Goal: Task Accomplishment & Management: Manage account settings

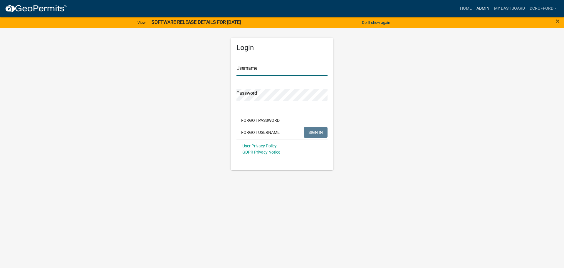
type input "dcrofford"
click at [485, 5] on link "Admin" at bounding box center [483, 8] width 18 height 11
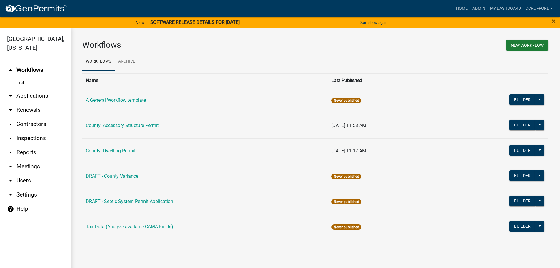
click at [23, 92] on link "arrow_drop_down Applications" at bounding box center [35, 96] width 71 height 14
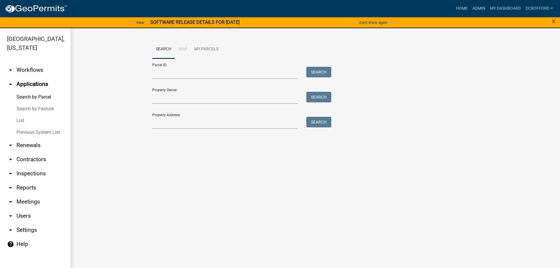
click at [15, 118] on link "List" at bounding box center [35, 121] width 71 height 12
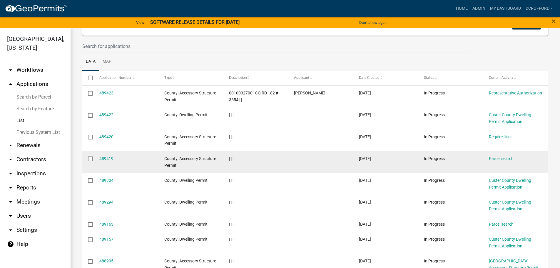
scroll to position [118, 0]
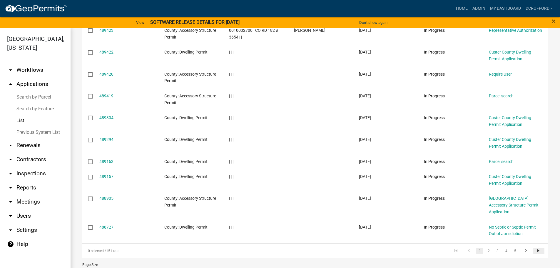
click at [536, 248] on icon "go to last page" at bounding box center [539, 251] width 8 height 7
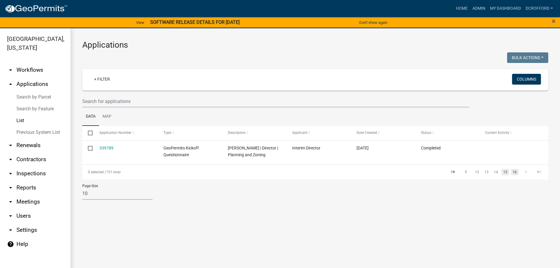
click at [505, 172] on link "15" at bounding box center [505, 172] width 8 height 6
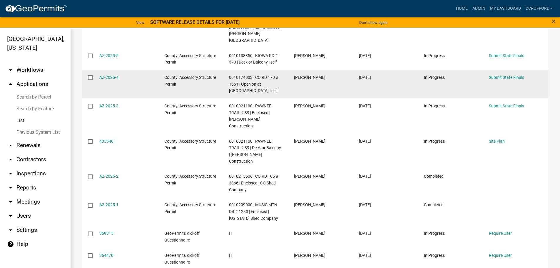
scroll to position [178, 0]
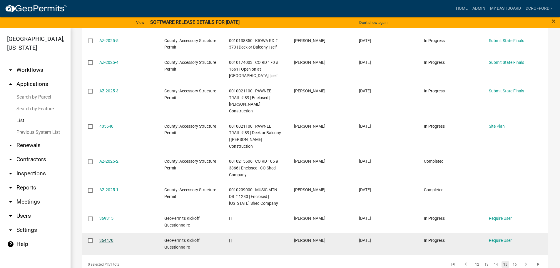
click at [104, 238] on link "364470" at bounding box center [106, 240] width 14 height 5
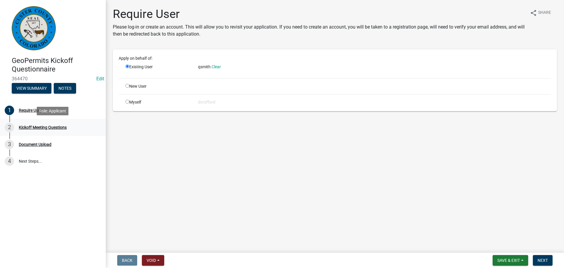
click at [34, 123] on div "2 Kickoff Meeting Questions" at bounding box center [51, 127] width 92 height 9
click at [31, 146] on div "Document Upload" at bounding box center [35, 144] width 33 height 4
click at [31, 165] on link "4 Next Steps..." at bounding box center [53, 160] width 106 height 17
click at [157, 263] on button "Void" at bounding box center [153, 260] width 22 height 11
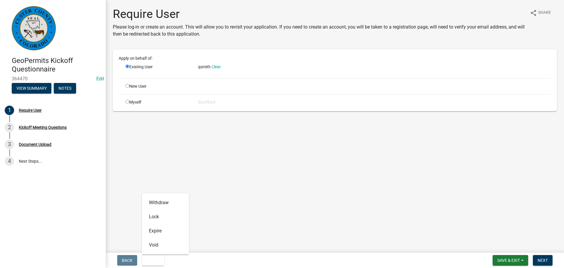
click at [237, 219] on main "Require User Please log-in or create an account. This will allow you to revisit…" at bounding box center [335, 125] width 458 height 250
click at [517, 261] on span "Save & Exit" at bounding box center [508, 260] width 23 height 5
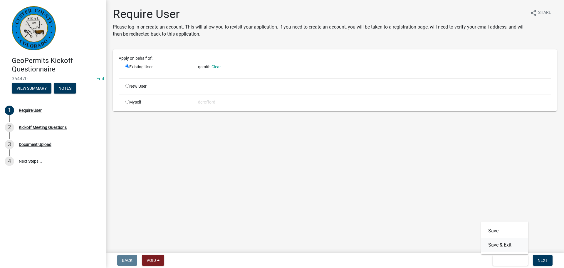
click at [511, 245] on button "Save & Exit" at bounding box center [504, 245] width 47 height 14
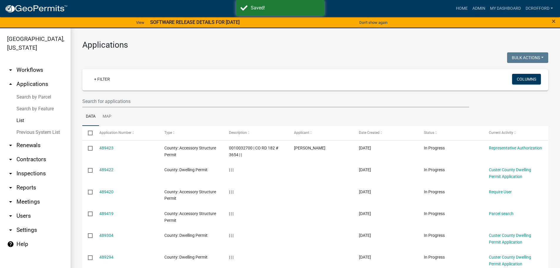
drag, startPoint x: 254, startPoint y: 249, endPoint x: 257, endPoint y: 249, distance: 3.1
click at [255, 249] on datatable-scroller "489423 County: Accessory Structure Permit 0010032700 | CO RD 182 # 3654 | | [PE…" at bounding box center [317, 249] width 470 height 218
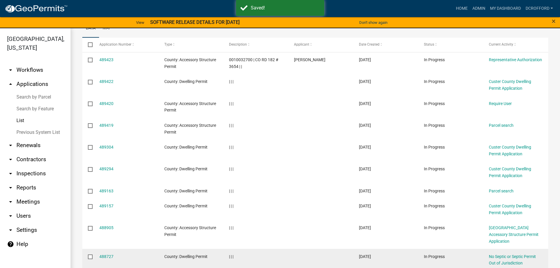
scroll to position [131, 0]
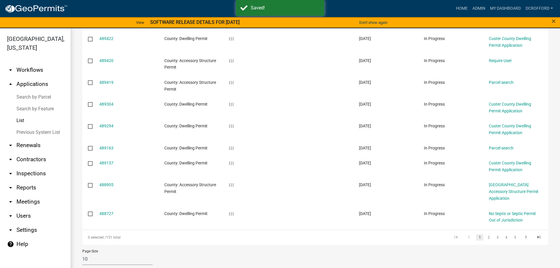
click at [255, 250] on div "Page Size 10 25 50 100" at bounding box center [315, 256] width 474 height 25
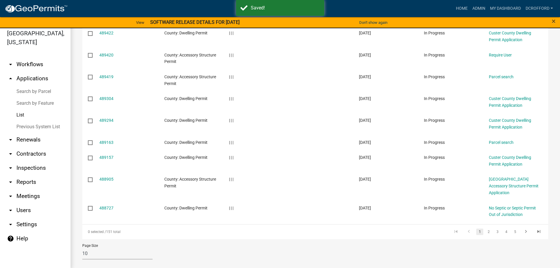
scroll to position [7, 0]
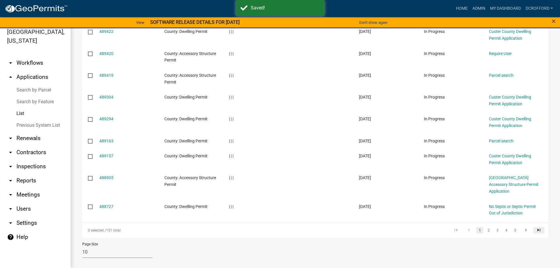
click at [535, 227] on icon "go to last page" at bounding box center [539, 230] width 8 height 7
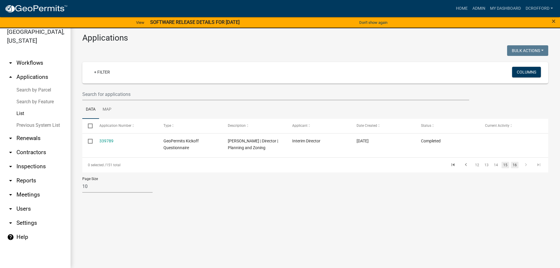
click at [504, 162] on link "15" at bounding box center [505, 165] width 8 height 6
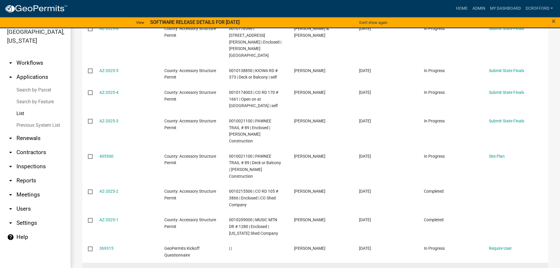
scroll to position [178, 0]
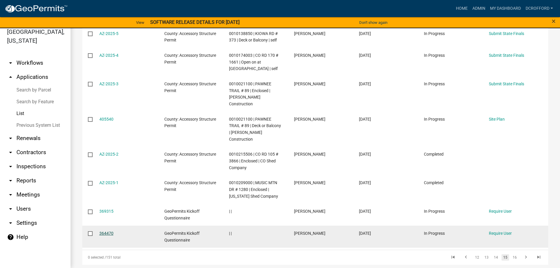
click at [109, 231] on link "364470" at bounding box center [106, 233] width 14 height 5
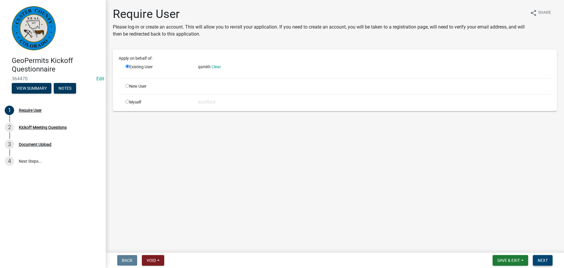
click at [551, 259] on button "Next" at bounding box center [543, 260] width 20 height 11
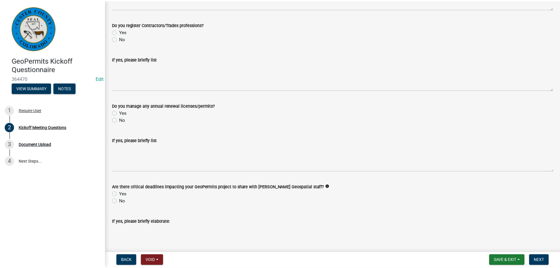
scroll to position [499, 0]
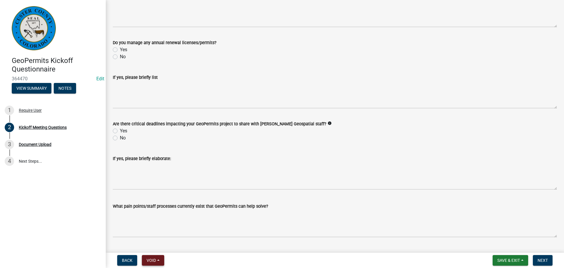
click at [163, 261] on button "Void" at bounding box center [153, 260] width 22 height 11
click at [157, 247] on button "Void" at bounding box center [165, 245] width 47 height 14
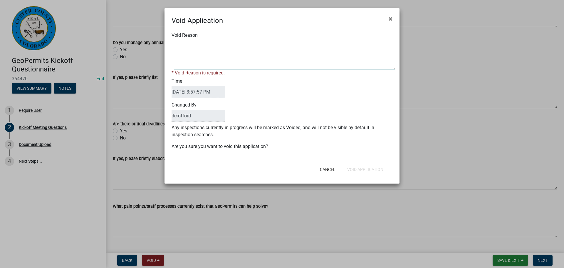
click at [214, 56] on textarea "Void Reason" at bounding box center [284, 54] width 221 height 29
click at [193, 45] on textarea "Void Reason" at bounding box center [284, 54] width 221 height 29
type textarea "Duplicate"
click at [369, 167] on div "Cancel Void Application" at bounding box center [320, 169] width 145 height 15
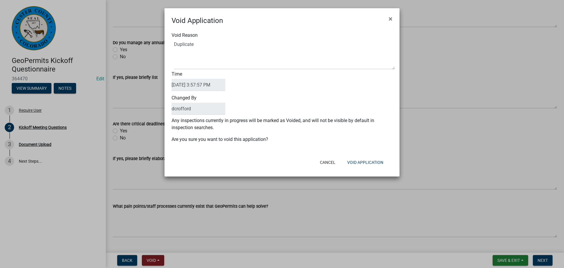
click at [370, 153] on div "Void Reason Time [DATE] 3:57:57 PM Changed By dcrofford Any inspections current…" at bounding box center [282, 90] width 235 height 129
click at [369, 163] on button "Void Application" at bounding box center [366, 162] width 46 height 11
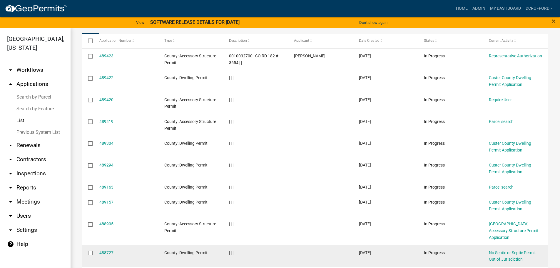
scroll to position [131, 0]
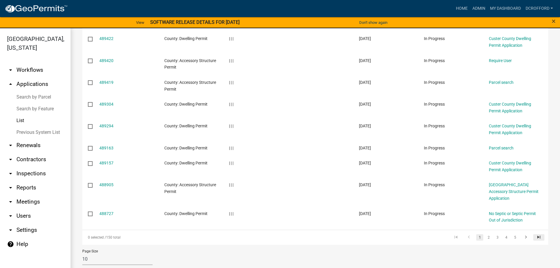
click at [539, 234] on link "go to last page" at bounding box center [538, 237] width 11 height 6
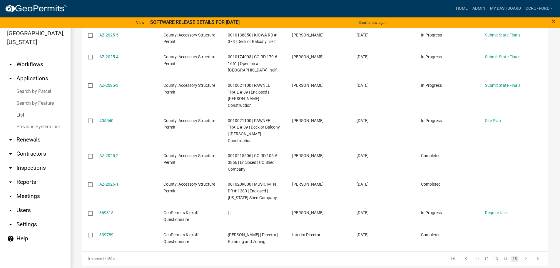
scroll to position [7, 0]
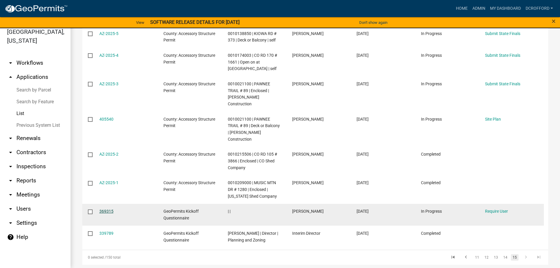
click at [102, 209] on link "369315" at bounding box center [106, 211] width 14 height 5
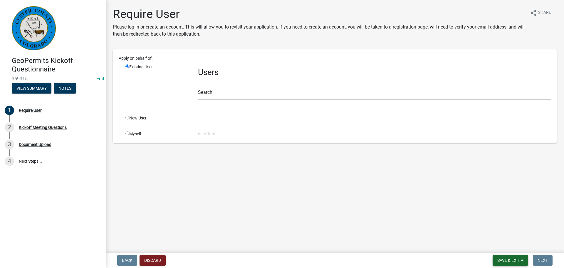
click at [502, 258] on span "Save & Exit" at bounding box center [508, 260] width 23 height 5
click at [514, 244] on button "Save & Exit" at bounding box center [504, 245] width 47 height 14
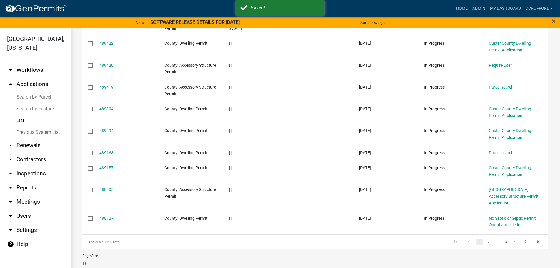
scroll to position [131, 0]
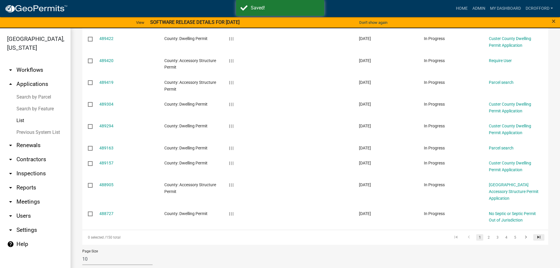
click at [533, 234] on link "go to last page" at bounding box center [538, 237] width 11 height 6
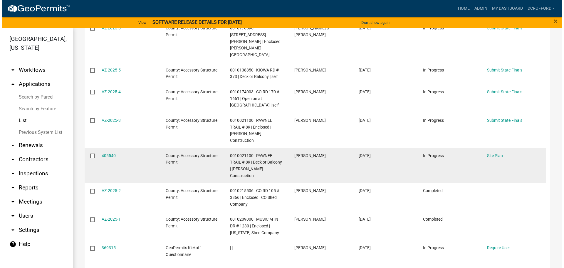
scroll to position [119, 0]
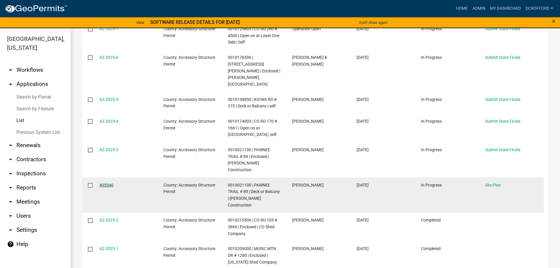
click at [106, 182] on link "405540" at bounding box center [106, 184] width 14 height 5
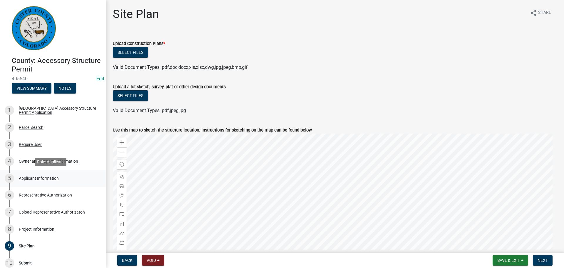
click at [35, 174] on div "5 Applicant Information" at bounding box center [51, 177] width 92 height 9
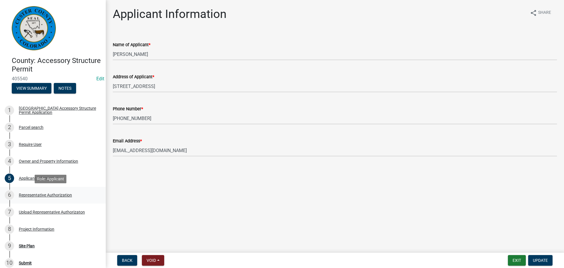
click at [27, 193] on div "Representative Authorization" at bounding box center [45, 195] width 53 height 4
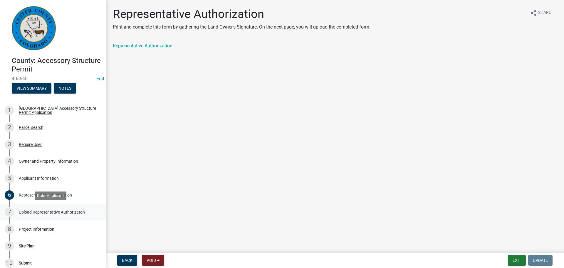
click at [59, 212] on div "Upload Representative Authorizaton" at bounding box center [52, 212] width 66 height 4
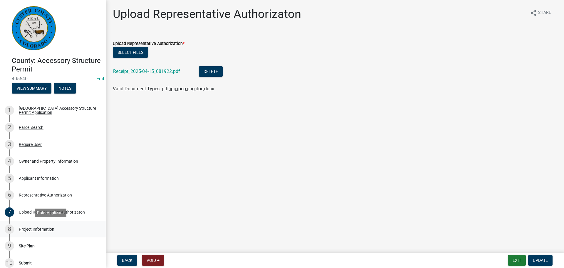
click at [28, 229] on div "Project Information" at bounding box center [37, 229] width 36 height 4
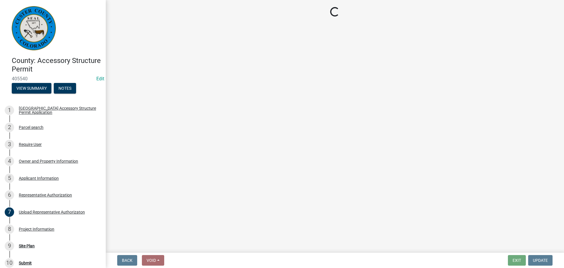
select select "CO"
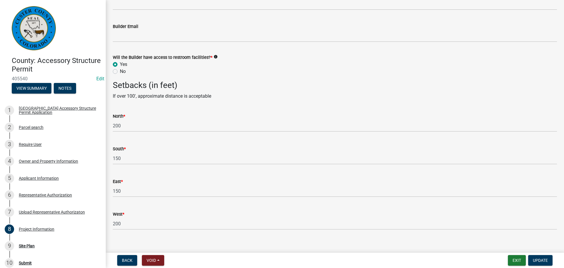
scroll to position [752, 0]
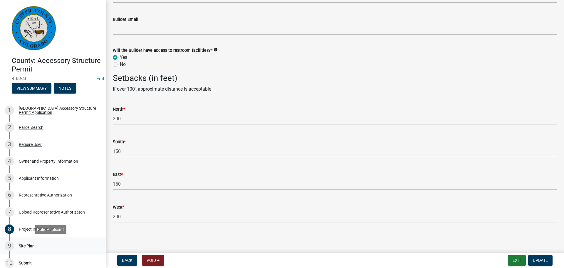
click at [31, 244] on div "Site Plan" at bounding box center [27, 246] width 16 height 4
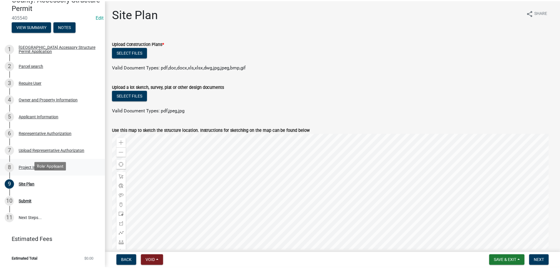
scroll to position [0, 0]
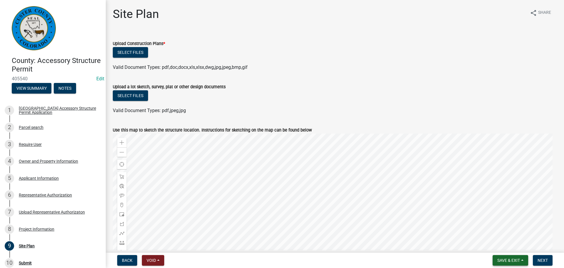
click at [517, 260] on span "Save & Exit" at bounding box center [508, 260] width 23 height 5
click at [504, 249] on button "Save & Exit" at bounding box center [504, 245] width 47 height 14
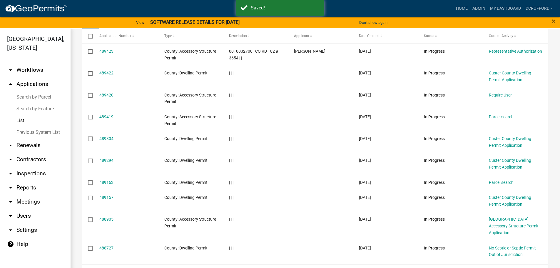
scroll to position [131, 0]
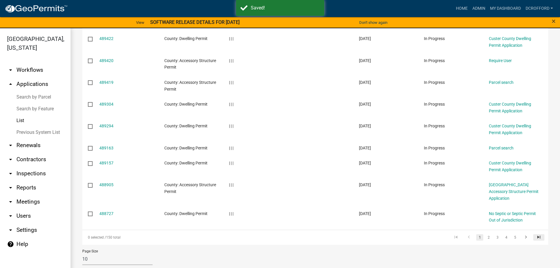
click at [536, 234] on icon "go to last page" at bounding box center [539, 237] width 8 height 7
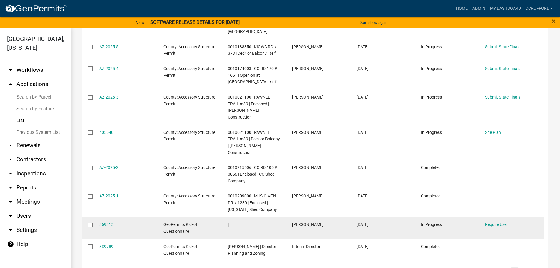
scroll to position [178, 0]
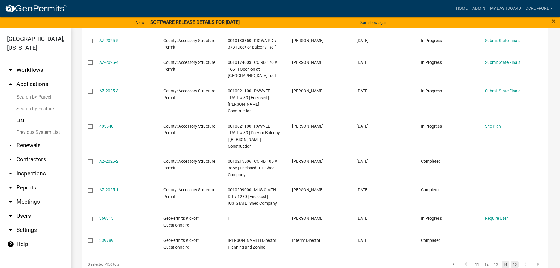
click at [504, 261] on link "14" at bounding box center [505, 264] width 8 height 6
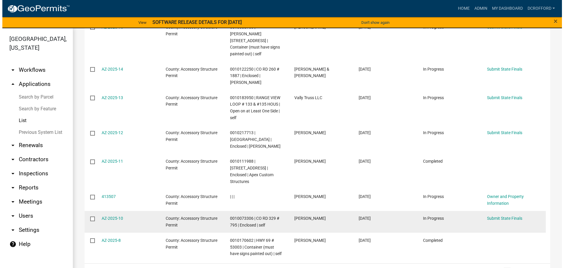
scroll to position [185, 0]
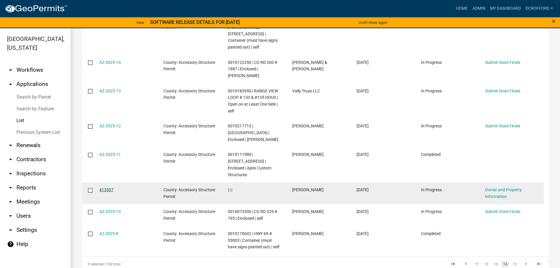
click at [103, 187] on link "413507" at bounding box center [106, 189] width 14 height 5
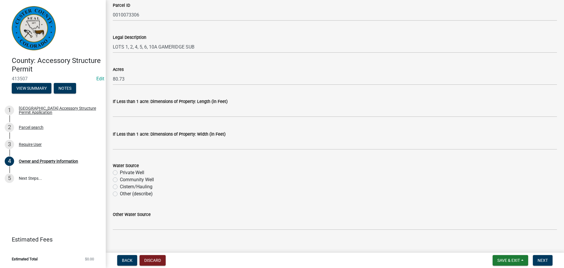
scroll to position [470, 0]
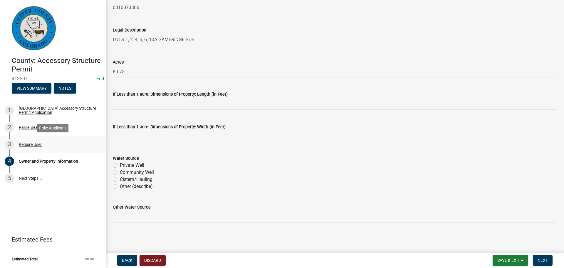
click at [26, 140] on div "3 Require User" at bounding box center [51, 144] width 92 height 9
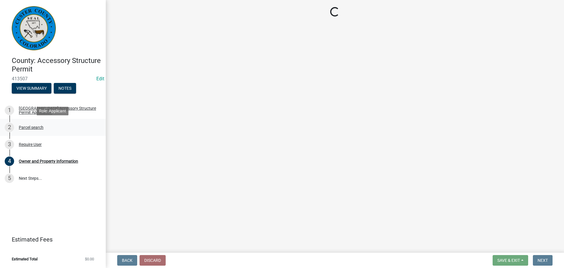
scroll to position [0, 0]
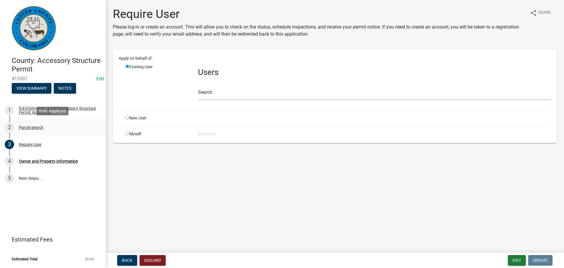
click at [21, 123] on div "2 Parcel search" at bounding box center [51, 127] width 92 height 9
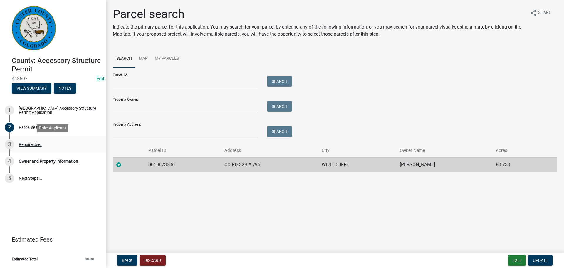
click at [22, 141] on div "3 Require User" at bounding box center [51, 144] width 92 height 9
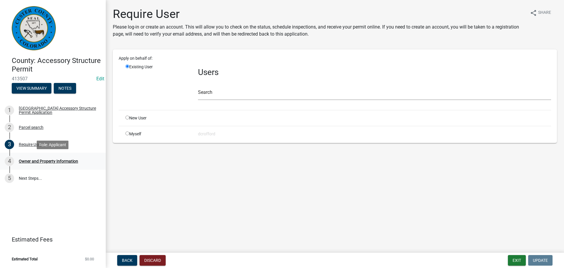
click at [31, 165] on div "4 Owner and Property Information" at bounding box center [51, 160] width 92 height 9
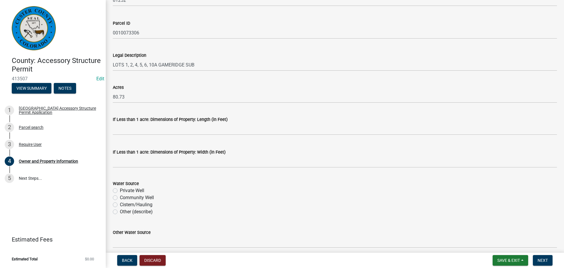
scroll to position [470, 0]
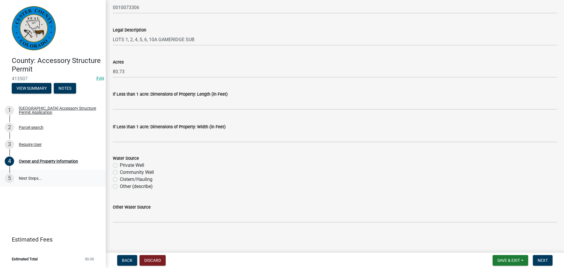
click at [28, 177] on link "5 Next Steps..." at bounding box center [53, 178] width 106 height 17
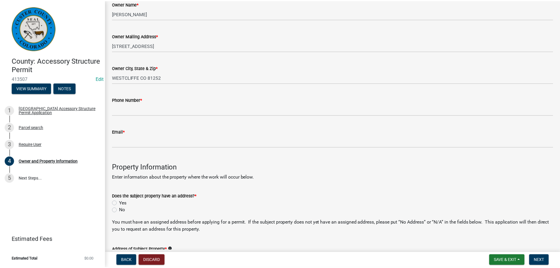
scroll to position [0, 0]
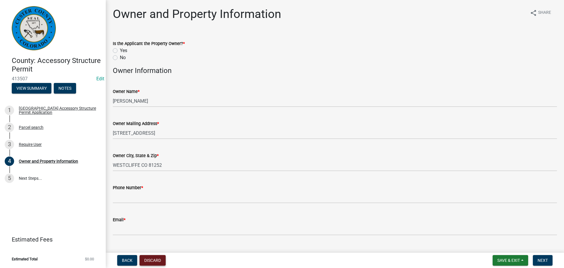
click at [159, 262] on button "Discard" at bounding box center [153, 260] width 26 height 11
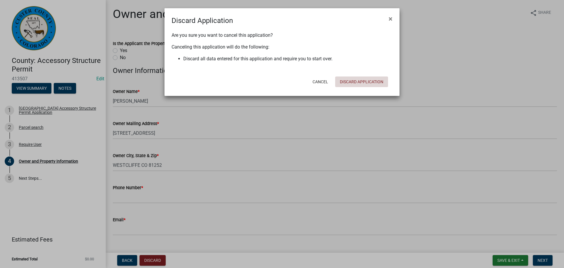
click at [365, 78] on button "Discard Application" at bounding box center [361, 81] width 53 height 11
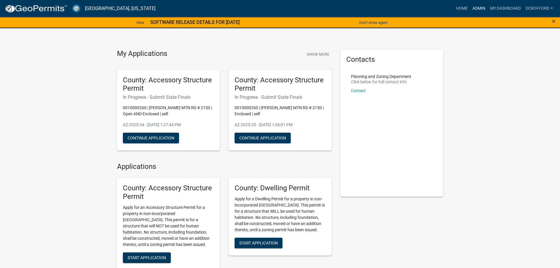
click at [481, 4] on link "Admin" at bounding box center [479, 8] width 18 height 11
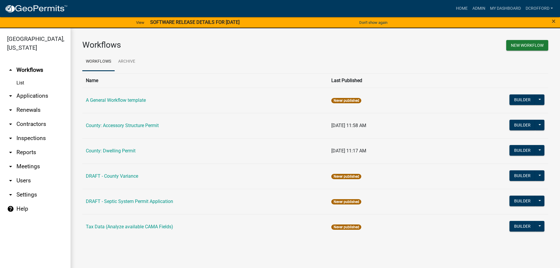
click at [35, 95] on link "arrow_drop_down Applications" at bounding box center [35, 96] width 71 height 14
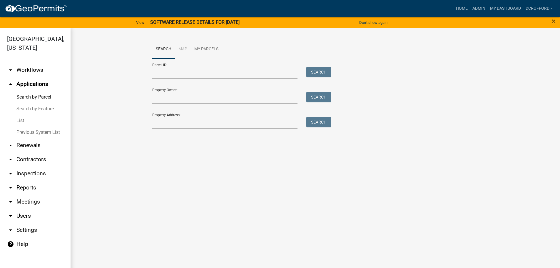
click at [15, 119] on link "List" at bounding box center [35, 121] width 71 height 12
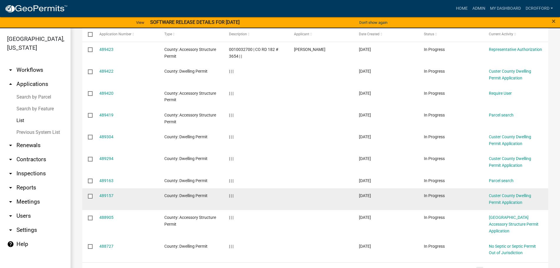
scroll to position [131, 0]
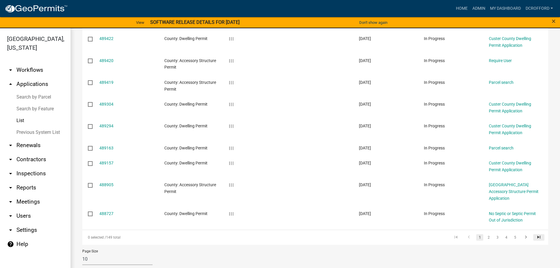
click at [535, 234] on icon "go to last page" at bounding box center [539, 237] width 8 height 7
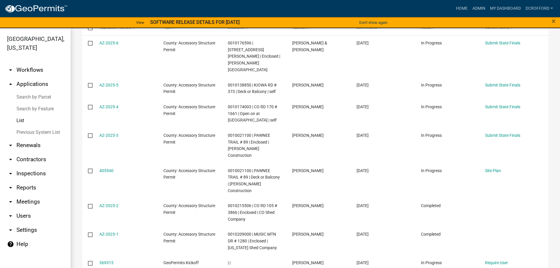
scroll to position [149, 0]
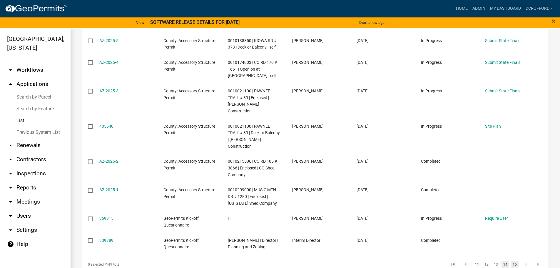
click at [502, 261] on link "14" at bounding box center [505, 264] width 8 height 6
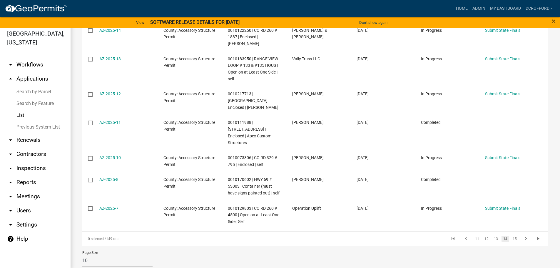
scroll to position [7, 0]
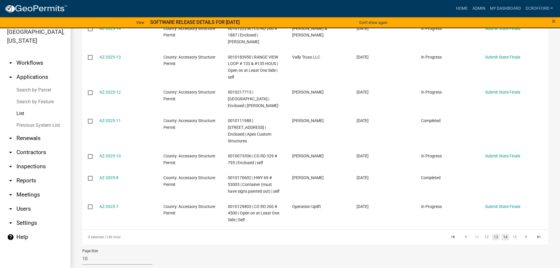
click at [492, 234] on link "13" at bounding box center [496, 237] width 8 height 6
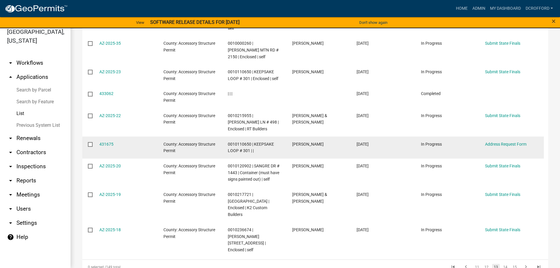
scroll to position [142, 0]
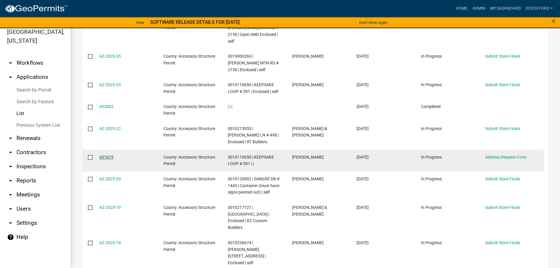
click at [103, 155] on link "431675" at bounding box center [106, 157] width 14 height 5
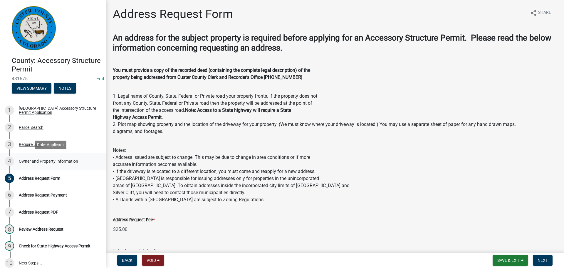
click at [38, 160] on div "Owner and Property Information" at bounding box center [48, 161] width 59 height 4
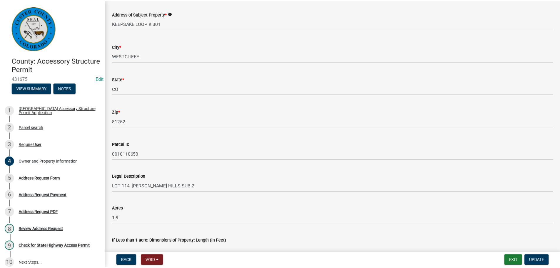
scroll to position [470, 0]
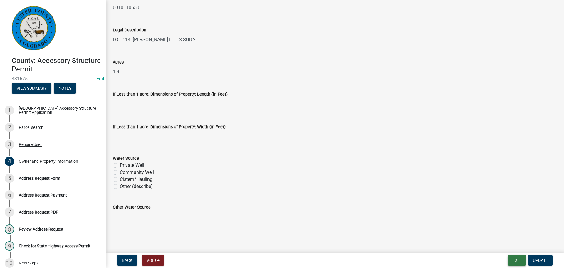
click at [517, 260] on button "Exit" at bounding box center [517, 260] width 18 height 11
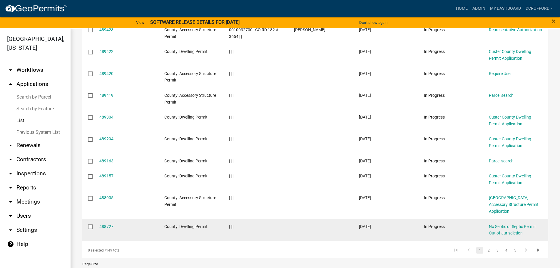
scroll to position [131, 0]
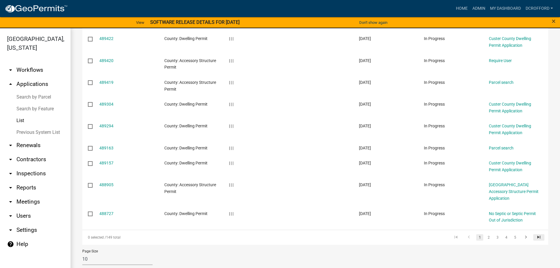
click at [536, 234] on icon "go to last page" at bounding box center [539, 237] width 8 height 7
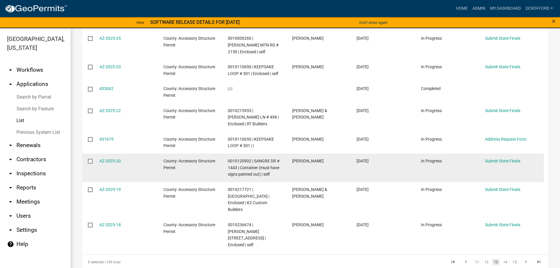
scroll to position [171, 0]
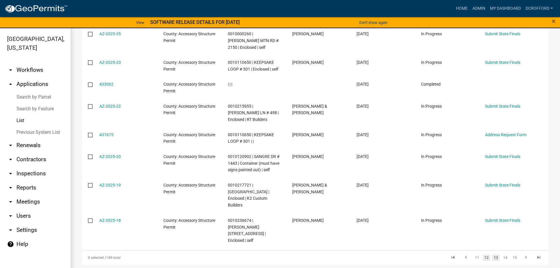
click at [485, 254] on link "12" at bounding box center [486, 257] width 8 height 6
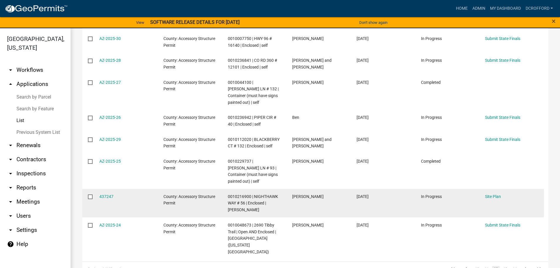
scroll to position [185, 0]
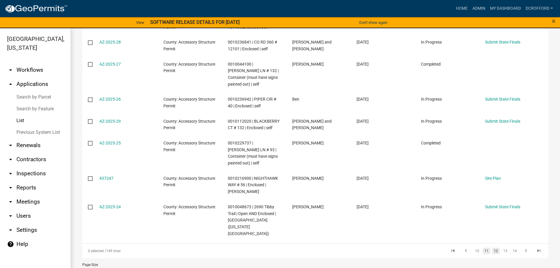
click at [482, 247] on link "11" at bounding box center [486, 250] width 8 height 6
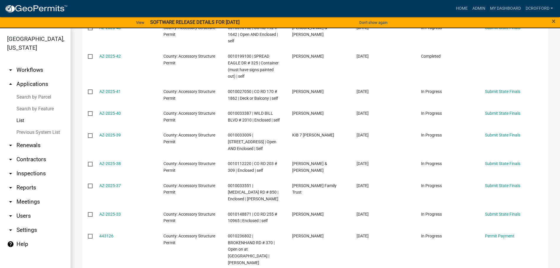
scroll to position [191, 0]
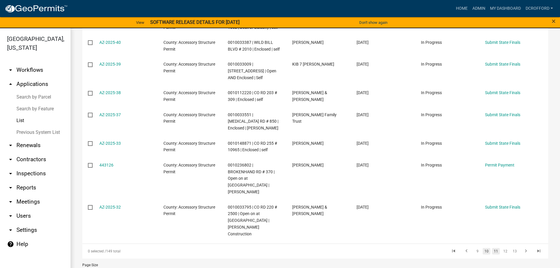
click at [482, 248] on link "10" at bounding box center [486, 251] width 8 height 6
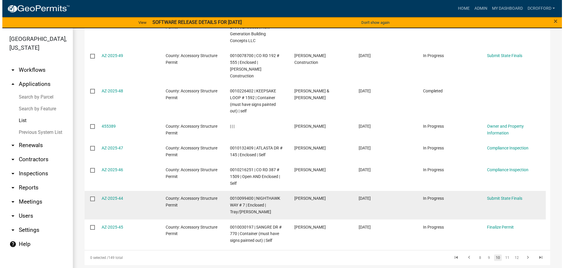
scroll to position [142, 0]
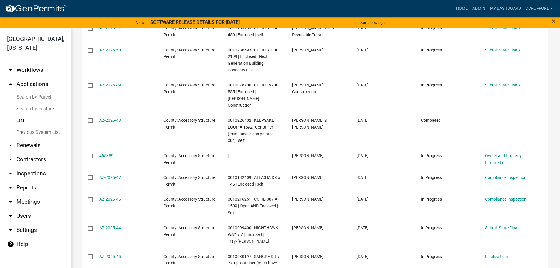
drag, startPoint x: 333, startPoint y: 202, endPoint x: 554, endPoint y: 154, distance: 225.6
click at [554, 154] on div "Applications Bulk Actions Void Expire Lock Withdraw + Filter Columns Data Map S…" at bounding box center [315, 109] width 489 height 444
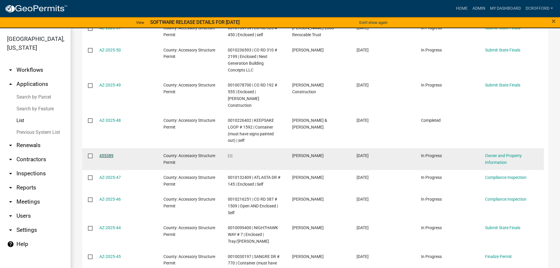
click at [107, 153] on link "455389" at bounding box center [106, 155] width 14 height 5
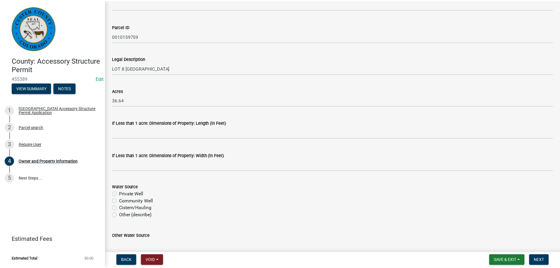
scroll to position [470, 0]
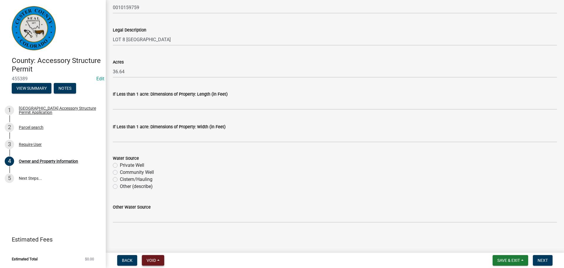
click at [154, 258] on span "Void" at bounding box center [151, 260] width 9 height 5
click at [156, 247] on button "Void" at bounding box center [165, 245] width 47 height 14
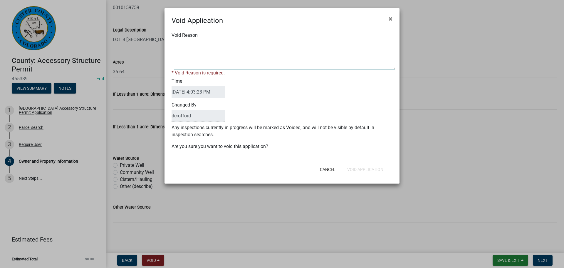
click at [199, 54] on textarea "Void Reason" at bounding box center [284, 54] width 221 height 29
type textarea "duplicate"
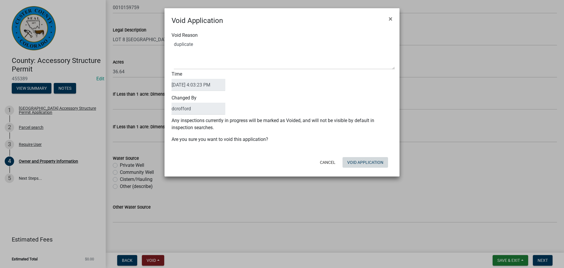
click at [373, 174] on div "Void Application × Void Reason Time [DATE] 4:03:23 PM Changed By dcrofford Any …" at bounding box center [282, 92] width 235 height 168
click at [373, 166] on button "Void Application" at bounding box center [366, 162] width 46 height 11
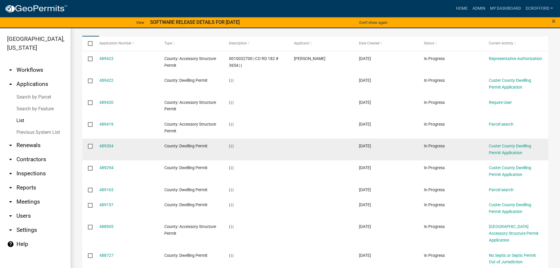
scroll to position [131, 0]
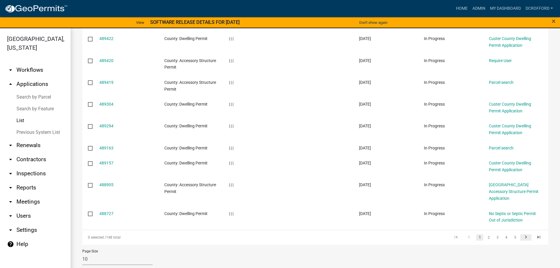
click at [522, 234] on icon "go to next page" at bounding box center [526, 237] width 8 height 7
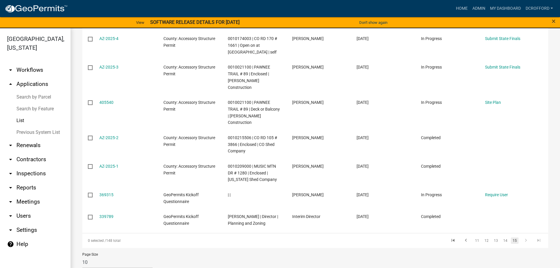
scroll to position [128, 0]
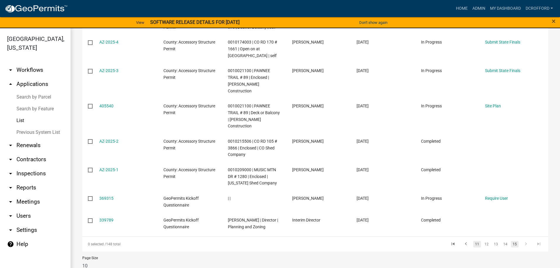
click at [475, 241] on link "11" at bounding box center [477, 244] width 8 height 6
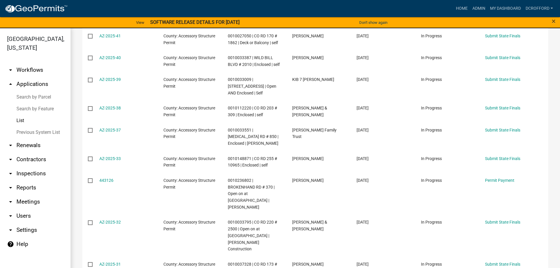
scroll to position [198, 0]
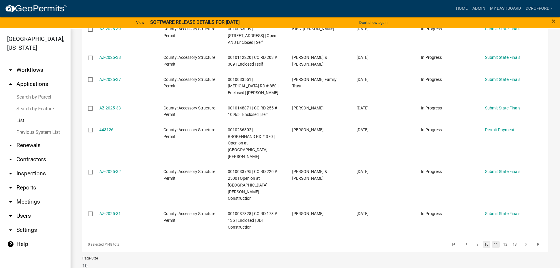
click at [483, 241] on link "10" at bounding box center [486, 244] width 8 height 6
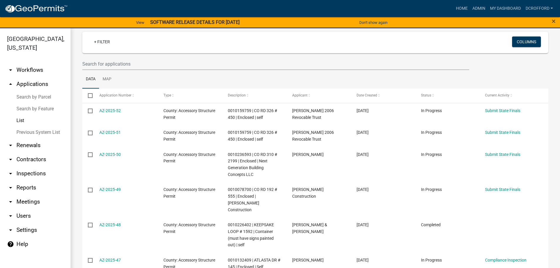
scroll to position [184, 0]
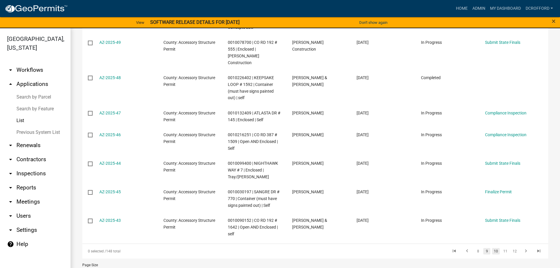
click at [483, 248] on link "9" at bounding box center [486, 251] width 7 height 6
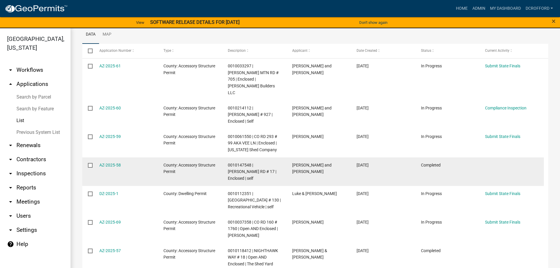
scroll to position [191, 0]
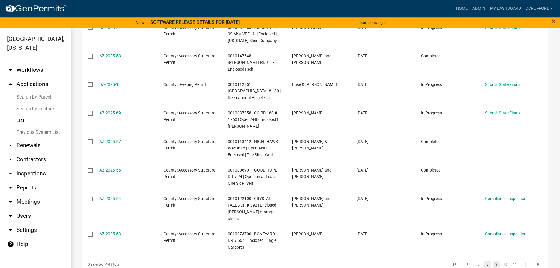
click at [484, 261] on link "8" at bounding box center [487, 264] width 7 height 6
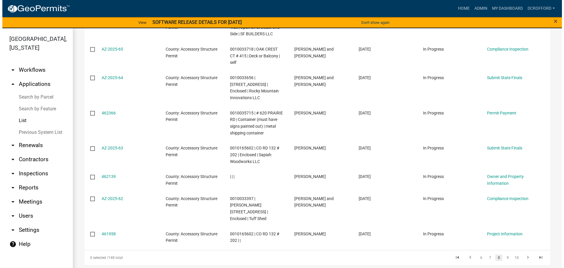
scroll to position [198, 0]
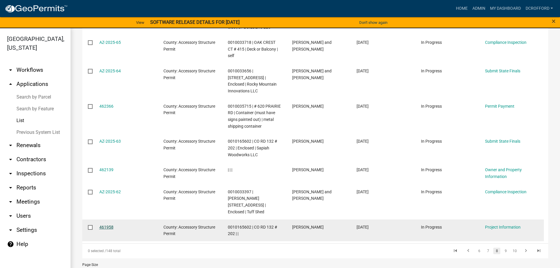
click at [110, 224] on link "461958" at bounding box center [106, 226] width 14 height 5
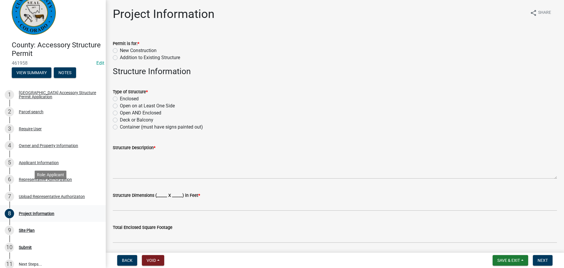
scroll to position [29, 0]
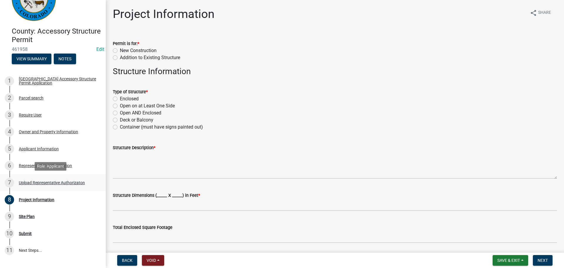
click at [34, 180] on div "7 Upload Representative Authorizaton" at bounding box center [51, 182] width 92 height 9
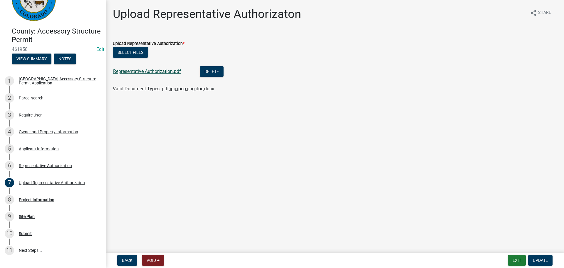
click at [137, 72] on link "Representative Authorization.pdf" at bounding box center [147, 71] width 68 height 6
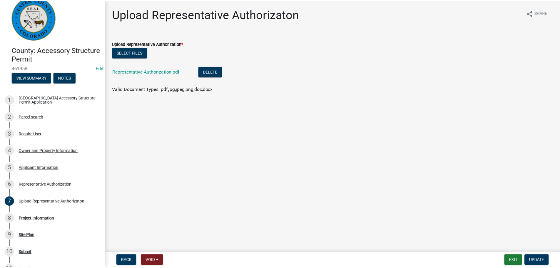
scroll to position [0, 0]
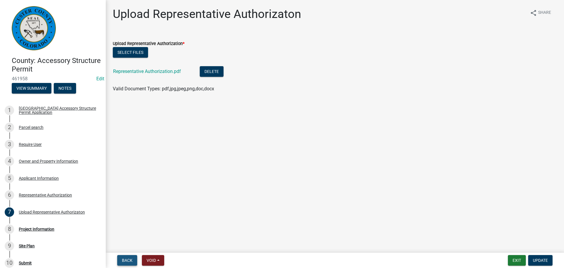
click at [126, 263] on button "Back" at bounding box center [127, 260] width 20 height 11
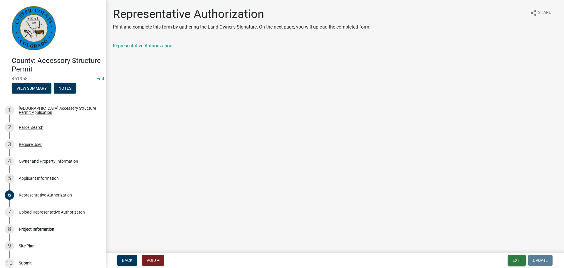
click at [511, 259] on button "Exit" at bounding box center [517, 260] width 18 height 11
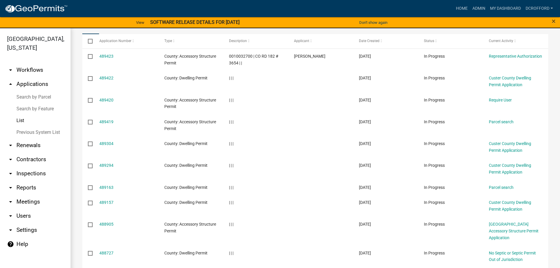
scroll to position [131, 0]
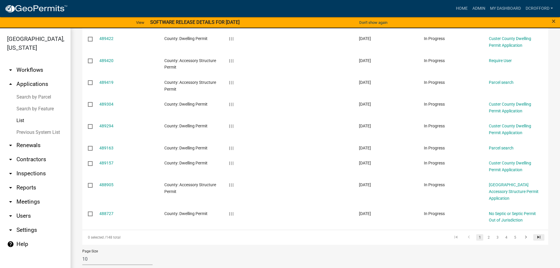
click at [535, 234] on icon "go to last page" at bounding box center [539, 237] width 8 height 7
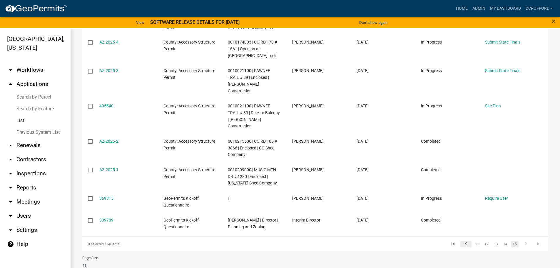
click at [464, 241] on icon "go to previous page" at bounding box center [466, 244] width 8 height 7
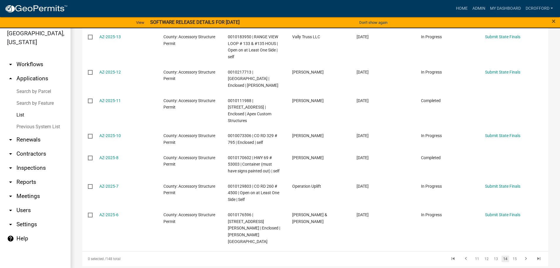
scroll to position [7, 0]
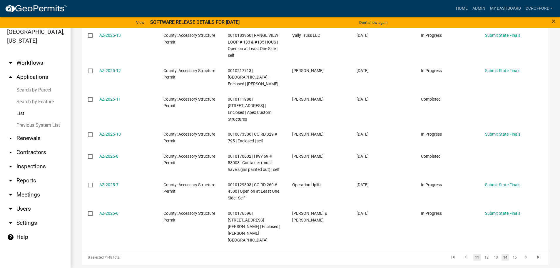
click at [475, 254] on link "11" at bounding box center [477, 257] width 8 height 6
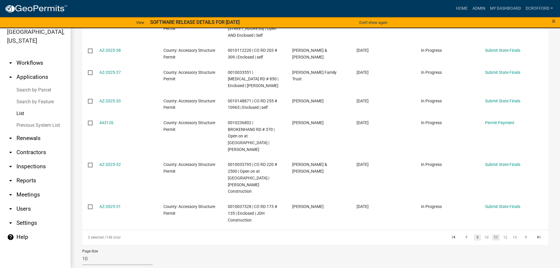
click at [475, 234] on link "9" at bounding box center [477, 237] width 7 height 6
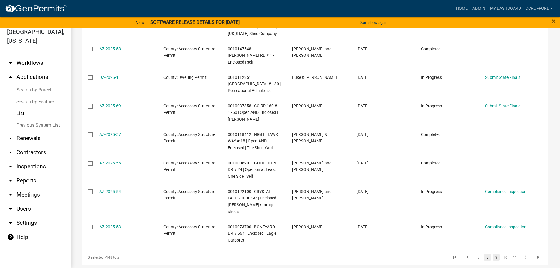
click at [484, 254] on link "8" at bounding box center [487, 257] width 7 height 6
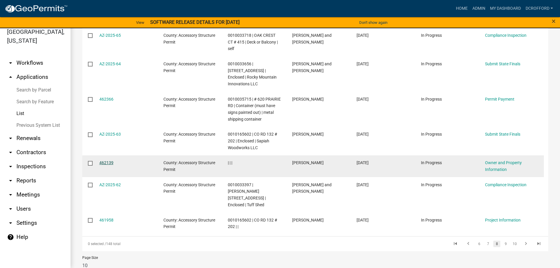
click at [101, 160] on link "462139" at bounding box center [106, 162] width 14 height 5
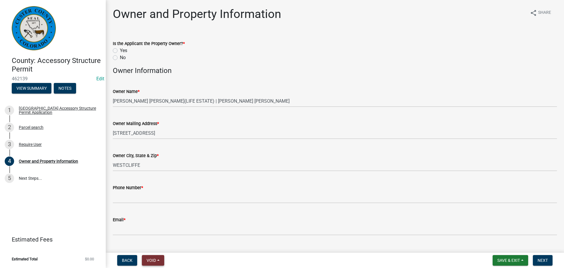
click at [155, 260] on span "Void" at bounding box center [151, 260] width 9 height 5
click at [157, 244] on button "Void" at bounding box center [165, 245] width 47 height 14
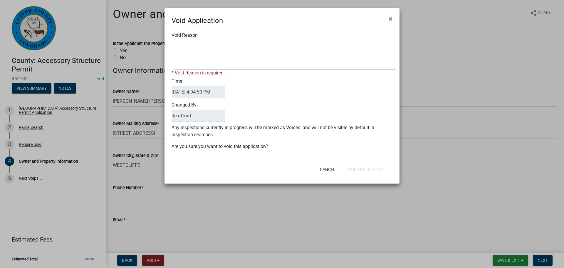
click at [217, 58] on textarea "Void Reason" at bounding box center [284, 54] width 221 height 29
type textarea "Duplicate"
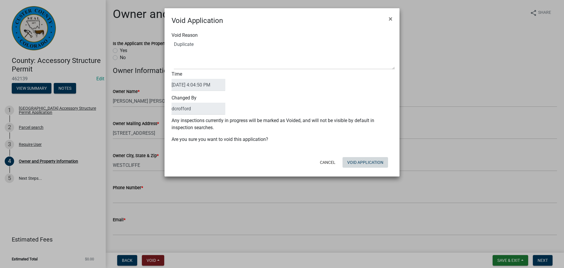
click at [376, 169] on div "Cancel Void Application" at bounding box center [320, 162] width 145 height 15
click at [369, 159] on button "Void Application" at bounding box center [366, 162] width 46 height 11
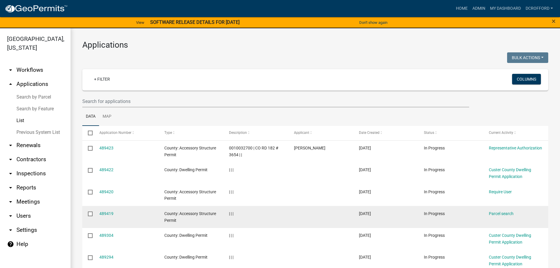
scroll to position [131, 0]
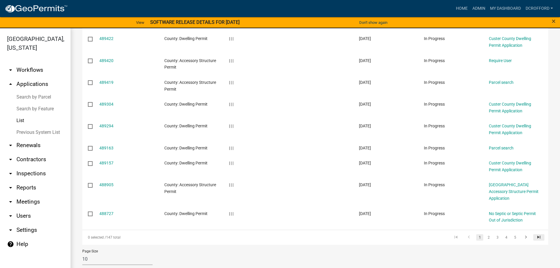
click at [535, 234] on icon "go to last page" at bounding box center [539, 237] width 8 height 7
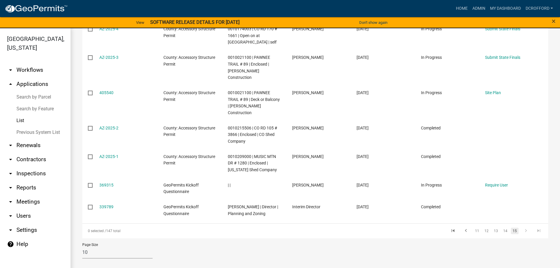
scroll to position [105, 0]
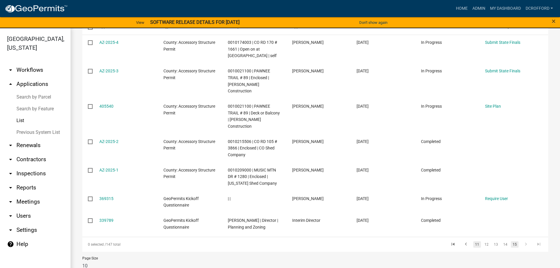
click at [473, 241] on link "11" at bounding box center [477, 244] width 8 height 6
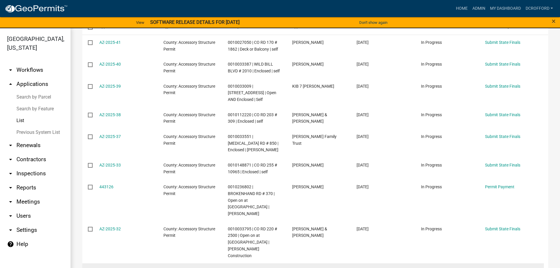
scroll to position [191, 0]
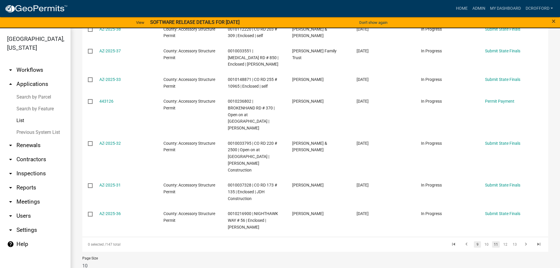
click at [474, 241] on link "9" at bounding box center [477, 244] width 7 height 6
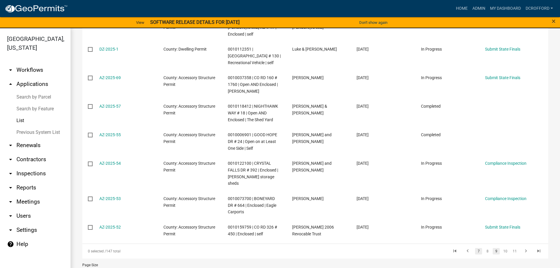
scroll to position [185, 0]
click at [487, 246] on li "8" at bounding box center [487, 251] width 9 height 10
click at [484, 247] on link "8" at bounding box center [487, 250] width 7 height 6
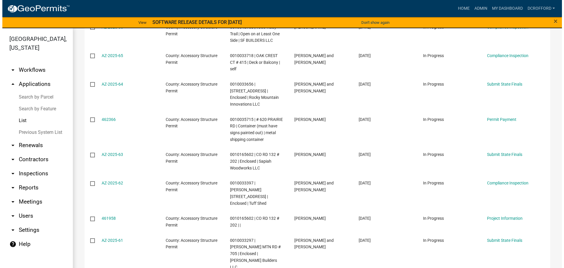
scroll to position [204, 0]
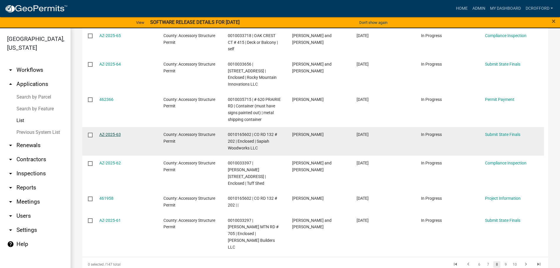
click at [109, 132] on link "AZ-2025-63" at bounding box center [109, 134] width 21 height 5
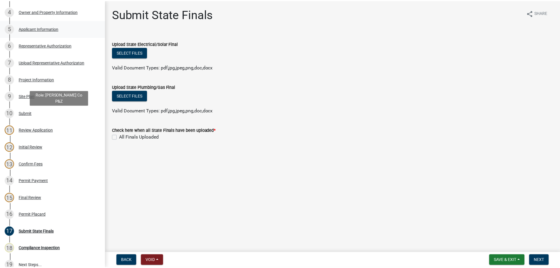
scroll to position [206, 0]
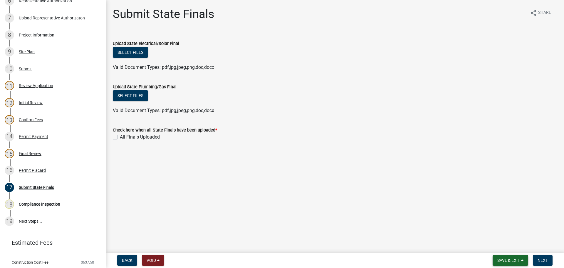
click at [499, 257] on button "Save & Exit" at bounding box center [511, 260] width 36 height 11
click at [504, 247] on button "Save & Exit" at bounding box center [504, 245] width 47 height 14
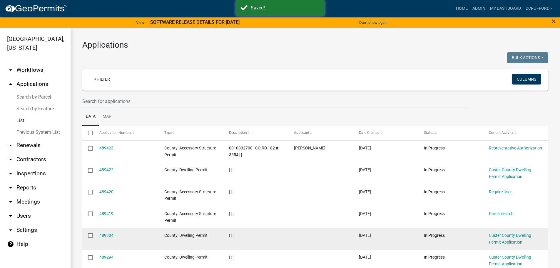
scroll to position [131, 0]
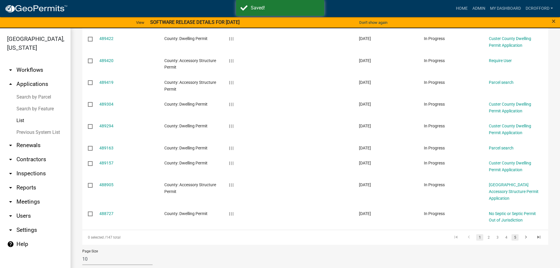
click at [512, 234] on link "5" at bounding box center [514, 237] width 7 height 6
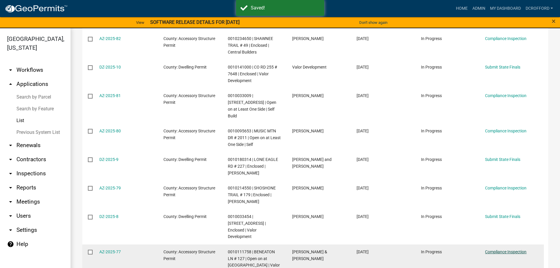
scroll to position [204, 0]
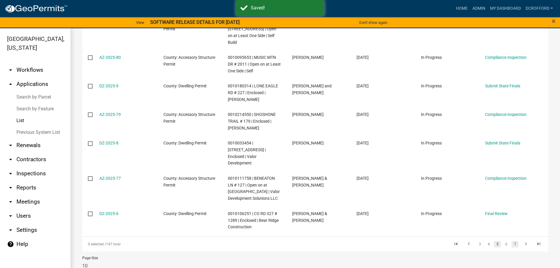
click at [511, 241] on link "7" at bounding box center [514, 244] width 7 height 6
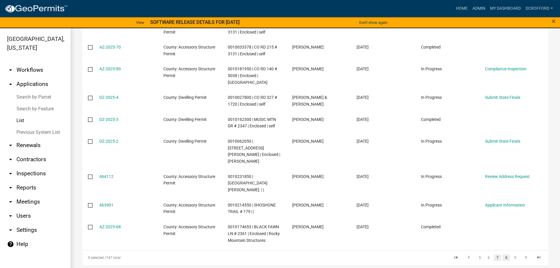
click at [504, 254] on link "8" at bounding box center [505, 257] width 7 height 6
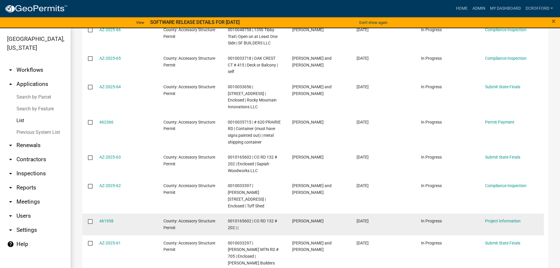
scroll to position [204, 0]
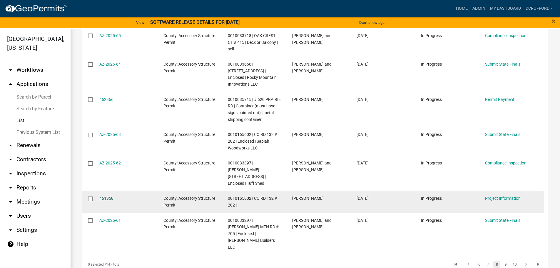
click at [110, 196] on link "461958" at bounding box center [106, 198] width 14 height 5
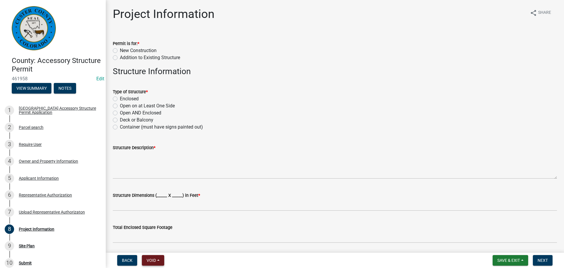
click at [155, 261] on span "Void" at bounding box center [151, 260] width 9 height 5
click at [158, 246] on button "Void" at bounding box center [165, 245] width 47 height 14
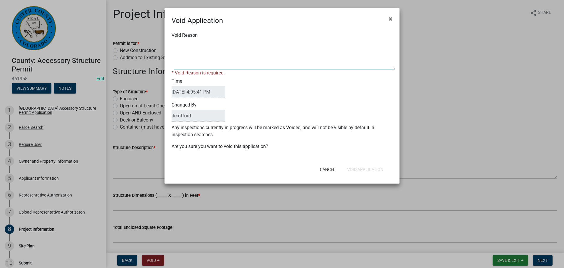
click at [189, 67] on textarea "Void Reason" at bounding box center [284, 54] width 221 height 29
type textarea "Duplicate"
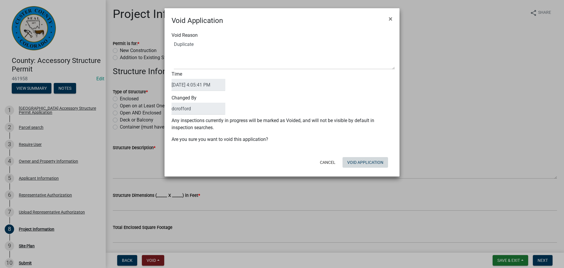
click at [367, 167] on button "Void Application" at bounding box center [366, 162] width 46 height 11
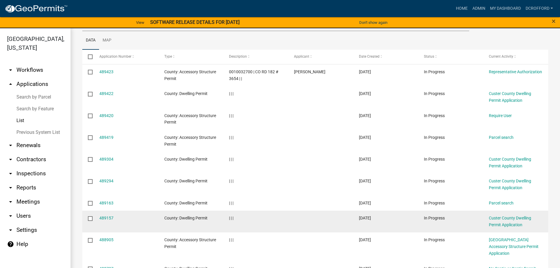
scroll to position [131, 0]
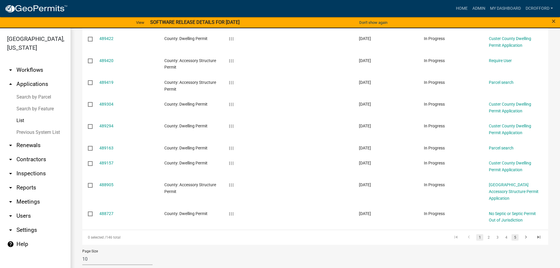
click at [511, 234] on link "5" at bounding box center [514, 237] width 7 height 6
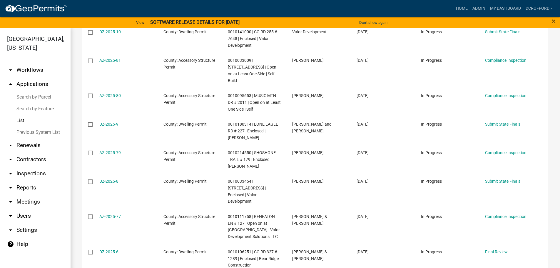
scroll to position [204, 0]
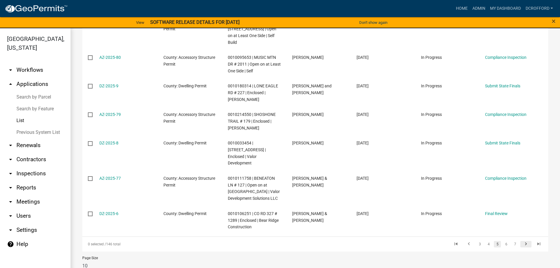
click at [520, 241] on link "go to next page" at bounding box center [525, 244] width 11 height 6
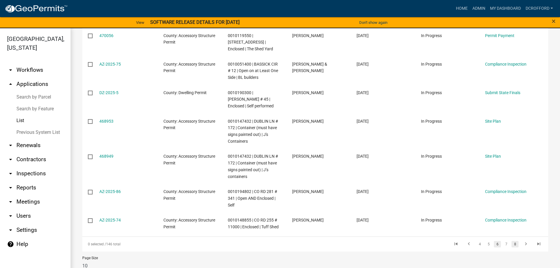
click at [512, 241] on link "8" at bounding box center [514, 244] width 7 height 6
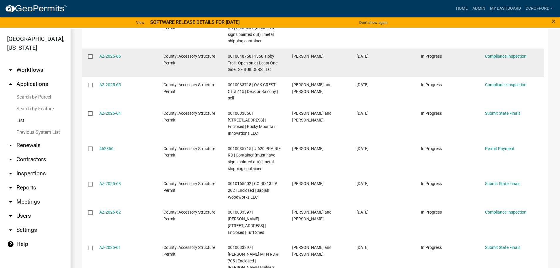
scroll to position [175, 0]
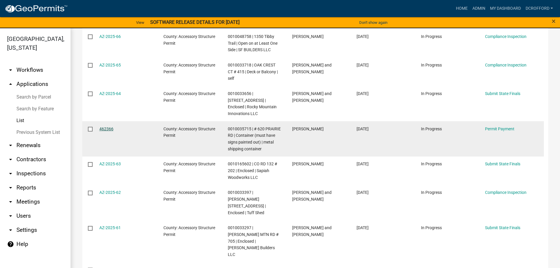
click at [107, 126] on link "462366" at bounding box center [106, 128] width 14 height 5
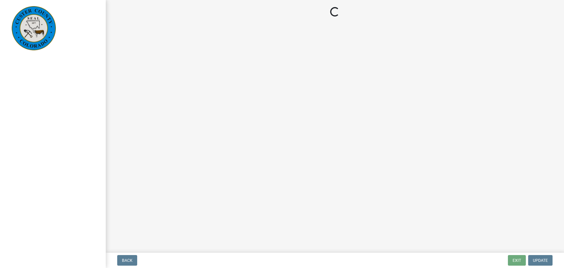
select select "3: 3"
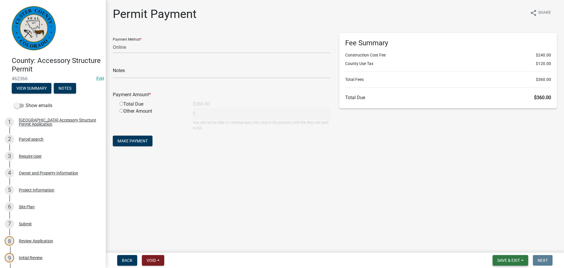
click at [513, 260] on span "Save & Exit" at bounding box center [508, 260] width 23 height 5
click at [511, 250] on button "Save & Exit" at bounding box center [504, 245] width 47 height 14
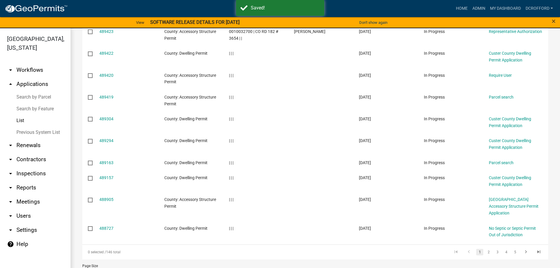
scroll to position [131, 0]
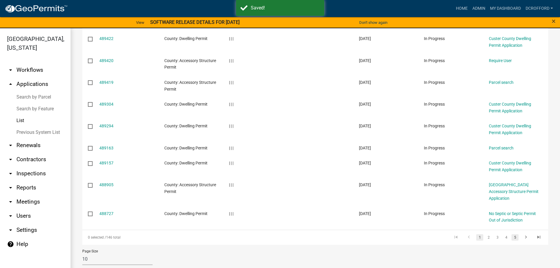
click at [511, 234] on link "5" at bounding box center [514, 237] width 7 height 6
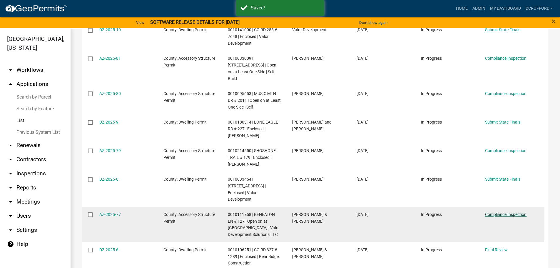
scroll to position [204, 0]
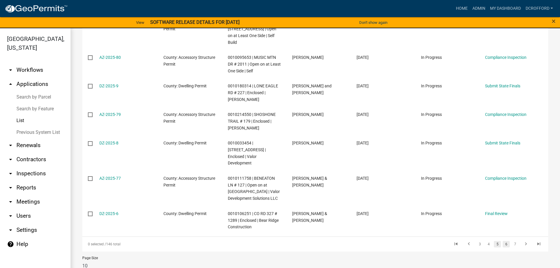
click at [502, 241] on link "6" at bounding box center [505, 244] width 7 height 6
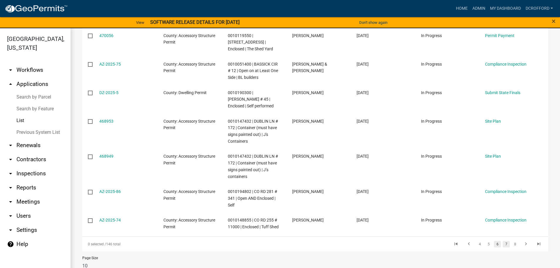
click at [504, 241] on link "7" at bounding box center [505, 244] width 7 height 6
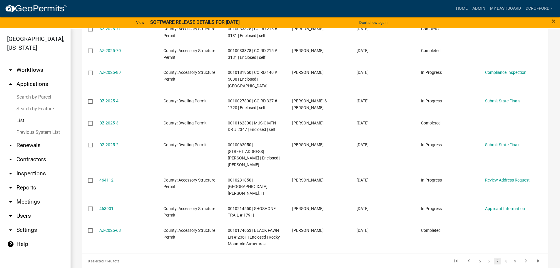
scroll to position [158, 0]
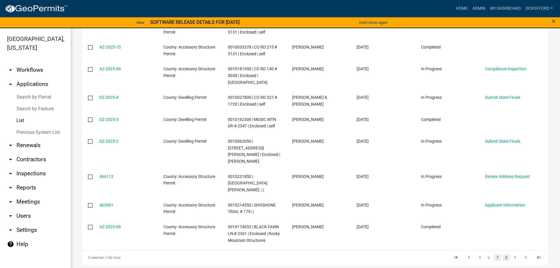
click at [503, 254] on link "8" at bounding box center [505, 257] width 7 height 6
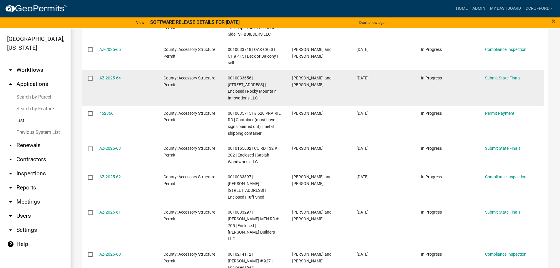
scroll to position [204, 0]
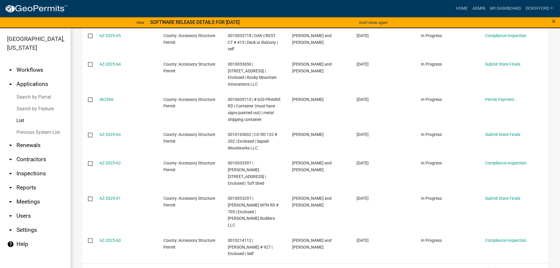
click at [484, 267] on link "7" at bounding box center [487, 270] width 7 height 6
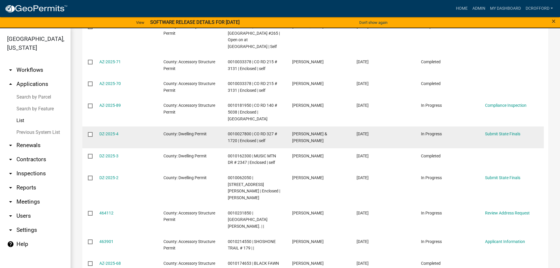
scroll to position [158, 0]
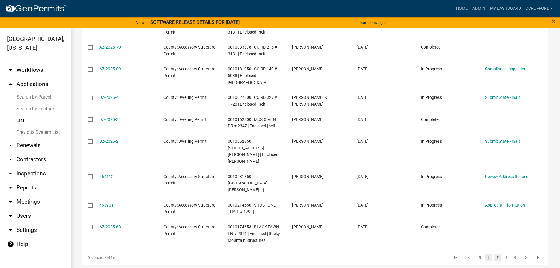
click at [485, 254] on link "6" at bounding box center [488, 257] width 7 height 6
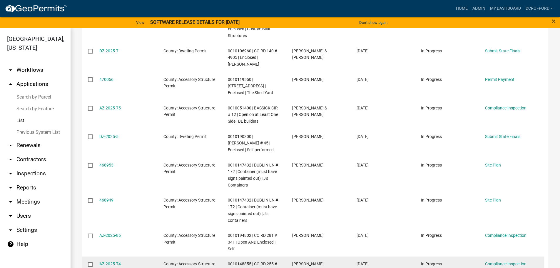
scroll to position [211, 0]
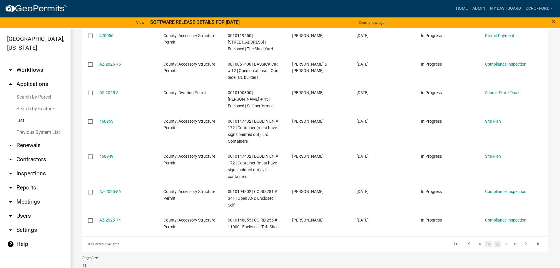
click at [485, 241] on link "5" at bounding box center [488, 244] width 7 height 6
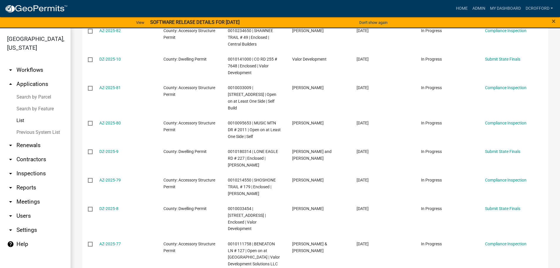
scroll to position [204, 0]
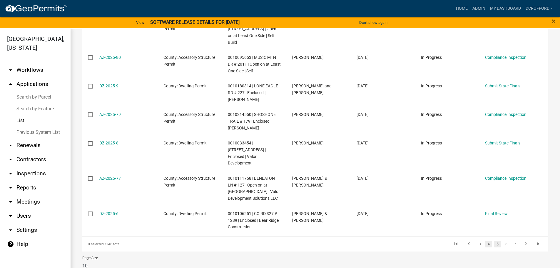
click at [485, 241] on link "4" at bounding box center [488, 244] width 7 height 6
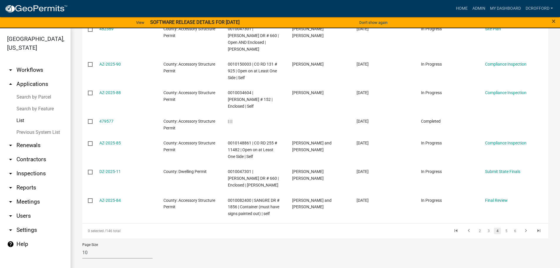
scroll to position [178, 0]
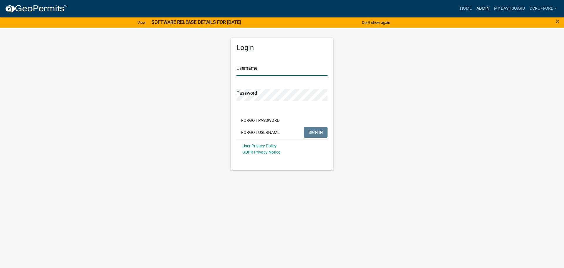
type input "dcrofford"
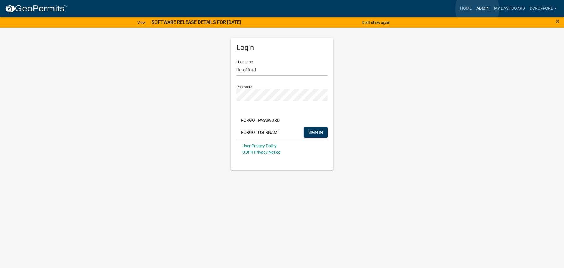
click at [477, 9] on link "Admin" at bounding box center [483, 8] width 18 height 11
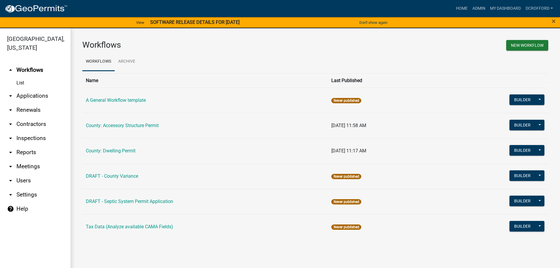
click at [35, 97] on link "arrow_drop_down Applications" at bounding box center [35, 96] width 71 height 14
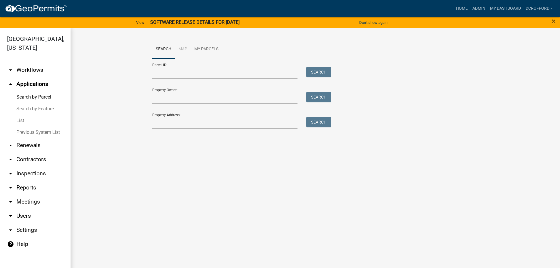
click at [23, 117] on link "List" at bounding box center [35, 121] width 71 height 12
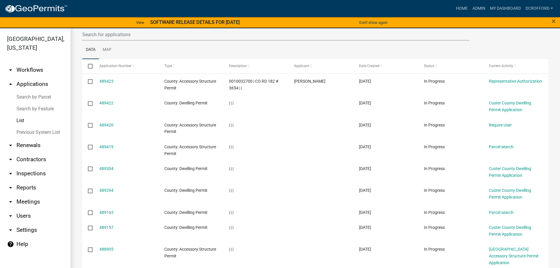
scroll to position [131, 0]
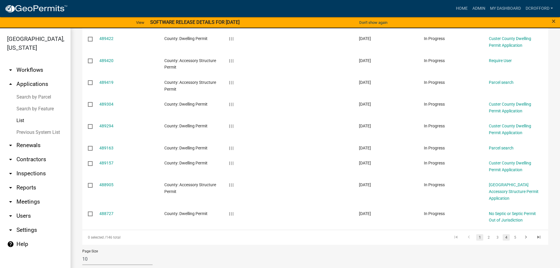
click at [502, 234] on link "4" at bounding box center [505, 237] width 7 height 6
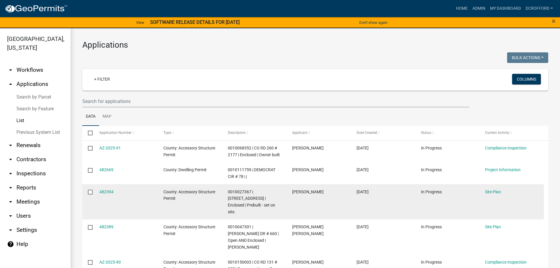
scroll to position [178, 0]
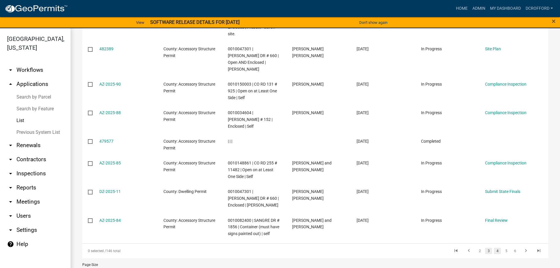
click at [485, 247] on link "3" at bounding box center [488, 250] width 7 height 6
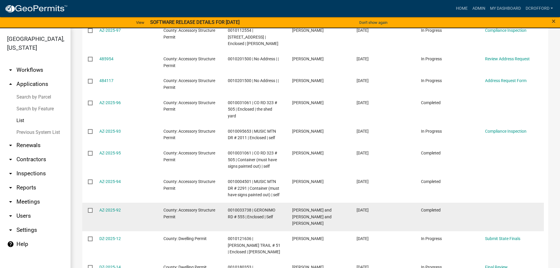
scroll to position [178, 0]
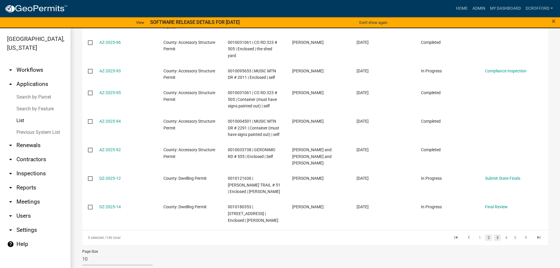
click at [485, 234] on link "2" at bounding box center [488, 237] width 7 height 6
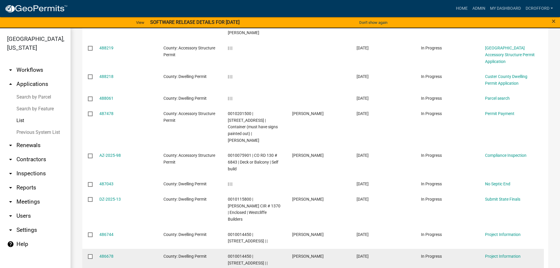
scroll to position [99, 0]
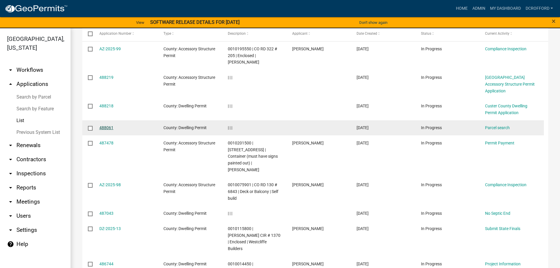
click at [107, 125] on link "488061" at bounding box center [106, 127] width 14 height 5
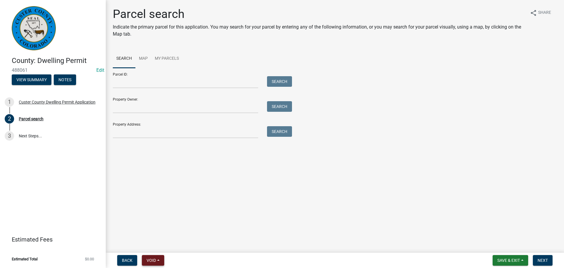
click at [154, 261] on span "Void" at bounding box center [151, 260] width 9 height 5
click at [162, 247] on button "Void" at bounding box center [165, 245] width 47 height 14
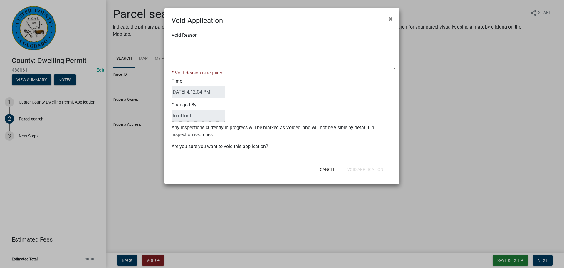
click at [207, 45] on textarea "Void Reason" at bounding box center [284, 54] width 221 height 29
type textarea "Unfinished"
click at [295, 81] on div "Time 10/07/2025 4:12:04 PM" at bounding box center [282, 88] width 230 height 24
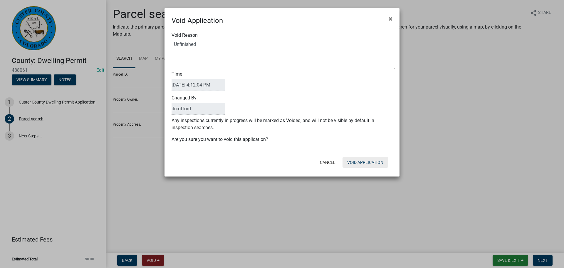
click at [373, 161] on button "Void Application" at bounding box center [366, 162] width 46 height 11
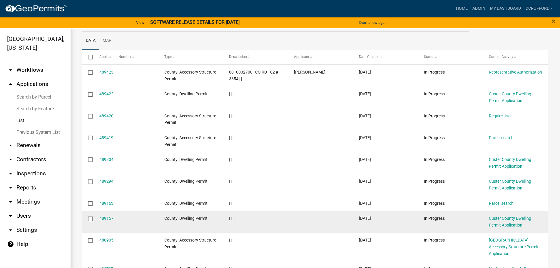
scroll to position [131, 0]
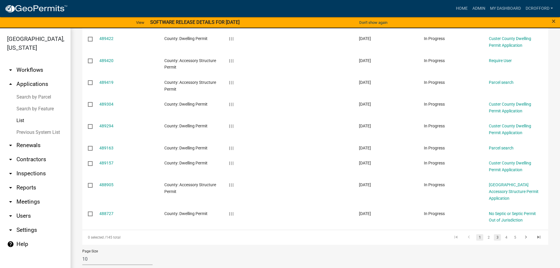
click at [494, 234] on link "3" at bounding box center [497, 237] width 7 height 6
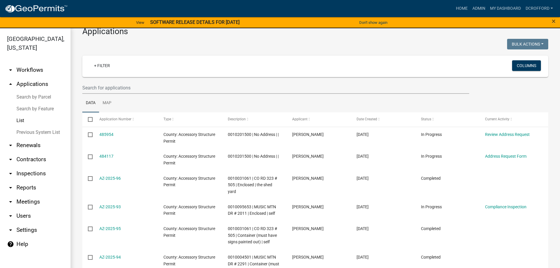
scroll to position [171, 0]
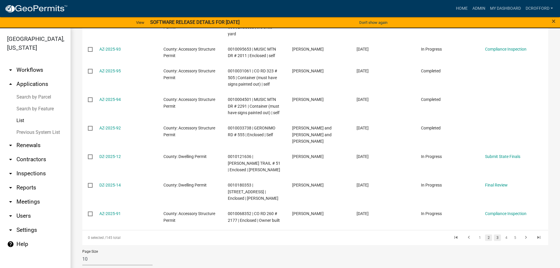
click at [485, 234] on link "2" at bounding box center [488, 237] width 7 height 6
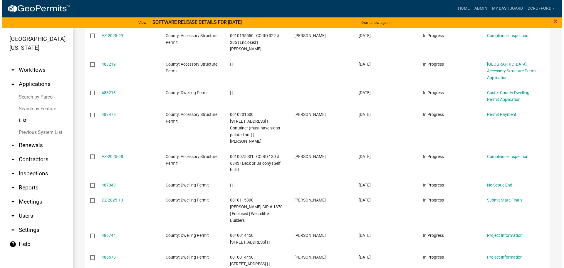
scroll to position [83, 0]
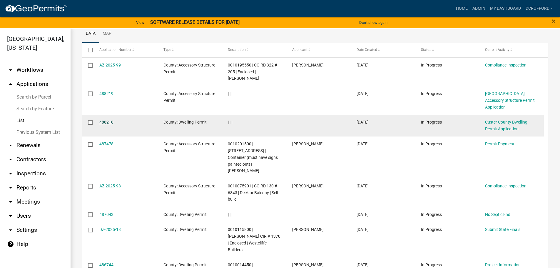
click at [103, 120] on link "488218" at bounding box center [106, 122] width 14 height 5
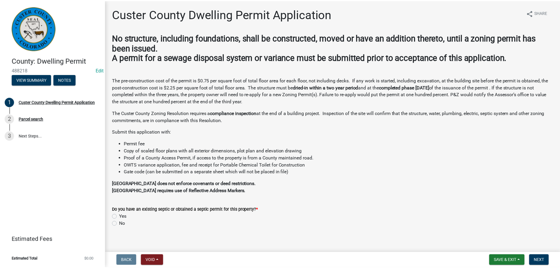
scroll to position [5, 0]
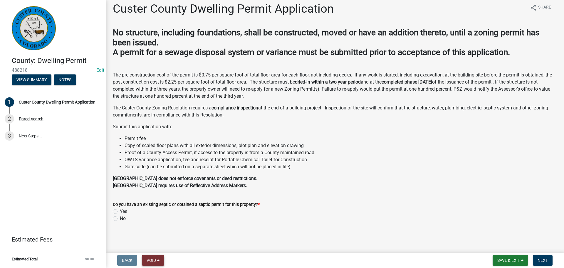
click at [159, 258] on button "Void" at bounding box center [153, 260] width 22 height 11
click at [165, 244] on button "Void" at bounding box center [165, 245] width 47 height 14
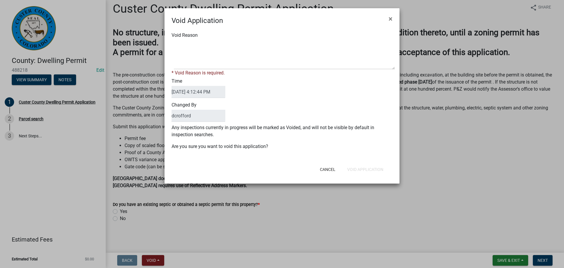
click at [203, 37] on div "Void Reason * Void Reason is required." at bounding box center [282, 54] width 230 height 45
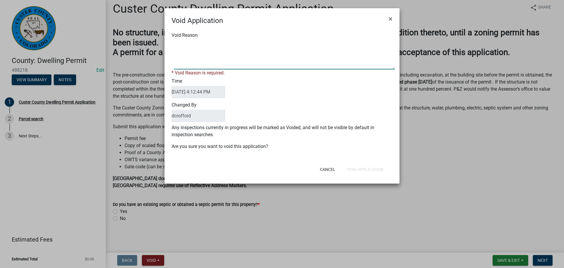
click at [201, 50] on textarea "Void Reason" at bounding box center [284, 54] width 221 height 29
type textarea "Duplicate"
click at [370, 130] on p "Any inspections currently in progress will be marked as Voided, and will not be…" at bounding box center [282, 131] width 221 height 14
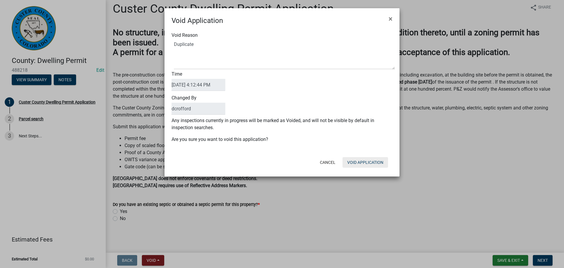
click at [374, 161] on button "Void Application" at bounding box center [366, 162] width 46 height 11
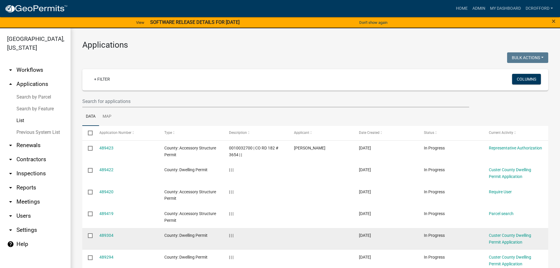
scroll to position [131, 0]
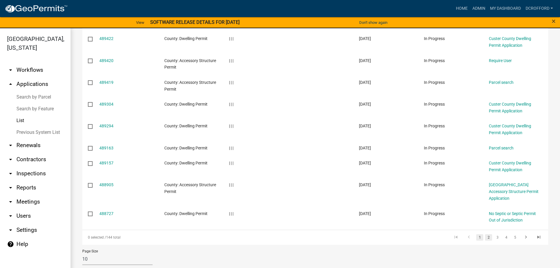
click at [485, 234] on link "2" at bounding box center [488, 237] width 7 height 6
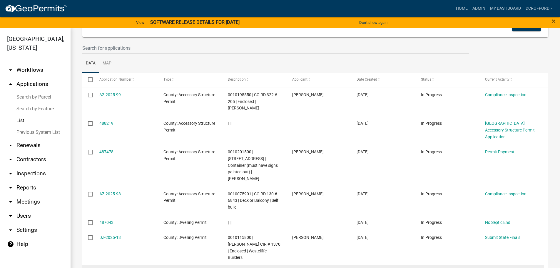
scroll to position [43, 0]
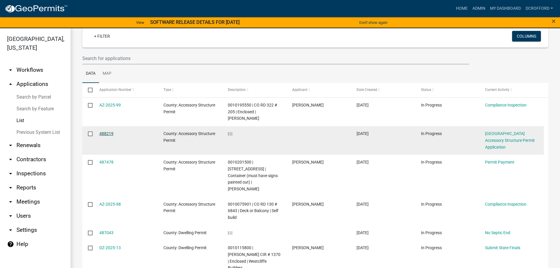
click at [105, 133] on link "488219" at bounding box center [106, 133] width 14 height 5
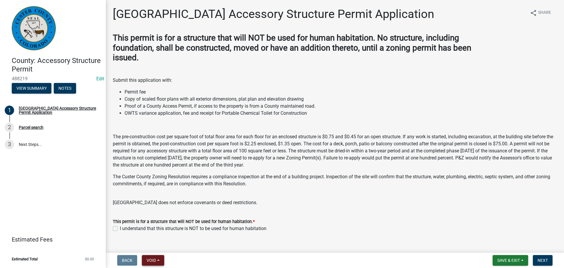
click at [155, 257] on button "Void" at bounding box center [153, 260] width 22 height 11
click at [159, 245] on button "Void" at bounding box center [165, 245] width 47 height 14
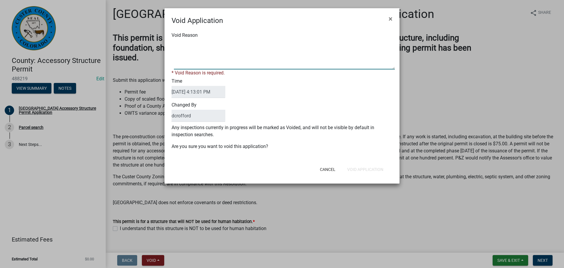
click at [247, 57] on textarea "Void Reason" at bounding box center [284, 54] width 221 height 29
type textarea "Duplicate"
click at [352, 174] on div "Void Application × Void Reason * Void Reason is required. Time 10/07/2025 4:13:…" at bounding box center [282, 95] width 235 height 175
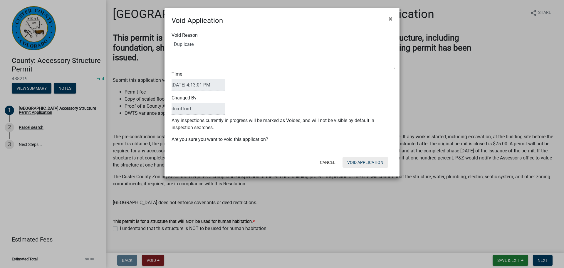
click at [360, 162] on button "Void Application" at bounding box center [366, 162] width 46 height 11
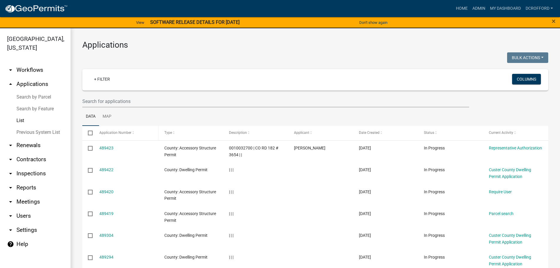
scroll to position [131, 0]
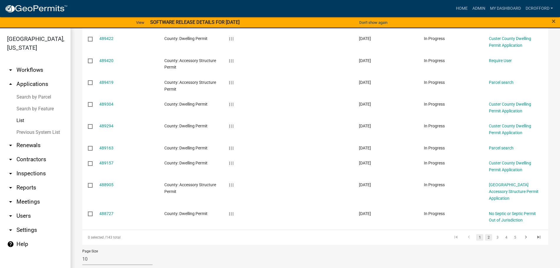
click at [485, 234] on link "2" at bounding box center [488, 237] width 7 height 6
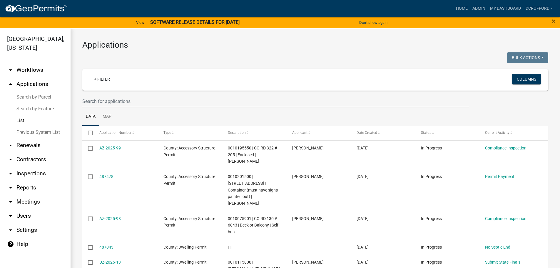
scroll to position [171, 0]
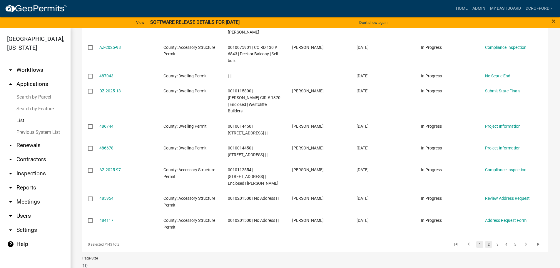
click at [476, 241] on link "1" at bounding box center [479, 244] width 7 height 6
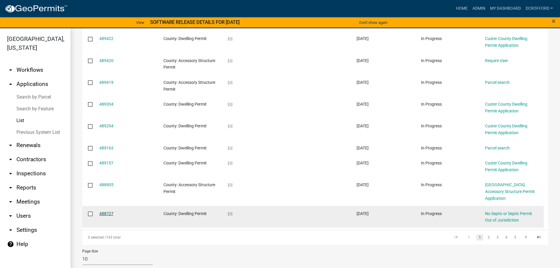
click at [110, 211] on link "488727" at bounding box center [106, 213] width 14 height 5
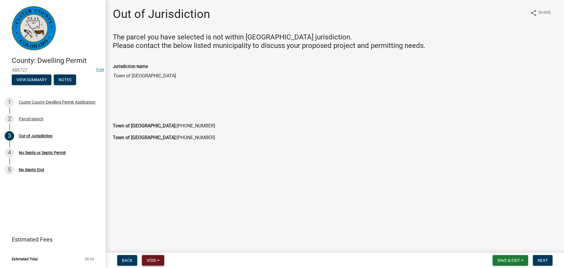
click at [159, 260] on button "Void" at bounding box center [153, 260] width 22 height 11
click at [166, 245] on button "Void" at bounding box center [165, 245] width 47 height 14
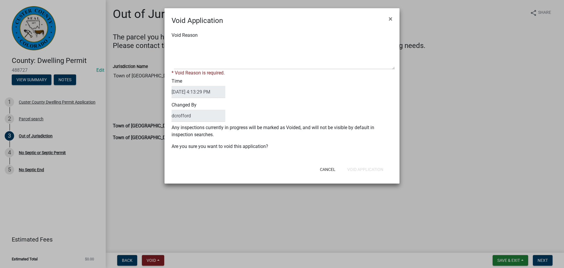
click at [263, 72] on div "* Void Reason is required." at bounding box center [282, 72] width 221 height 7
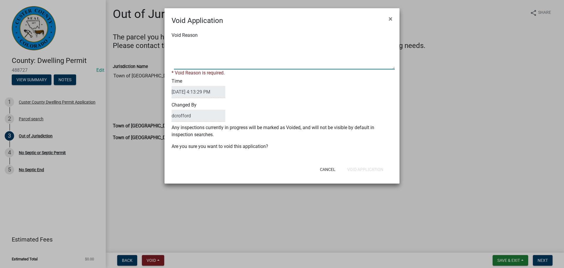
click at [279, 53] on textarea "Void Reason" at bounding box center [284, 54] width 221 height 29
type textarea "Out of Jurisdiction"
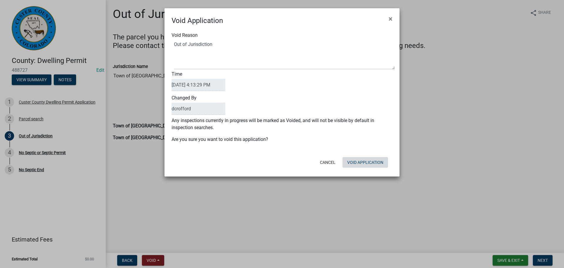
click at [380, 167] on button "Void Application" at bounding box center [366, 162] width 46 height 11
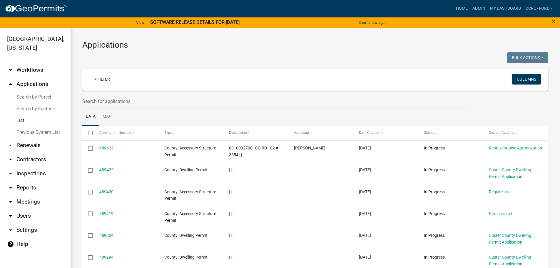
scroll to position [138, 0]
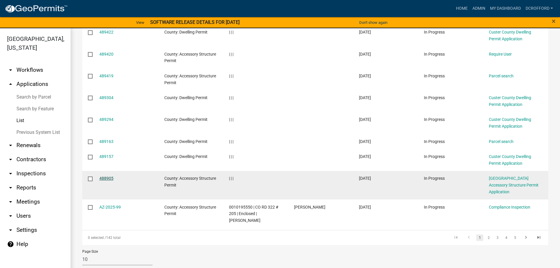
click at [109, 176] on link "488905" at bounding box center [106, 178] width 14 height 5
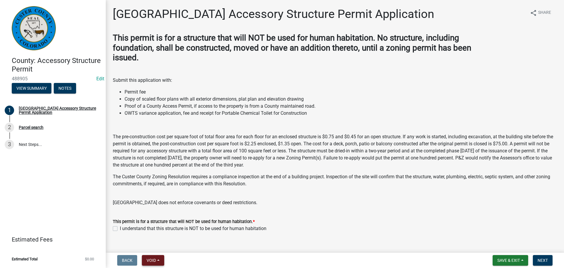
click at [155, 259] on span "Void" at bounding box center [151, 260] width 9 height 5
click at [157, 242] on button "Void" at bounding box center [165, 245] width 47 height 14
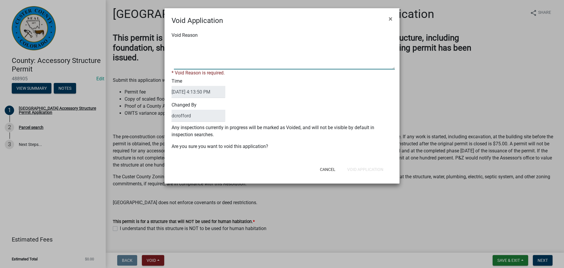
click at [223, 53] on textarea "Void Reason" at bounding box center [284, 54] width 221 height 29
type textarea "Unfinished"
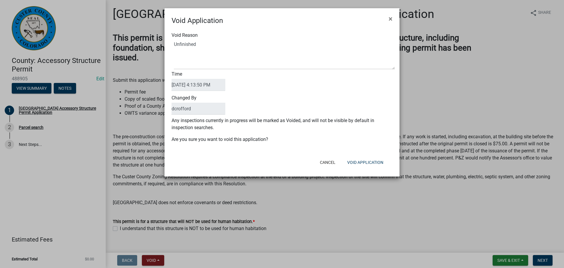
click at [292, 106] on div "Changed By dcrofford" at bounding box center [282, 105] width 230 height 24
click at [364, 162] on button "Void Application" at bounding box center [366, 162] width 46 height 11
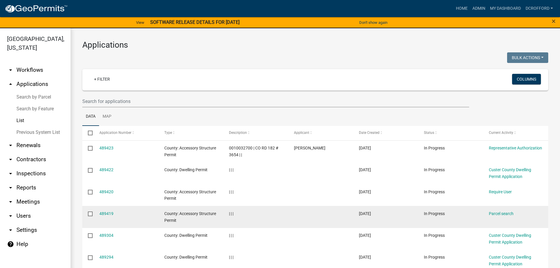
scroll to position [151, 0]
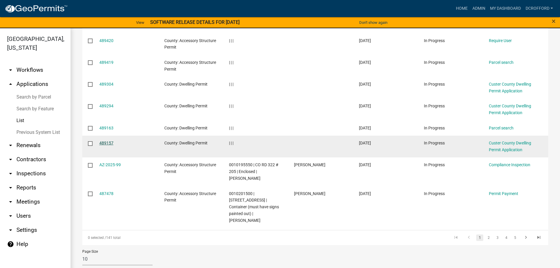
click at [104, 143] on link "489157" at bounding box center [106, 142] width 14 height 5
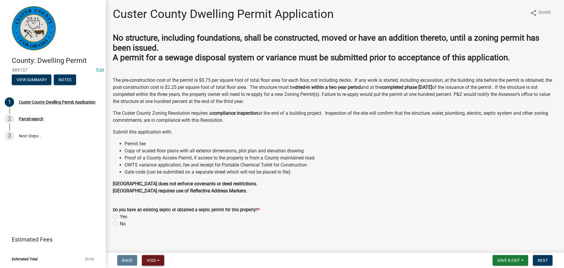
click at [161, 260] on button "Void" at bounding box center [153, 260] width 22 height 11
click at [170, 247] on button "Void" at bounding box center [165, 245] width 47 height 14
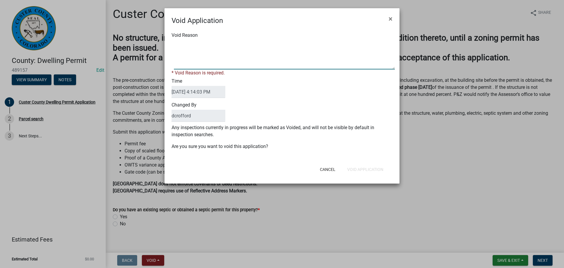
click at [210, 60] on textarea "Void Reason" at bounding box center [284, 54] width 221 height 29
type textarea "Unfinished"
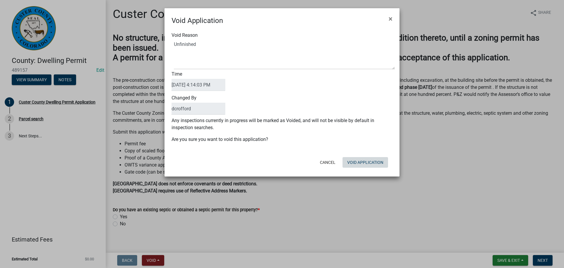
click at [363, 169] on div "Cancel Void Application" at bounding box center [320, 162] width 145 height 15
click at [363, 160] on button "Void Application" at bounding box center [366, 162] width 46 height 11
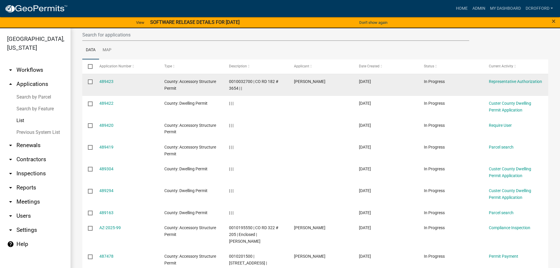
scroll to position [158, 0]
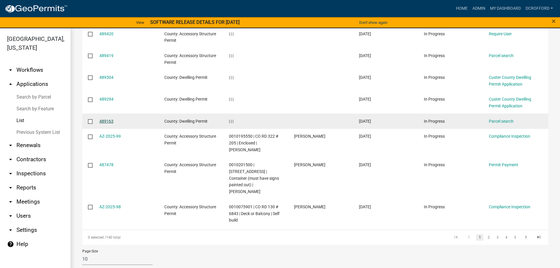
click at [112, 121] on link "489163" at bounding box center [106, 121] width 14 height 5
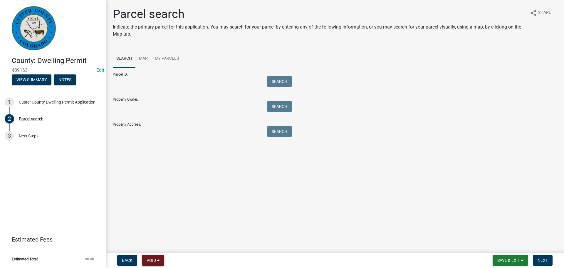
click at [158, 262] on button "Void" at bounding box center [153, 260] width 22 height 11
click at [165, 238] on button "Void" at bounding box center [165, 245] width 47 height 14
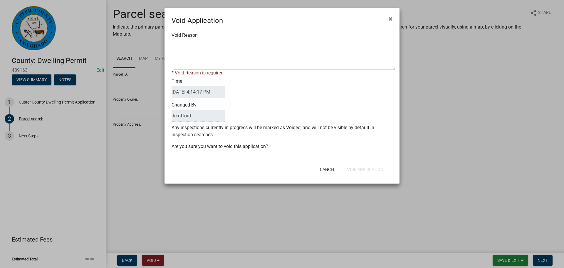
click at [242, 54] on textarea "Void Reason" at bounding box center [284, 54] width 221 height 29
type textarea "Unfinished"
click at [375, 170] on form "Void Application × Void Reason * Void Reason is required. Time 10/07/2025 4:14:…" at bounding box center [282, 93] width 235 height 170
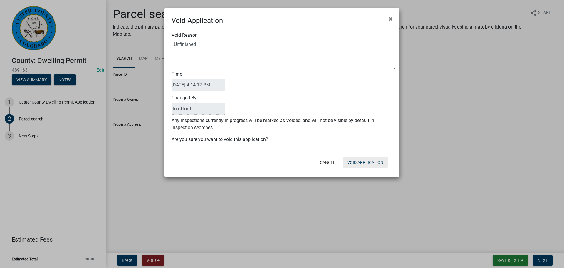
click at [375, 160] on button "Void Application" at bounding box center [366, 162] width 46 height 11
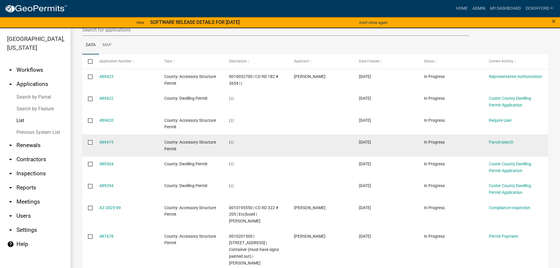
scroll to position [70, 0]
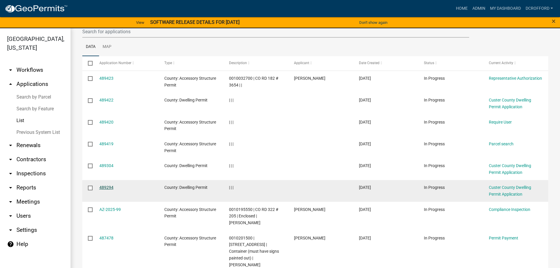
click at [111, 188] on link "489294" at bounding box center [106, 187] width 14 height 5
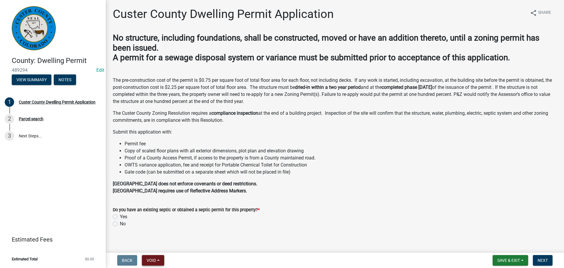
click at [154, 261] on span "Void" at bounding box center [151, 260] width 9 height 5
click at [160, 247] on button "Void" at bounding box center [165, 245] width 47 height 14
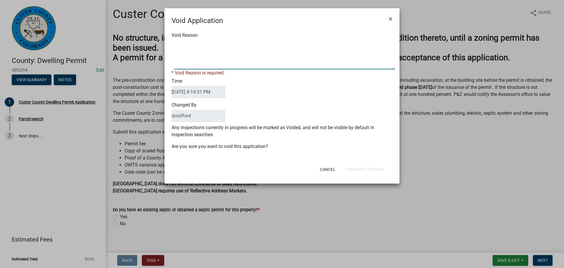
click at [194, 65] on textarea "Void Reason" at bounding box center [284, 54] width 221 height 29
type textarea "Duplicate"
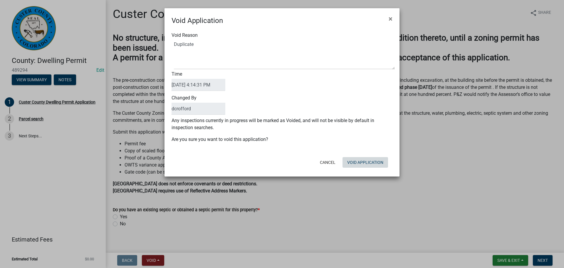
click at [373, 168] on div "Cancel Void Application" at bounding box center [320, 162] width 145 height 15
click at [371, 163] on button "Void Application" at bounding box center [366, 162] width 46 height 11
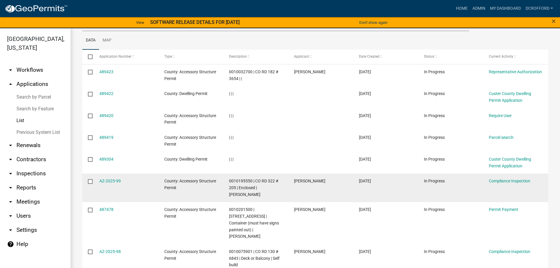
scroll to position [17, 0]
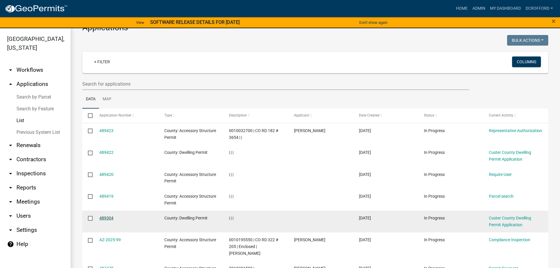
click at [106, 216] on link "489304" at bounding box center [106, 217] width 14 height 5
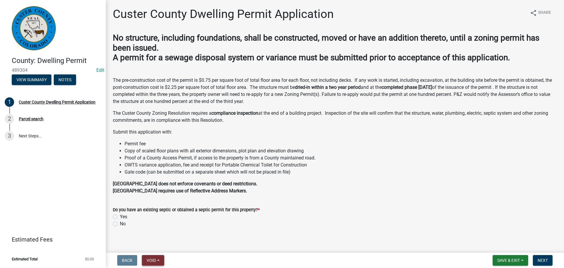
click at [157, 261] on button "Void" at bounding box center [153, 260] width 22 height 11
click at [158, 244] on button "Void" at bounding box center [165, 245] width 47 height 14
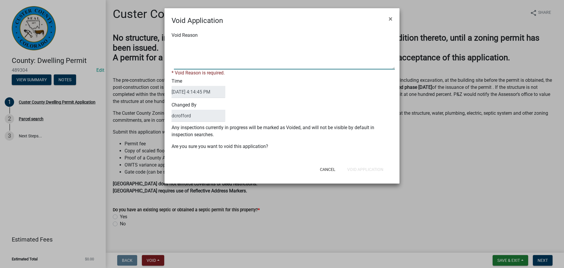
click at [202, 55] on textarea "Void Reason" at bounding box center [284, 54] width 221 height 29
type textarea "Duplicate"
click at [375, 167] on div "Cancel Void Application" at bounding box center [320, 169] width 145 height 15
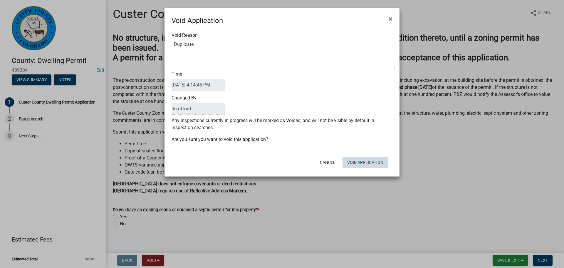
click at [371, 161] on button "Void Application" at bounding box center [366, 162] width 46 height 11
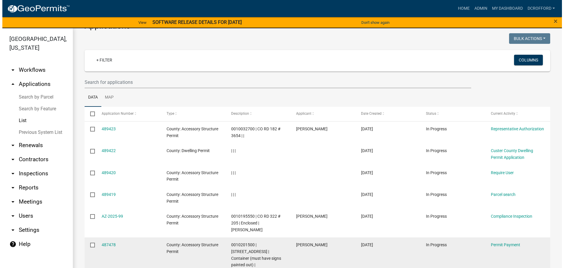
scroll to position [17, 0]
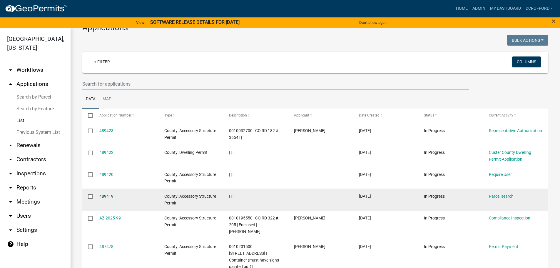
click at [105, 196] on link "489419" at bounding box center [106, 196] width 14 height 5
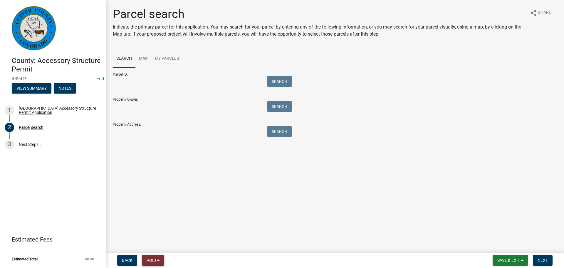
click at [156, 258] on span "Void" at bounding box center [151, 260] width 9 height 5
click at [158, 248] on button "Void" at bounding box center [165, 245] width 47 height 14
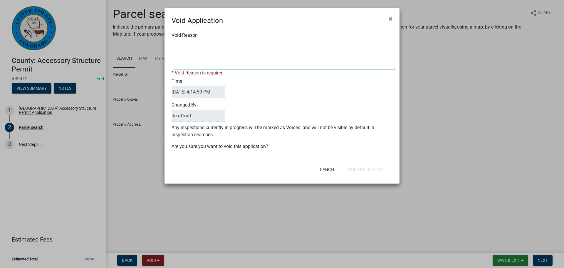
click at [207, 55] on textarea "Void Reason" at bounding box center [284, 54] width 221 height 29
type textarea "Duplicate"
click at [357, 169] on div "Cancel Void Application" at bounding box center [320, 169] width 145 height 15
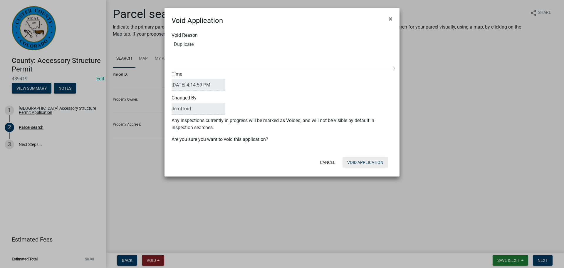
click at [361, 162] on button "Void Application" at bounding box center [366, 162] width 46 height 11
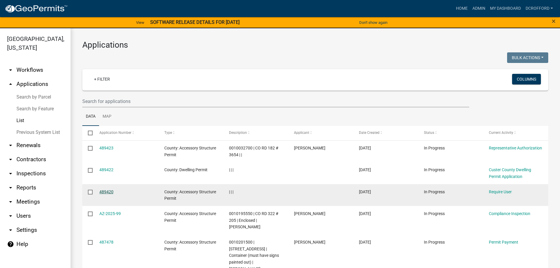
click at [107, 191] on link "489420" at bounding box center [106, 191] width 14 height 5
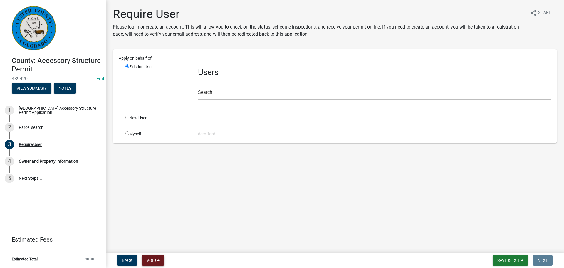
click at [154, 259] on span "Void" at bounding box center [151, 260] width 9 height 5
click at [162, 247] on button "Void" at bounding box center [165, 245] width 47 height 14
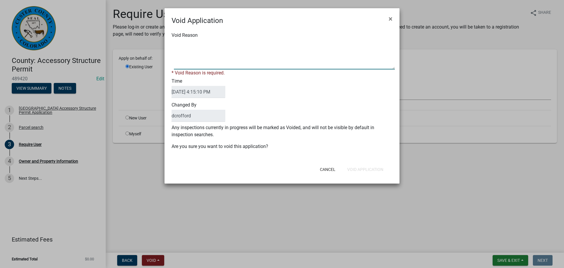
click at [217, 50] on textarea "Void Reason" at bounding box center [284, 54] width 221 height 29
type textarea "Unfinished"
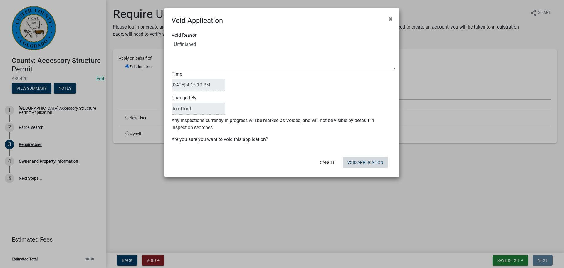
click at [367, 168] on div "Cancel Void Application" at bounding box center [320, 162] width 145 height 15
click at [369, 157] on button "Void Application" at bounding box center [366, 162] width 46 height 11
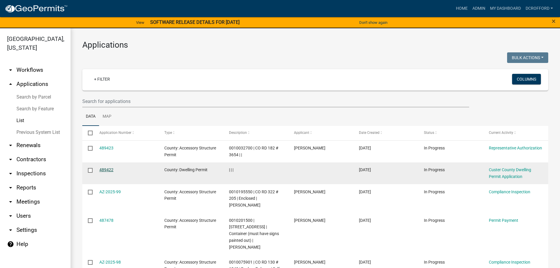
click at [110, 169] on link "489422" at bounding box center [106, 169] width 14 height 5
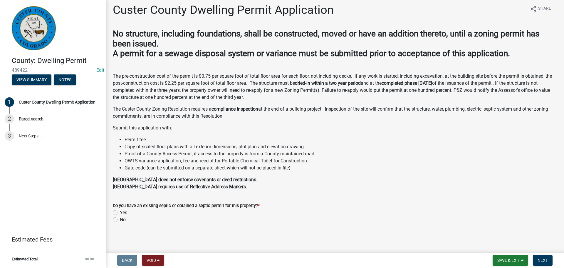
scroll to position [5, 0]
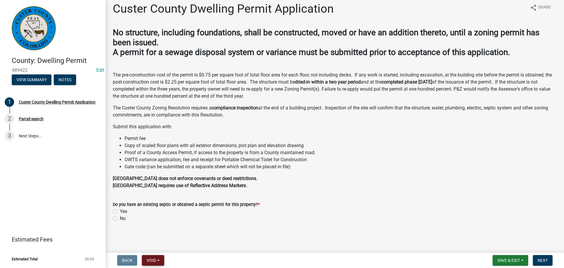
click at [157, 258] on button "Void" at bounding box center [153, 260] width 22 height 11
click at [170, 244] on button "Void" at bounding box center [165, 245] width 47 height 14
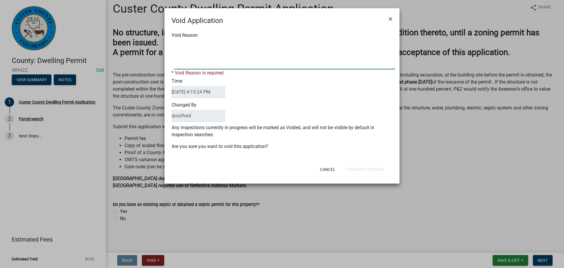
click at [235, 55] on textarea "Void Reason" at bounding box center [284, 54] width 221 height 29
type textarea "Unfinished"
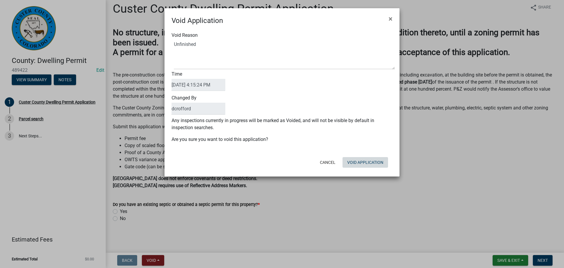
click at [378, 171] on div "Void Application × Void Reason Time 10/07/2025 4:15:24 PM Changed By dcrofford …" at bounding box center [282, 92] width 235 height 168
click at [377, 162] on button "Void Application" at bounding box center [366, 162] width 46 height 11
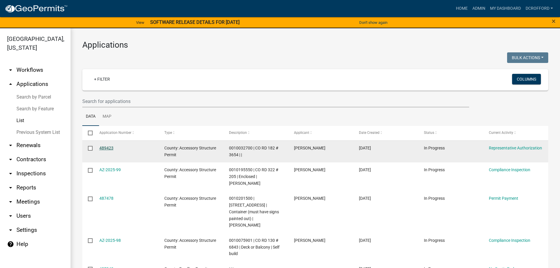
click at [105, 147] on link "489423" at bounding box center [106, 147] width 14 height 5
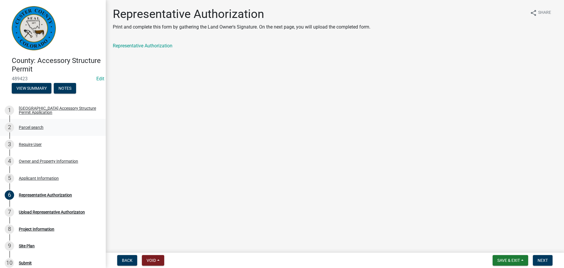
click at [31, 127] on div "Parcel search" at bounding box center [31, 127] width 25 height 4
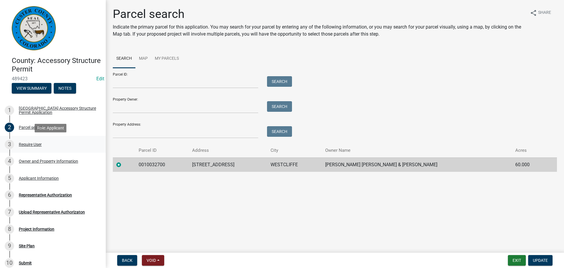
click at [36, 143] on div "Require User" at bounding box center [30, 144] width 23 height 4
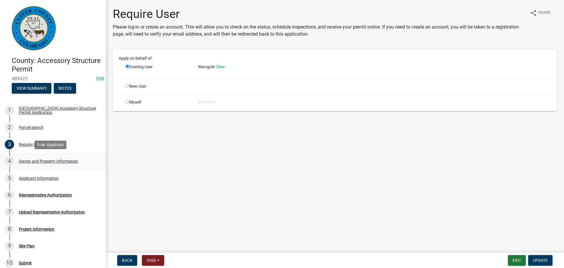
click at [39, 157] on div "4 Owner and Property Information" at bounding box center [51, 160] width 92 height 9
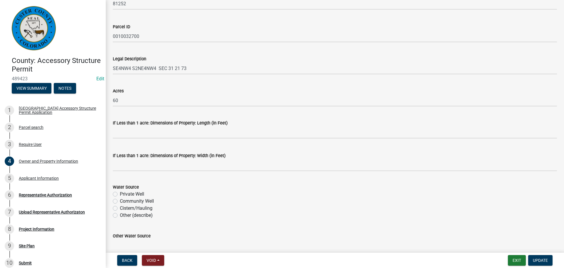
scroll to position [470, 0]
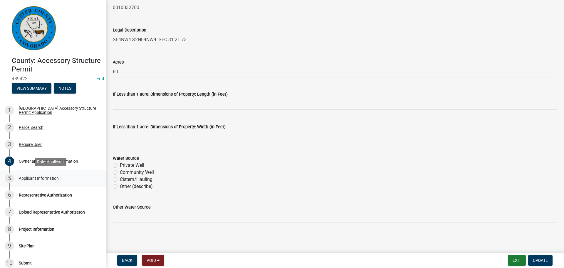
click at [50, 177] on div "Applicant Information" at bounding box center [39, 178] width 40 height 4
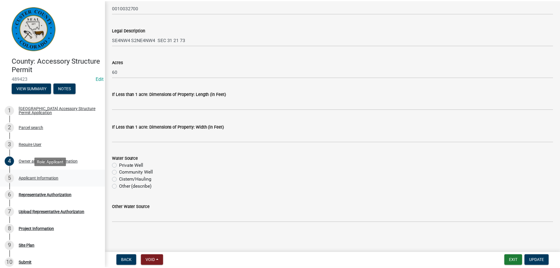
scroll to position [0, 0]
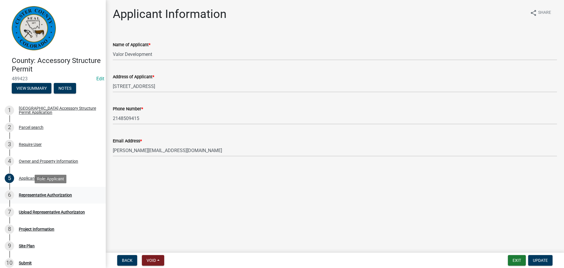
click at [48, 192] on div "6 Representative Authorization" at bounding box center [51, 194] width 92 height 9
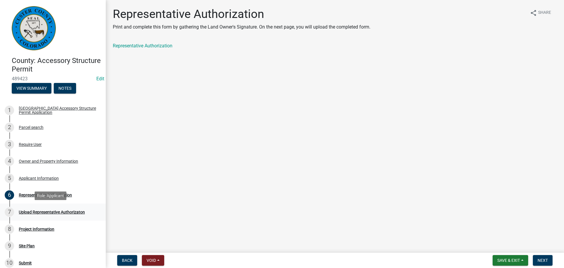
click at [56, 209] on div "7 Upload Representative Authorizaton" at bounding box center [51, 211] width 92 height 9
click at [512, 260] on span "Save & Exit" at bounding box center [508, 260] width 23 height 5
click at [503, 245] on button "Save & Exit" at bounding box center [504, 245] width 47 height 14
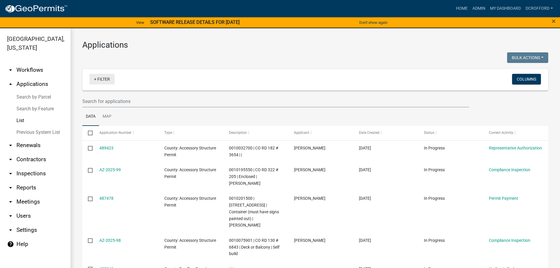
click at [101, 81] on link "+ Filter" at bounding box center [101, 79] width 25 height 11
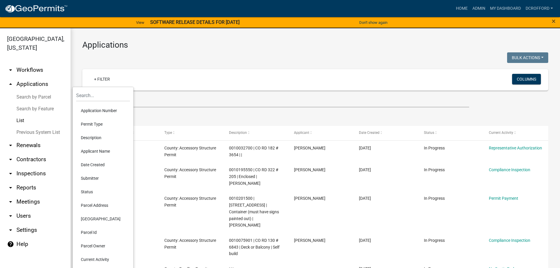
click at [89, 192] on li "Status" at bounding box center [103, 192] width 54 height 14
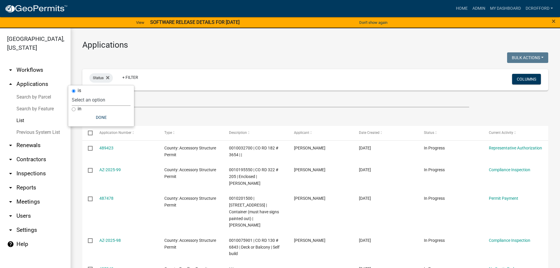
click at [86, 99] on select "Select an option Not Started In Progress Completed Expired Locked Withdrawn Voi…" at bounding box center [101, 100] width 59 height 12
select select "2"
click at [83, 94] on select "Select an option Not Started In Progress Completed Expired Locked Withdrawn Voi…" at bounding box center [101, 100] width 59 height 12
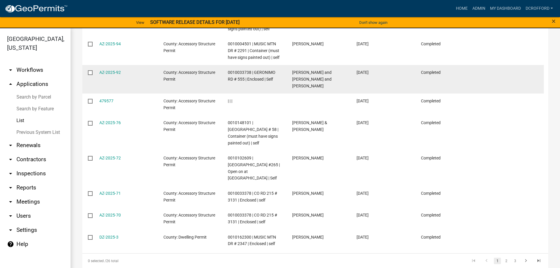
scroll to position [178, 0]
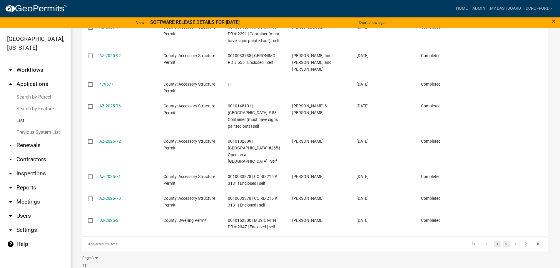
click at [503, 241] on link "2" at bounding box center [505, 244] width 7 height 6
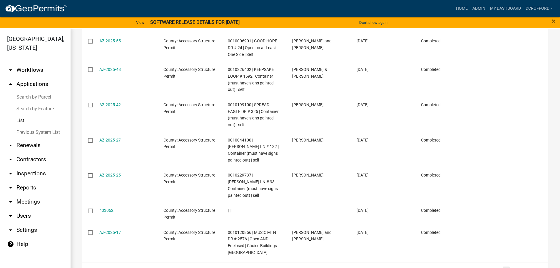
scroll to position [211, 0]
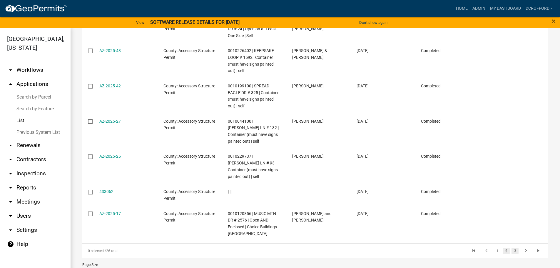
click at [511, 247] on link "3" at bounding box center [514, 250] width 7 height 6
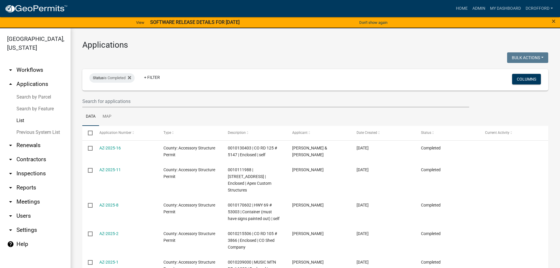
scroll to position [84, 0]
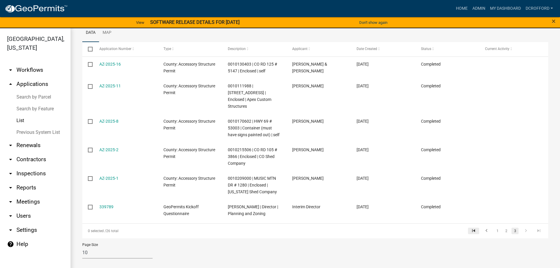
click at [470, 232] on icon "go to first page" at bounding box center [474, 231] width 8 height 7
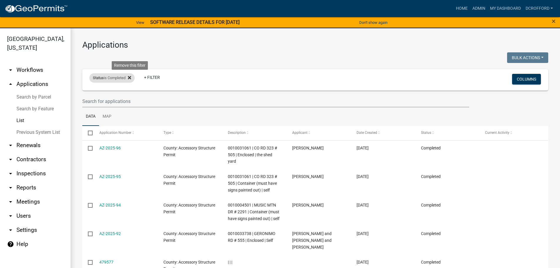
click at [131, 77] on icon at bounding box center [129, 77] width 3 height 3
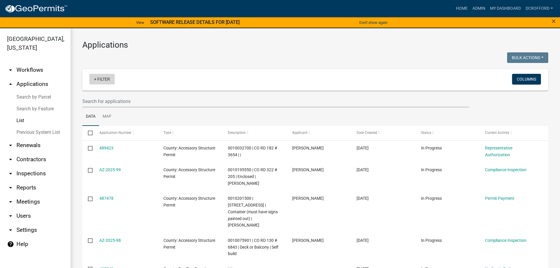
click at [105, 78] on link "+ Filter" at bounding box center [101, 79] width 25 height 11
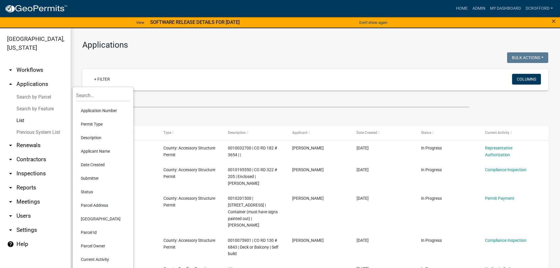
click at [94, 187] on li "Status" at bounding box center [103, 192] width 54 height 14
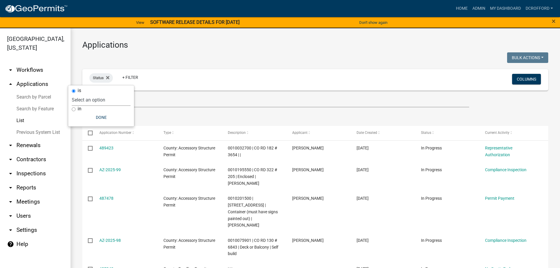
click at [104, 101] on select "Select an option Not Started In Progress Completed Expired Locked Withdrawn Voi…" at bounding box center [101, 100] width 59 height 12
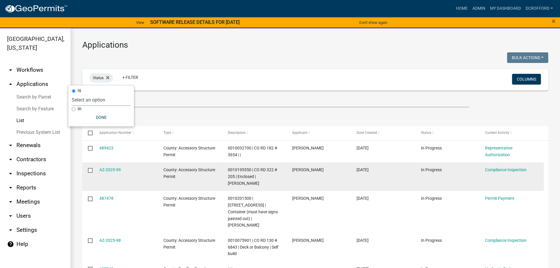
select select "5"
click at [83, 94] on select "Select an option Not Started In Progress Completed Expired Locked Withdrawn Voi…" at bounding box center [101, 100] width 59 height 12
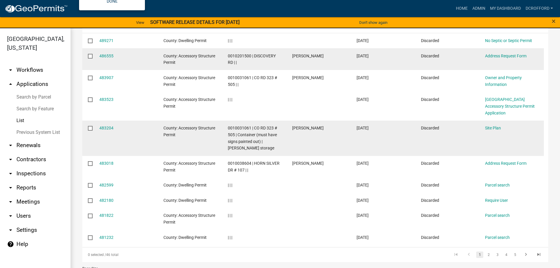
scroll to position [118, 0]
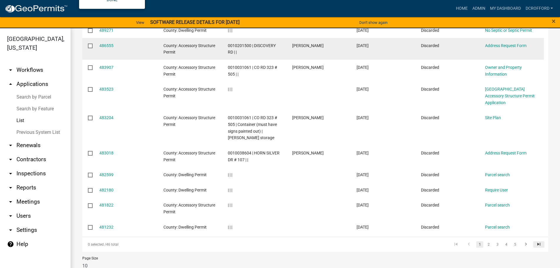
click at [538, 241] on link "go to last page" at bounding box center [538, 244] width 11 height 6
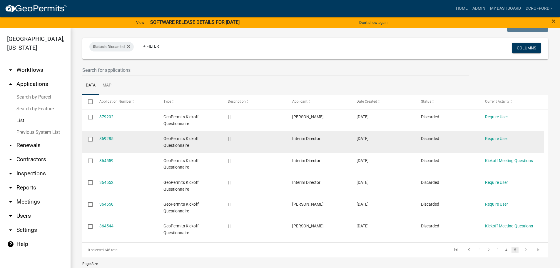
scroll to position [21, 0]
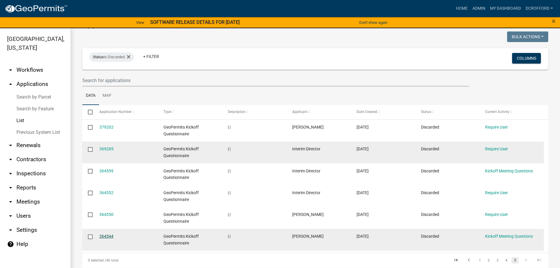
click at [105, 235] on link "364544" at bounding box center [106, 236] width 14 height 5
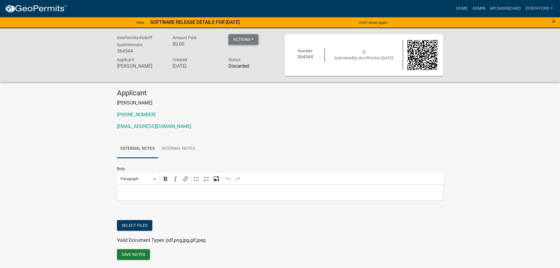
click at [235, 38] on button "Actions" at bounding box center [243, 39] width 30 height 11
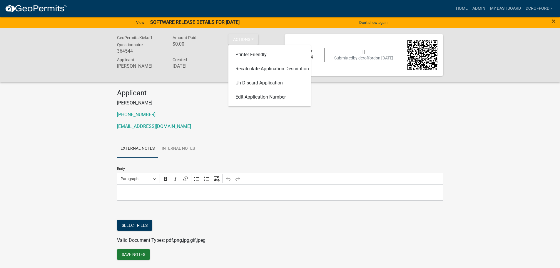
click at [343, 132] on div "Applicant Delenna M Crofford 719-783-2669 pzadmin@custercounty-co.gov" at bounding box center [280, 112] width 335 height 46
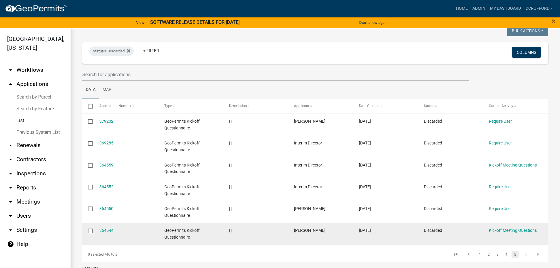
scroll to position [50, 0]
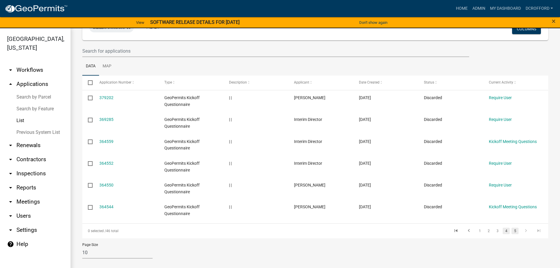
click at [502, 231] on link "4" at bounding box center [505, 230] width 7 height 6
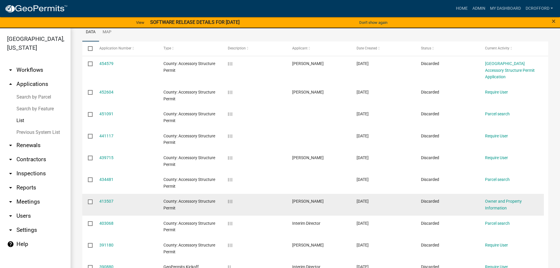
scroll to position [138, 0]
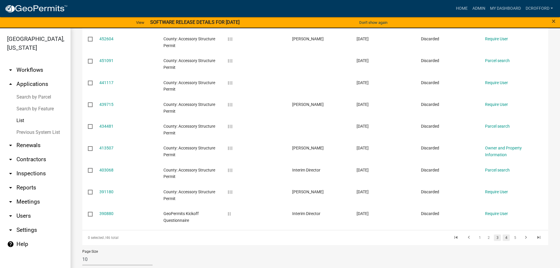
click at [494, 234] on link "3" at bounding box center [497, 237] width 7 height 6
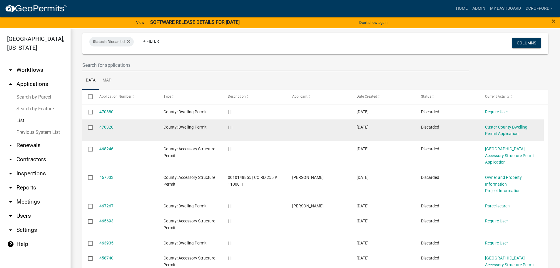
scroll to position [7, 0]
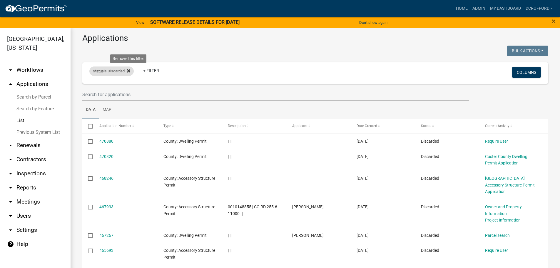
click at [130, 72] on icon at bounding box center [128, 70] width 3 height 3
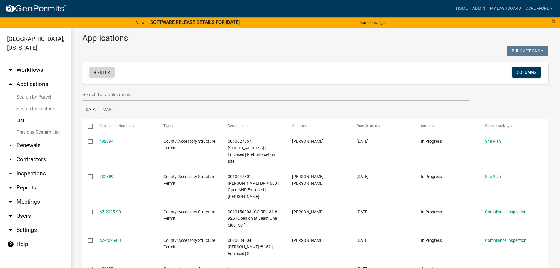
click at [106, 71] on link "+ Filter" at bounding box center [101, 72] width 25 height 11
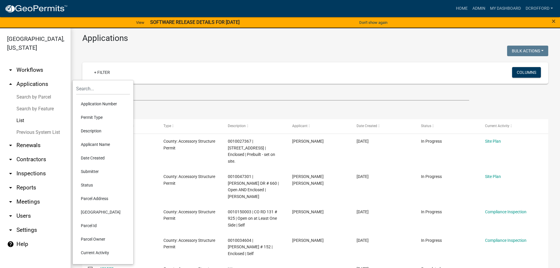
click at [90, 186] on li "Status" at bounding box center [103, 185] width 54 height 14
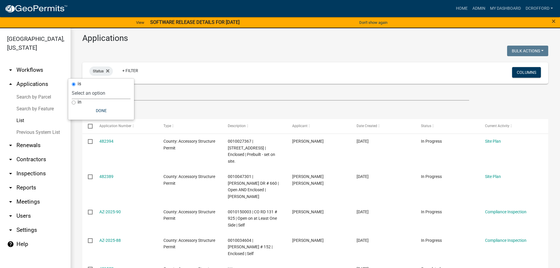
click at [94, 96] on select "Select an option Not Started In Progress Completed Expired Locked Withdrawn Voi…" at bounding box center [101, 93] width 59 height 12
click at [81, 87] on select "Select an option Not Started In Progress Completed Expired Locked Withdrawn Voi…" at bounding box center [101, 93] width 59 height 12
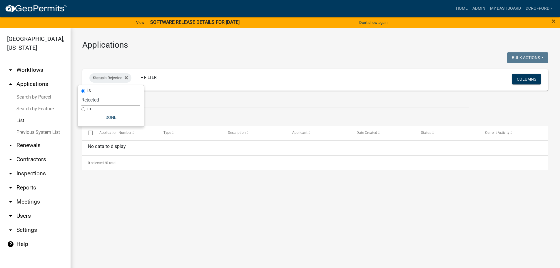
scroll to position [0, 0]
click at [92, 98] on select "Select an option Not Started In Progress Completed Expired Locked Withdrawn Voi…" at bounding box center [110, 100] width 59 height 12
select select "3"
click at [81, 94] on select "Select an option Not Started In Progress Completed Expired Locked Withdrawn Voi…" at bounding box center [110, 100] width 59 height 12
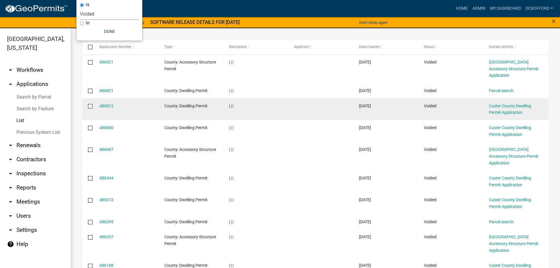
scroll to position [118, 0]
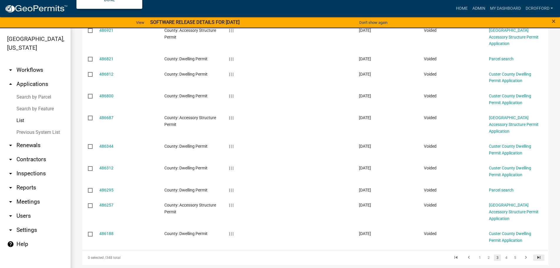
click at [535, 254] on icon "go to last page" at bounding box center [539, 257] width 8 height 7
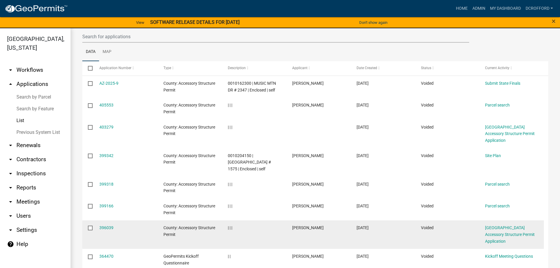
scroll to position [94, 0]
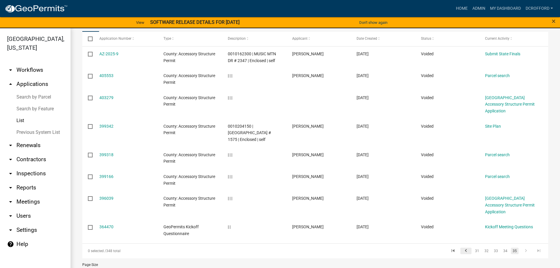
click at [462, 248] on icon "go to previous page" at bounding box center [466, 251] width 8 height 7
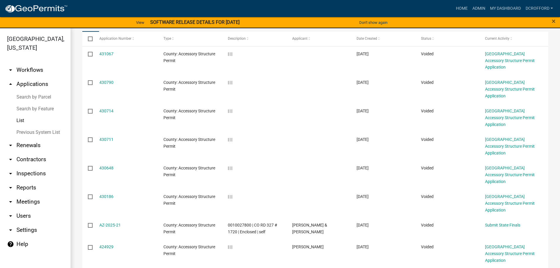
scroll to position [138, 0]
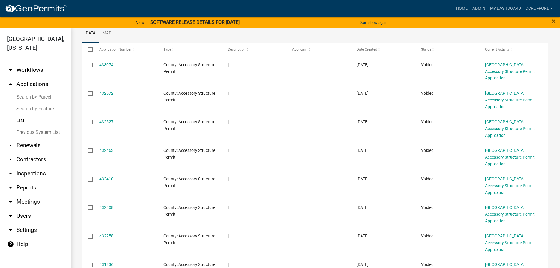
scroll to position [138, 0]
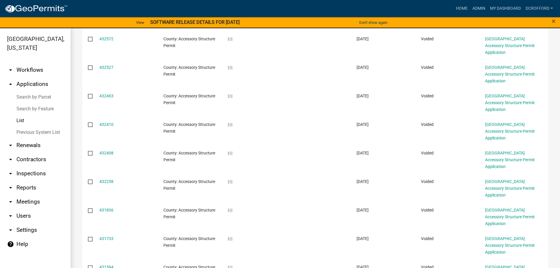
drag, startPoint x: 461, startPoint y: 231, endPoint x: 459, endPoint y: 249, distance: 18.3
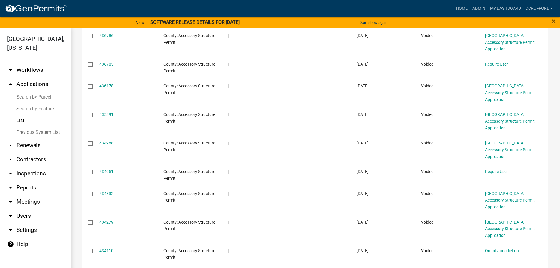
scroll to position [138, 0]
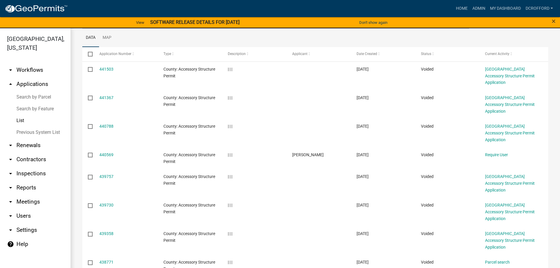
scroll to position [138, 0]
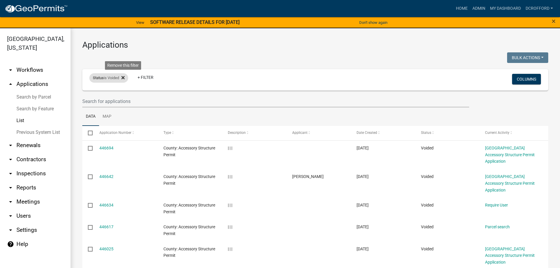
click at [125, 76] on icon at bounding box center [122, 77] width 3 height 3
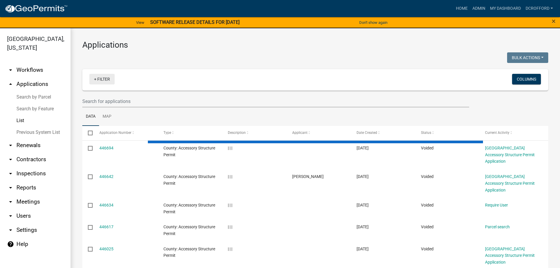
click at [98, 78] on link "+ Filter" at bounding box center [101, 79] width 25 height 11
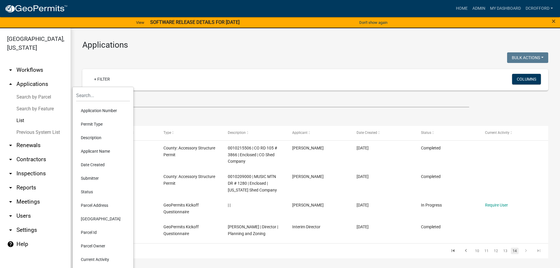
click at [82, 192] on li "Status" at bounding box center [103, 192] width 54 height 14
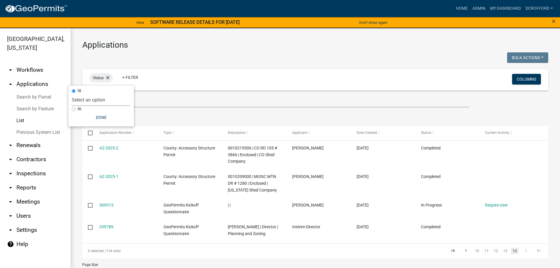
click at [96, 101] on select "Select an option Not Started In Progress Completed Expired Locked Withdrawn Voi…" at bounding box center [101, 100] width 59 height 12
click at [83, 94] on select "Select an option Not Started In Progress Completed Expired Locked Withdrawn Voi…" at bounding box center [101, 100] width 59 height 12
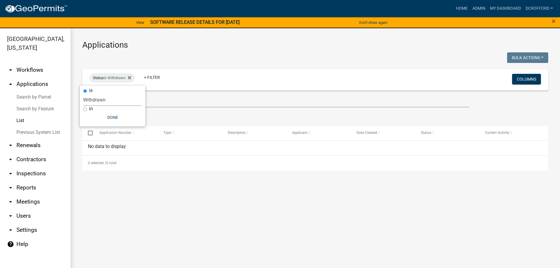
click at [108, 98] on select "Select an option Not Started In Progress Completed Expired Locked Withdrawn Voi…" at bounding box center [112, 100] width 59 height 12
click at [122, 103] on select "Select an option Not Started In Progress Completed Expired Locked Withdrawn Voi…" at bounding box center [112, 100] width 59 height 12
click at [83, 94] on select "Select an option Not Started In Progress Completed Expired Locked Withdrawn Voi…" at bounding box center [112, 100] width 59 height 12
click at [105, 101] on select "Select an option Not Started In Progress Completed Expired Locked Withdrawn Voi…" at bounding box center [109, 100] width 59 height 12
click at [81, 94] on select "Select an option Not Started In Progress Completed Expired Locked Withdrawn Voi…" at bounding box center [109, 100] width 59 height 12
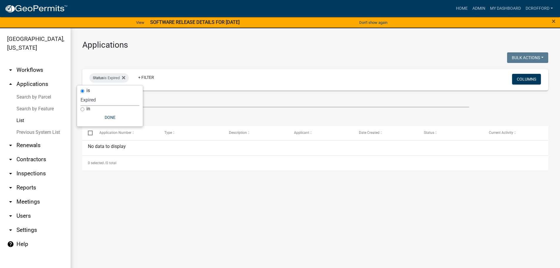
click at [103, 102] on select "Select an option Not Started In Progress Completed Expired Locked Withdrawn Voi…" at bounding box center [110, 100] width 59 height 12
click at [83, 94] on select "Select an option Not Started In Progress Completed Expired Locked Withdrawn Voi…" at bounding box center [110, 100] width 59 height 12
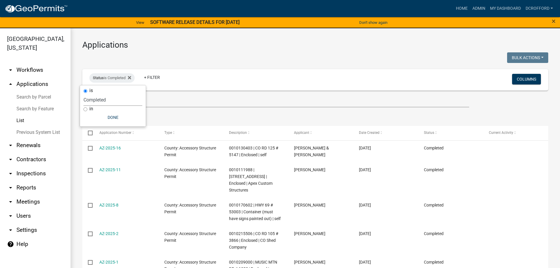
click at [107, 100] on select "Select an option Not Started In Progress Completed Expired Locked Withdrawn Voi…" at bounding box center [112, 100] width 59 height 12
click at [84, 94] on select "Select an option Not Started In Progress Completed Expired Locked Withdrawn Voi…" at bounding box center [112, 100] width 59 height 12
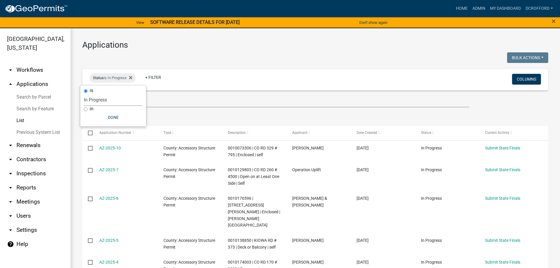
click at [111, 99] on select "Select an option Not Started In Progress Completed Expired Locked Withdrawn Voi…" at bounding box center [113, 100] width 59 height 12
click at [84, 94] on select "Select an option Not Started In Progress Completed Expired Locked Withdrawn Voi…" at bounding box center [113, 100] width 59 height 12
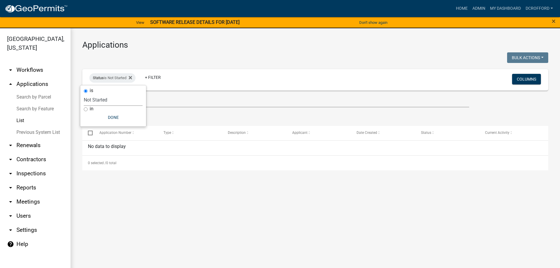
click at [112, 101] on select "Select an option Not Started In Progress Completed Expired Locked Withdrawn Voi…" at bounding box center [113, 100] width 59 height 12
select select "1"
click at [84, 94] on select "Select an option Not Started In Progress Completed Expired Locked Withdrawn Voi…" at bounding box center [113, 100] width 59 height 12
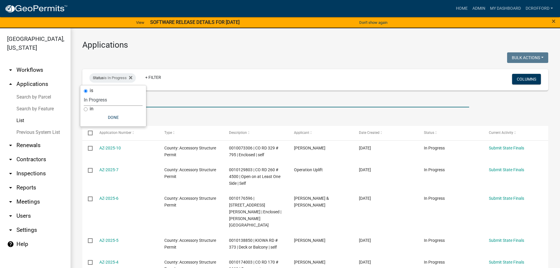
click at [212, 99] on input "text" at bounding box center [275, 101] width 387 height 12
click at [217, 118] on ul "Data Map" at bounding box center [315, 116] width 466 height 19
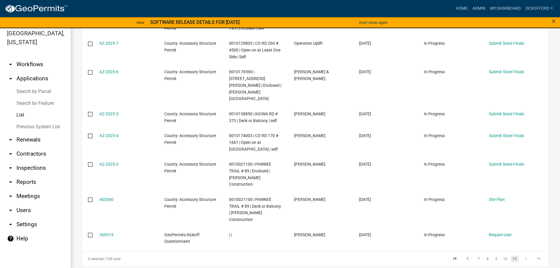
scroll to position [7, 0]
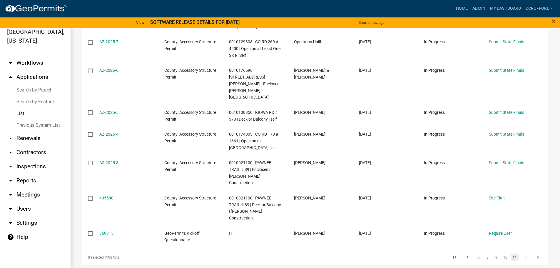
click at [511, 254] on link "11" at bounding box center [515, 257] width 8 height 6
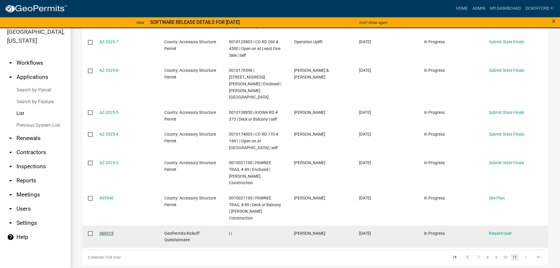
click at [102, 231] on link "369315" at bounding box center [106, 233] width 14 height 5
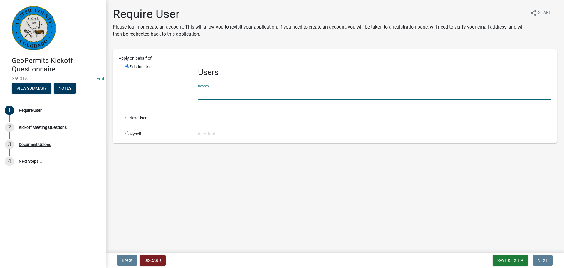
click at [213, 94] on input "text" at bounding box center [374, 94] width 353 height 12
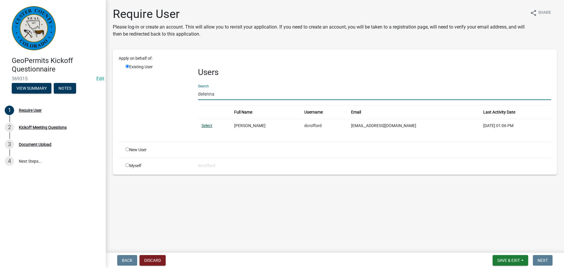
type input "delenna"
click at [211, 125] on link "Select" at bounding box center [207, 125] width 11 height 5
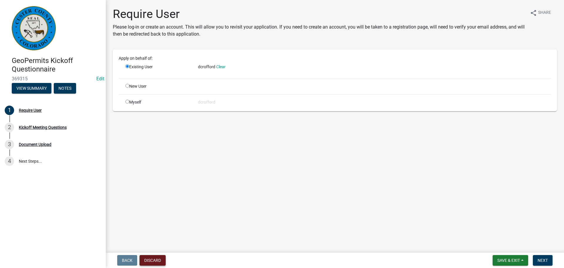
click at [156, 258] on button "Discard" at bounding box center [153, 260] width 26 height 11
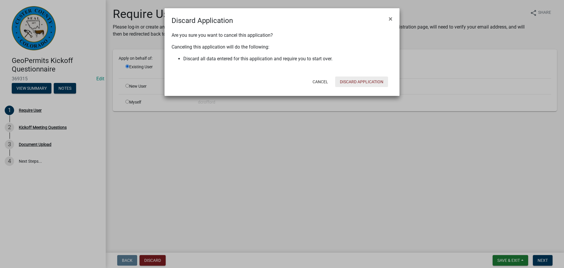
click at [373, 80] on button "Discard Application" at bounding box center [361, 81] width 53 height 11
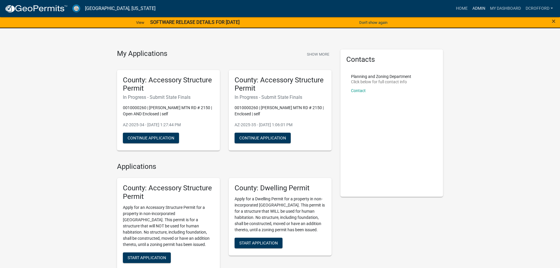
click at [482, 6] on link "Admin" at bounding box center [479, 8] width 18 height 11
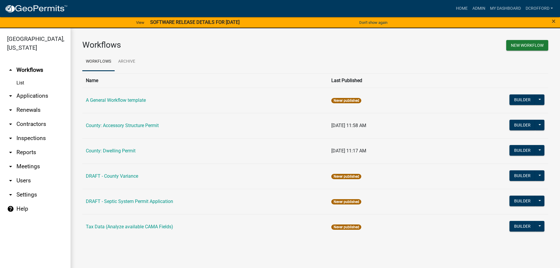
click at [28, 94] on link "arrow_drop_down Applications" at bounding box center [35, 96] width 71 height 14
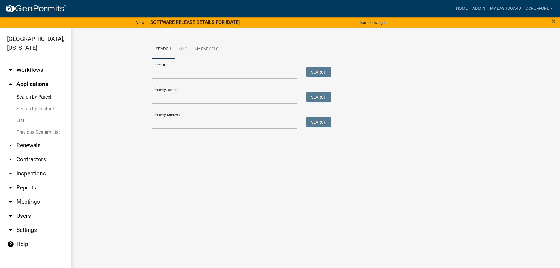
click at [20, 118] on link "List" at bounding box center [35, 121] width 71 height 12
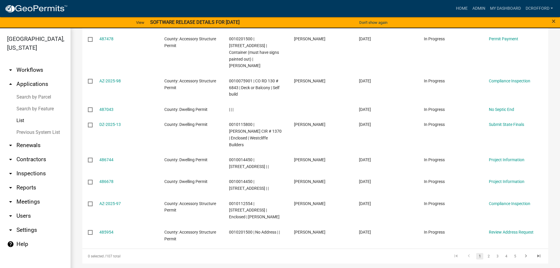
scroll to position [171, 0]
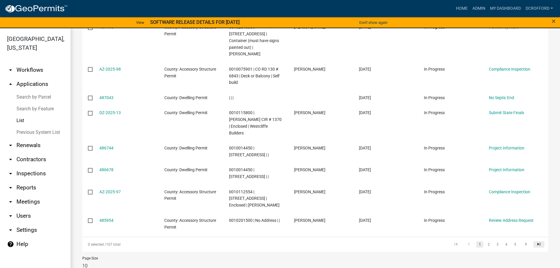
click at [535, 241] on icon "go to last page" at bounding box center [539, 244] width 8 height 7
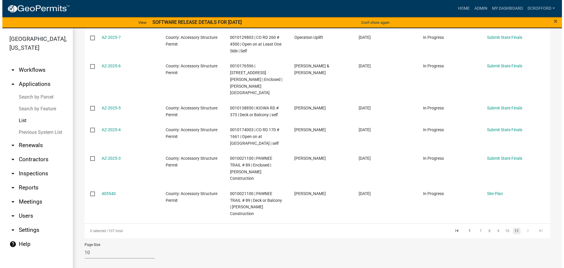
scroll to position [99, 0]
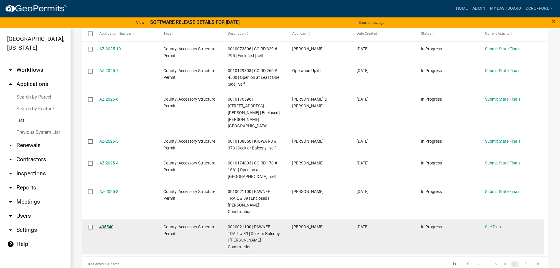
click at [105, 224] on link "405540" at bounding box center [106, 226] width 14 height 5
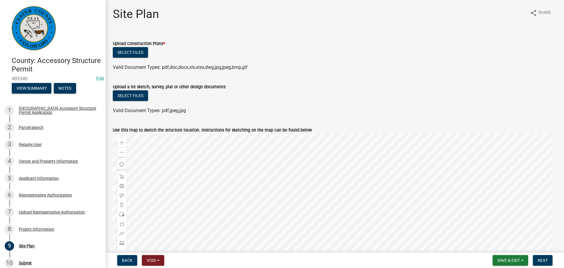
click at [498, 254] on nav "Back Void Withdraw Lock Expire Void Save & Exit Save Save & Exit Next" at bounding box center [335, 259] width 458 height 15
click at [499, 261] on span "Save & Exit" at bounding box center [508, 260] width 23 height 5
click at [497, 247] on button "Save & Exit" at bounding box center [504, 245] width 47 height 14
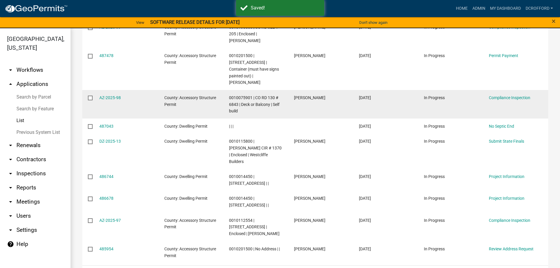
scroll to position [171, 0]
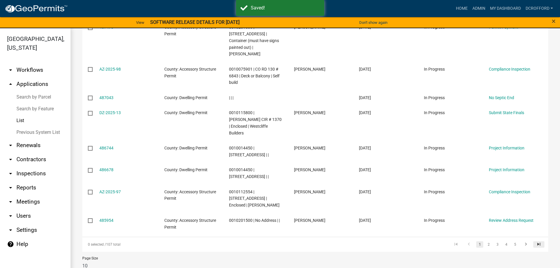
click at [535, 241] on icon "go to last page" at bounding box center [539, 244] width 8 height 7
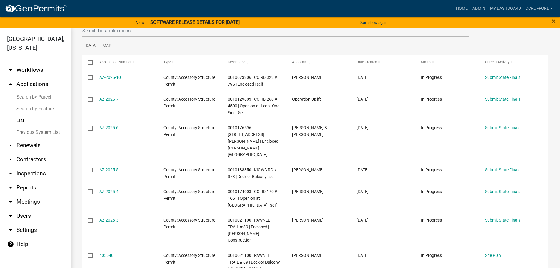
scroll to position [99, 0]
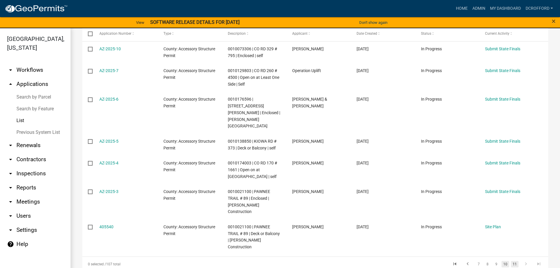
click at [502, 261] on link "10" at bounding box center [505, 264] width 8 height 6
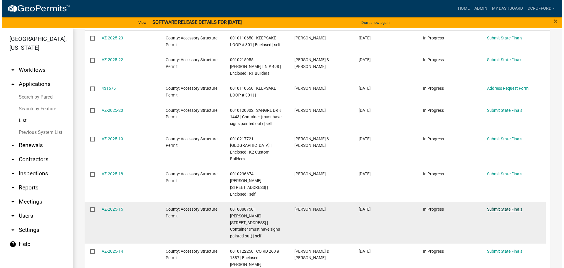
scroll to position [44, 0]
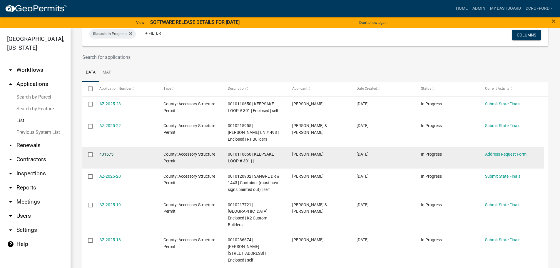
click at [106, 154] on link "431675" at bounding box center [106, 154] width 14 height 5
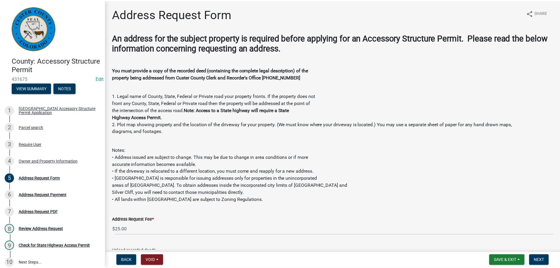
scroll to position [118, 0]
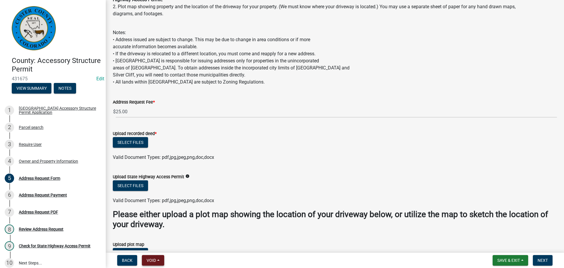
click at [153, 262] on span "Void" at bounding box center [151, 260] width 9 height 5
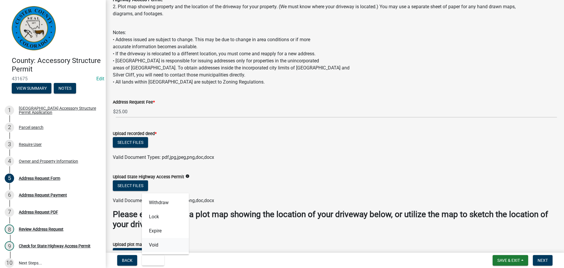
click at [162, 249] on button "Void" at bounding box center [165, 245] width 47 height 14
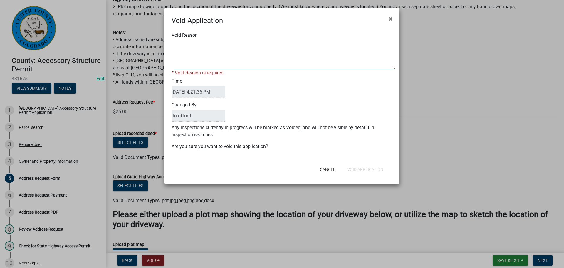
click at [237, 65] on textarea "Void Reason" at bounding box center [284, 54] width 221 height 29
click at [237, 66] on textarea "Void Reason" at bounding box center [284, 54] width 221 height 29
type textarea "Duplicate"
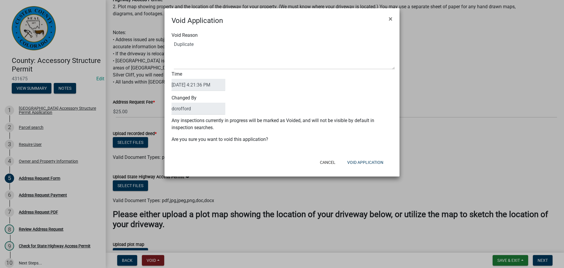
click at [344, 147] on div "Void Reason Time 10/07/2025 4:21:36 PM Changed By dcrofford Any inspections cur…" at bounding box center [282, 90] width 235 height 129
click at [363, 165] on button "Void Application" at bounding box center [366, 162] width 46 height 11
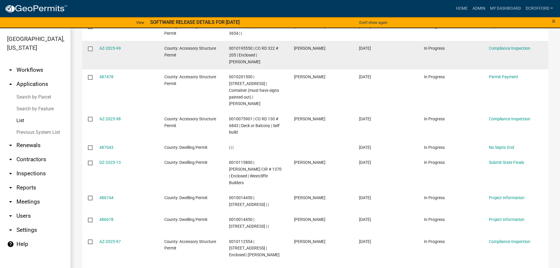
scroll to position [171, 0]
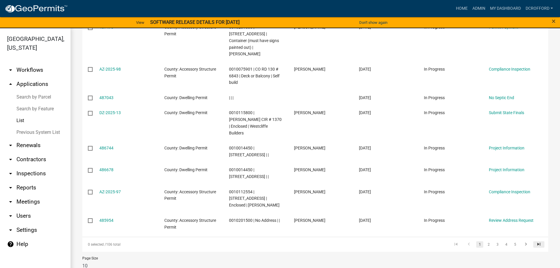
click at [535, 241] on icon "go to last page" at bounding box center [539, 244] width 8 height 7
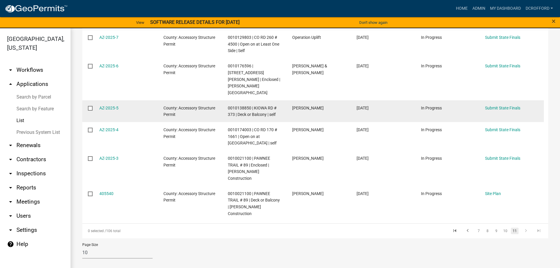
scroll to position [77, 0]
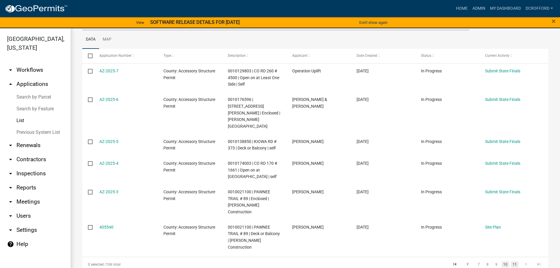
click at [502, 261] on link "10" at bounding box center [505, 264] width 8 height 6
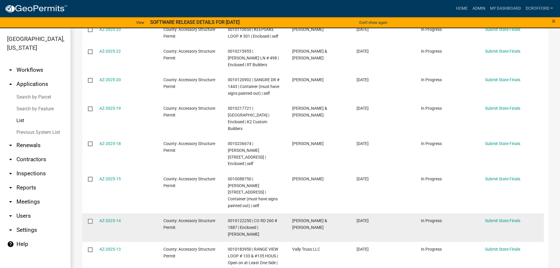
scroll to position [162, 0]
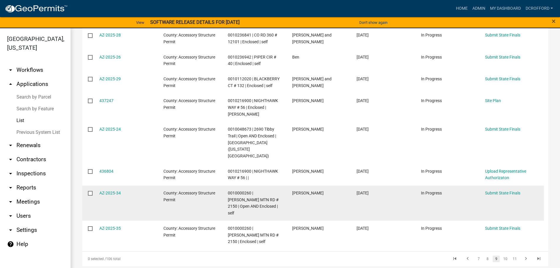
scroll to position [168, 0]
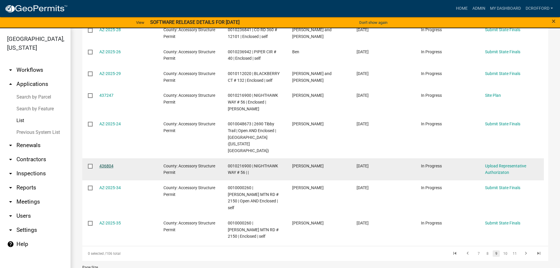
click at [104, 163] on link "436804" at bounding box center [106, 165] width 14 height 5
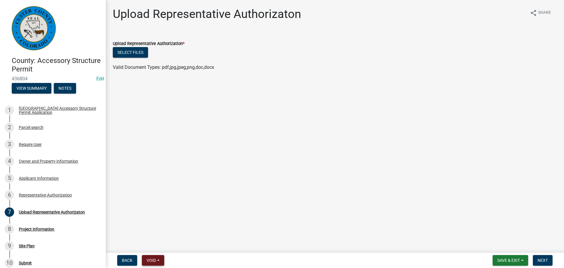
click at [148, 258] on span "Void" at bounding box center [151, 260] width 9 height 5
click at [149, 249] on button "Void" at bounding box center [165, 245] width 47 height 14
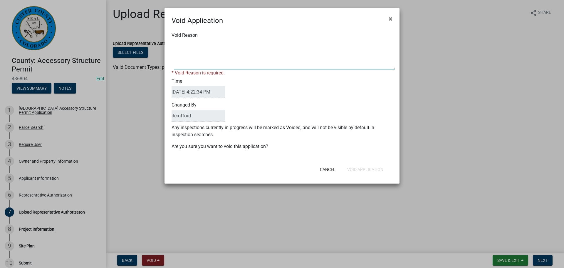
click at [230, 58] on textarea "Void Reason" at bounding box center [284, 54] width 221 height 29
type textarea "Duplicate"
click at [379, 93] on div "Void Reason * Void Reason is required. Time 10/07/2025 4:22:34 PM Changed By dc…" at bounding box center [282, 78] width 221 height 92
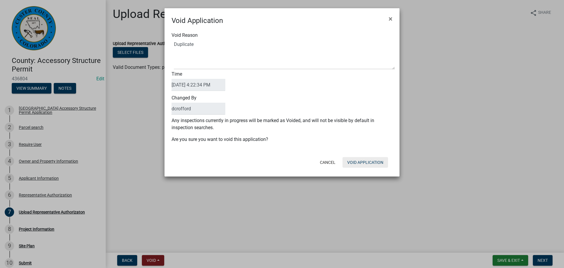
click at [368, 158] on button "Void Application" at bounding box center [366, 162] width 46 height 11
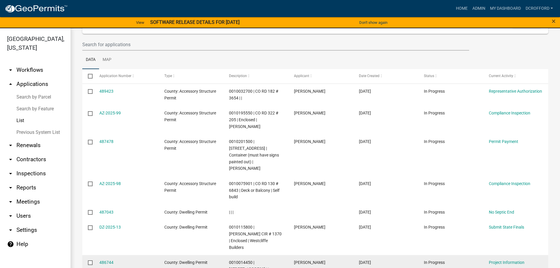
scroll to position [147, 0]
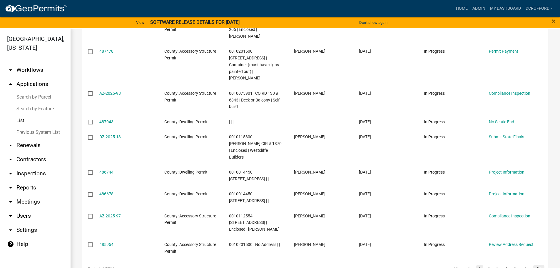
click at [538, 265] on link "go to last page" at bounding box center [538, 268] width 11 height 6
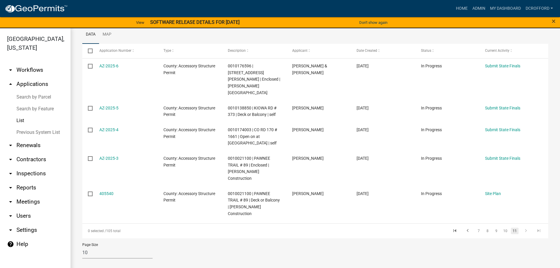
scroll to position [48, 0]
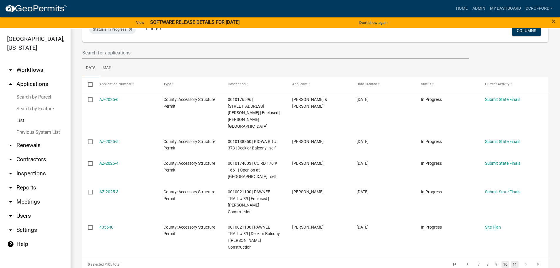
click at [501, 261] on link "10" at bounding box center [505, 264] width 8 height 6
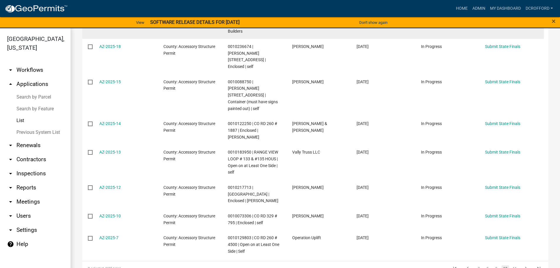
scroll to position [198, 0]
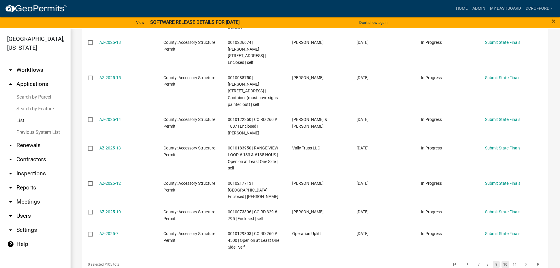
click at [494, 261] on link "9" at bounding box center [495, 264] width 7 height 6
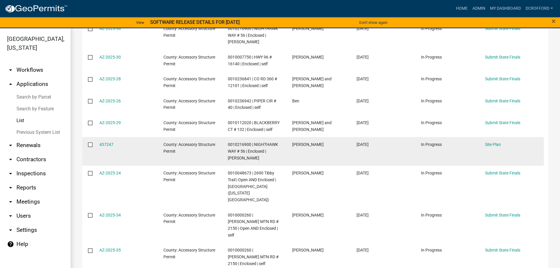
scroll to position [90, 0]
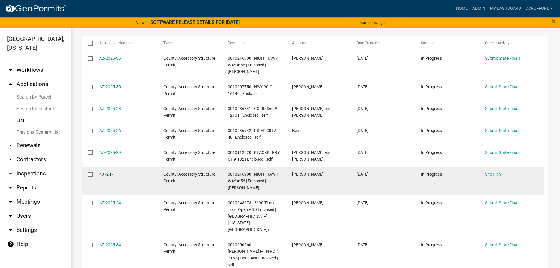
click at [108, 173] on link "437247" at bounding box center [106, 174] width 14 height 5
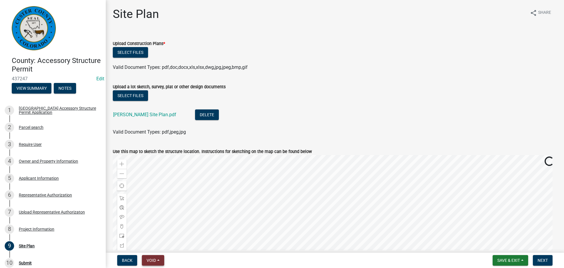
click at [155, 260] on span "Void" at bounding box center [151, 260] width 9 height 5
click at [157, 246] on button "Void" at bounding box center [165, 245] width 47 height 14
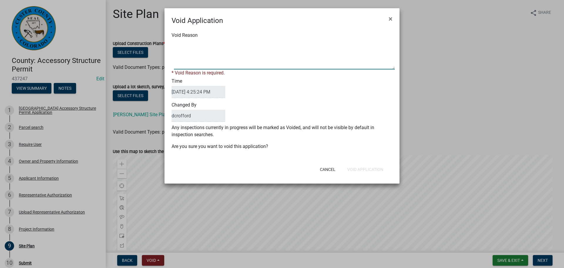
click at [241, 63] on textarea "Void Reason" at bounding box center [284, 54] width 221 height 29
type textarea "Duplicate"
click at [380, 166] on button "Void Application" at bounding box center [366, 169] width 46 height 11
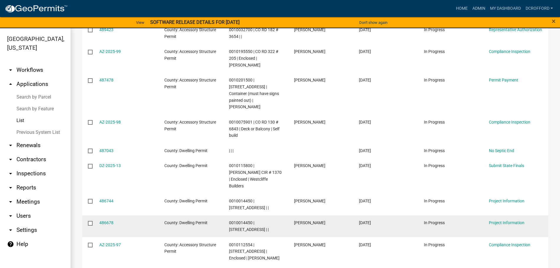
scroll to position [147, 0]
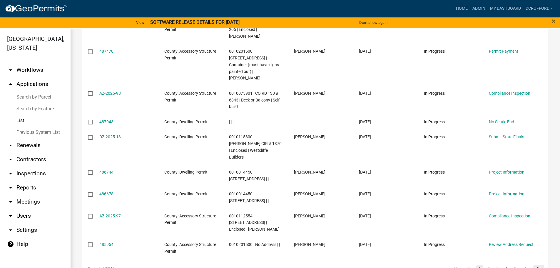
click at [536, 265] on icon "go to last page" at bounding box center [539, 268] width 8 height 7
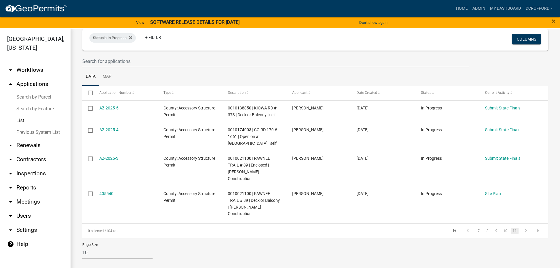
scroll to position [27, 0]
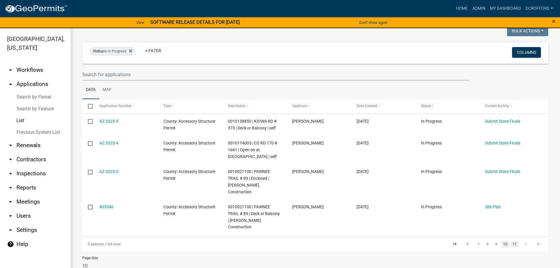
click at [502, 241] on link "10" at bounding box center [505, 244] width 8 height 6
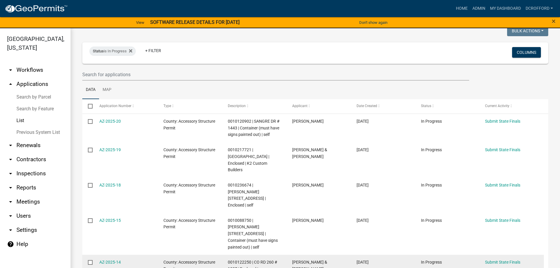
scroll to position [174, 0]
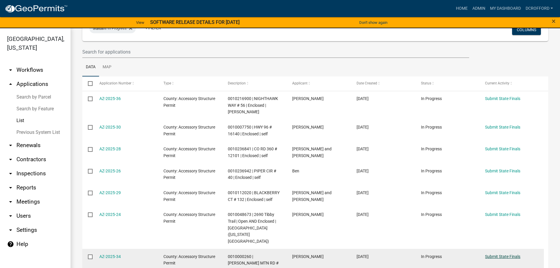
scroll to position [178, 0]
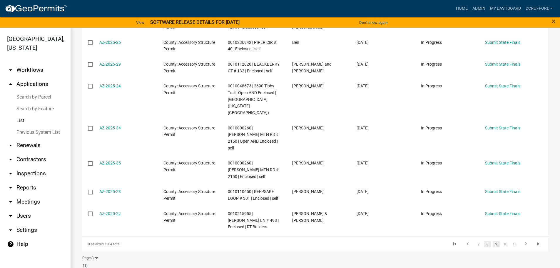
click at [484, 241] on link "8" at bounding box center [487, 244] width 7 height 6
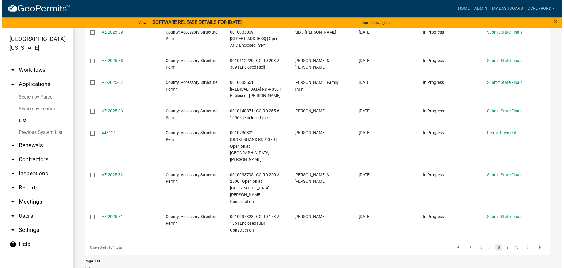
scroll to position [191, 0]
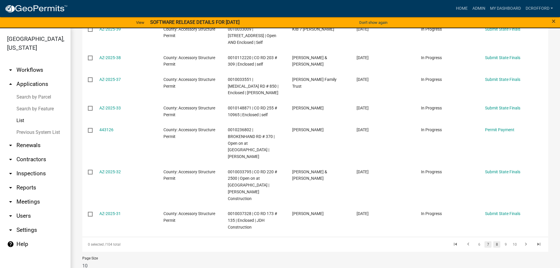
click at [485, 241] on link "7" at bounding box center [487, 244] width 7 height 6
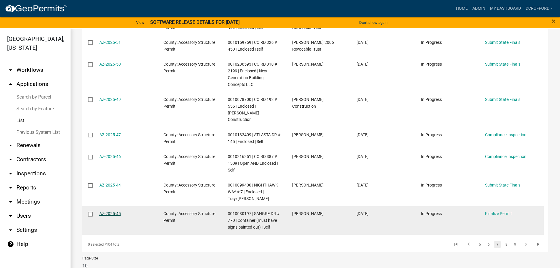
click at [107, 211] on link "AZ-2025-45" at bounding box center [109, 213] width 21 height 5
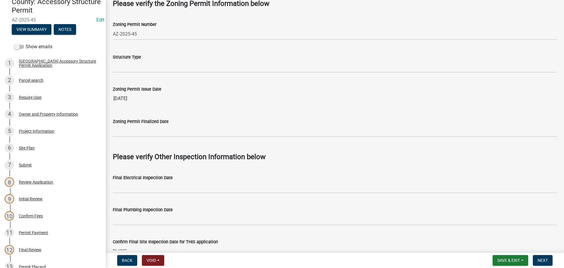
scroll to position [382, 0]
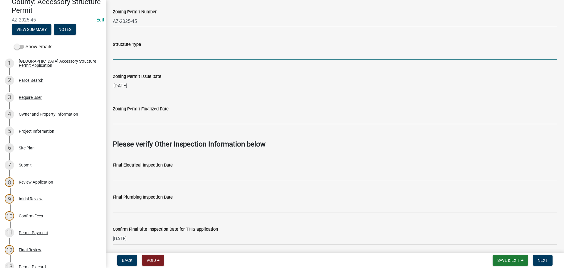
click at [135, 54] on input "Structure Type" at bounding box center [335, 54] width 444 height 12
type input "container"
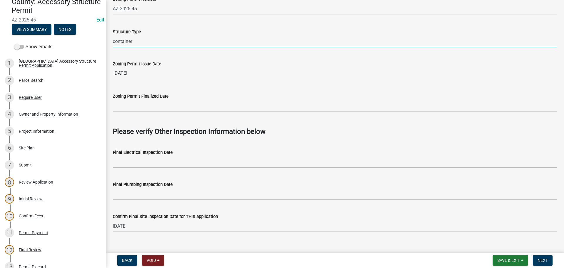
scroll to position [405, 0]
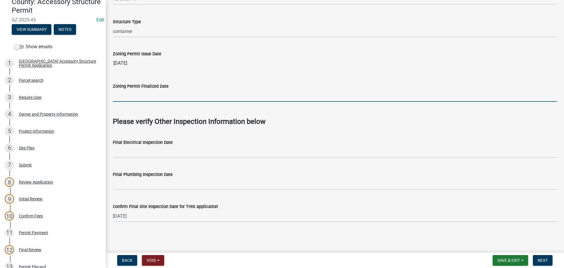
click at [178, 95] on input "Zoning Permit Finalized Date" at bounding box center [335, 96] width 444 height 12
type input "7/22/2025"
click at [544, 259] on span "Next" at bounding box center [543, 260] width 10 height 5
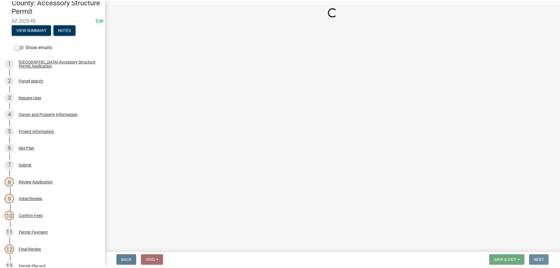
scroll to position [0, 0]
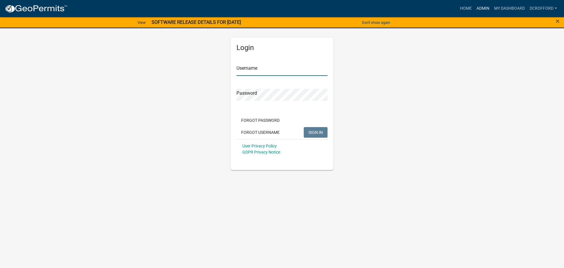
type input "dcrofford"
click at [487, 8] on link "Admin" at bounding box center [483, 8] width 18 height 11
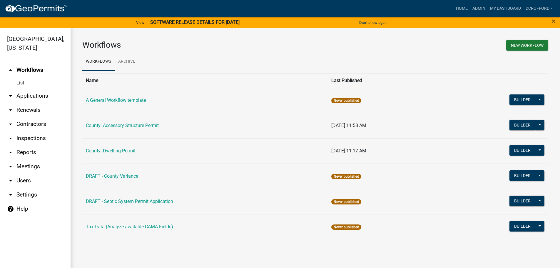
click at [24, 98] on link "arrow_drop_down Applications" at bounding box center [35, 96] width 71 height 14
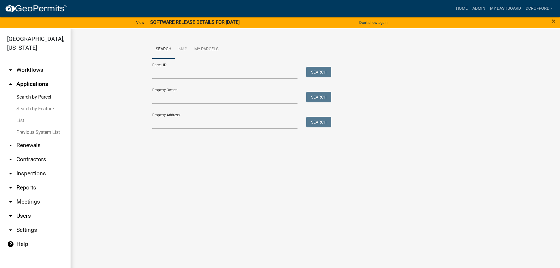
click at [20, 119] on link "List" at bounding box center [35, 121] width 71 height 12
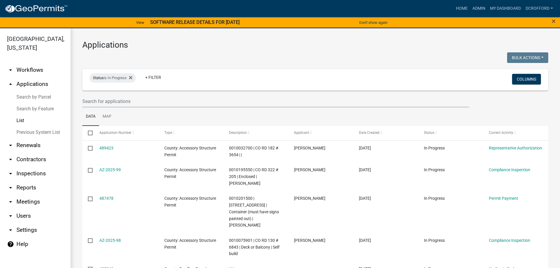
scroll to position [171, 0]
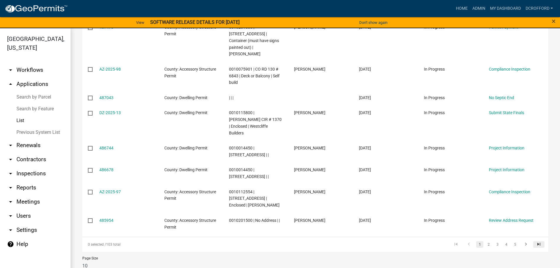
click at [538, 241] on link "go to last page" at bounding box center [538, 244] width 11 height 6
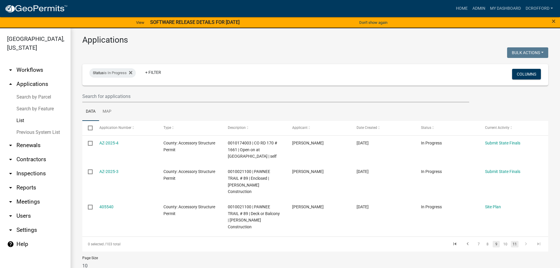
click at [492, 241] on link "9" at bounding box center [495, 244] width 7 height 6
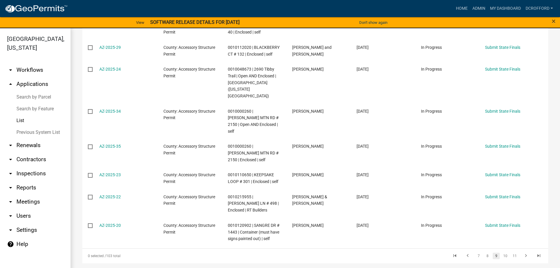
scroll to position [178, 0]
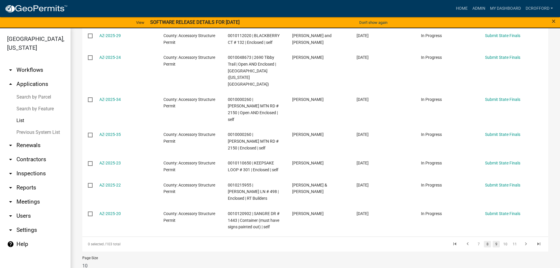
click at [484, 241] on link "8" at bounding box center [487, 244] width 7 height 6
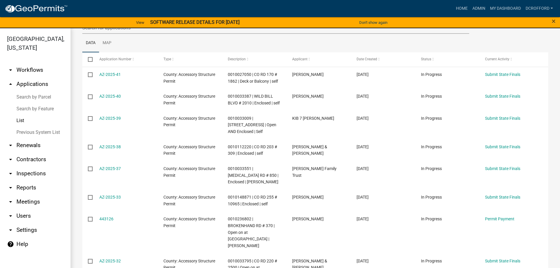
scroll to position [191, 0]
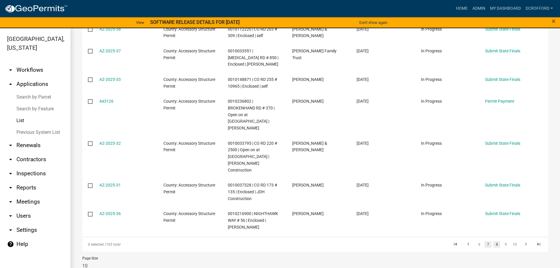
click at [484, 241] on link "7" at bounding box center [487, 244] width 7 height 6
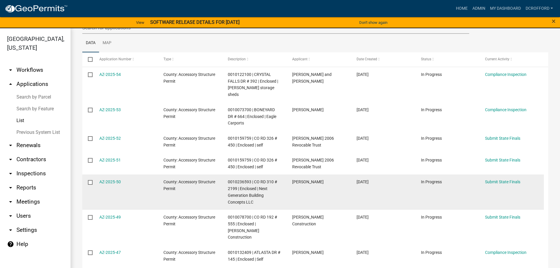
scroll to position [191, 0]
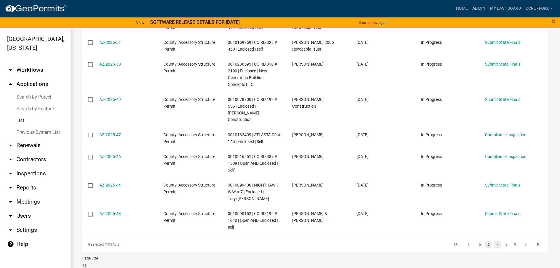
click at [485, 241] on link "6" at bounding box center [488, 244] width 7 height 6
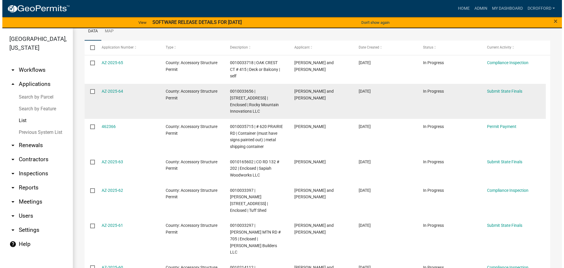
scroll to position [80, 0]
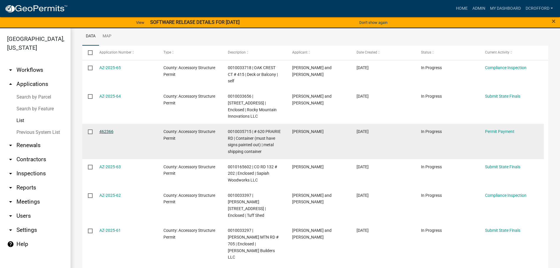
click at [107, 129] on link "462366" at bounding box center [106, 131] width 14 height 5
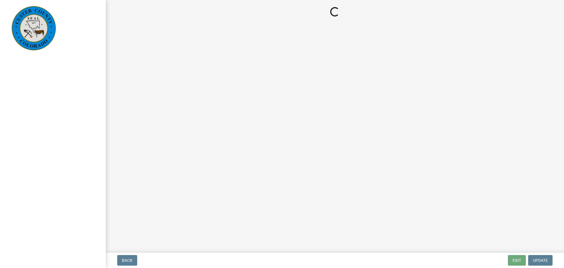
select select "3: 3"
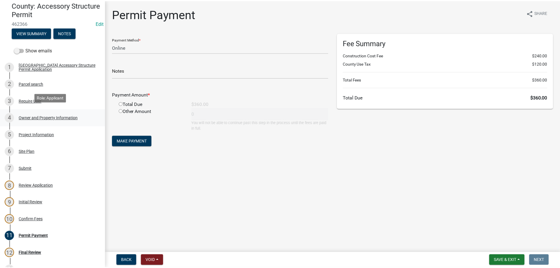
scroll to position [59, 0]
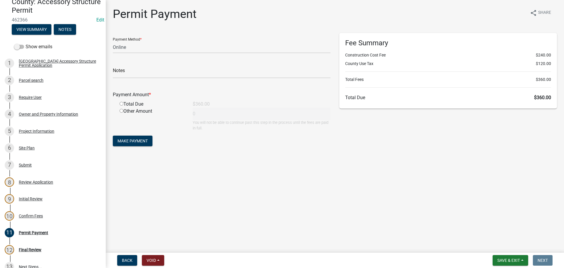
click at [227, 207] on main "Permit Payment share Share Payment Method * Credit Card POS Check Cash Online N…" at bounding box center [335, 125] width 458 height 250
click at [364, 207] on main "Permit Payment share Share Payment Method * Credit Card POS Check Cash Online N…" at bounding box center [335, 125] width 458 height 250
click at [237, 212] on main "Permit Payment share Share Payment Method * Credit Card POS Check Cash Online N…" at bounding box center [335, 125] width 458 height 250
click at [220, 201] on main "Permit Payment share Share Payment Method * Credit Card POS Check Cash Online N…" at bounding box center [335, 125] width 458 height 250
click at [311, 181] on main "Permit Payment share Share Payment Method * Credit Card POS Check Cash Online N…" at bounding box center [335, 125] width 458 height 250
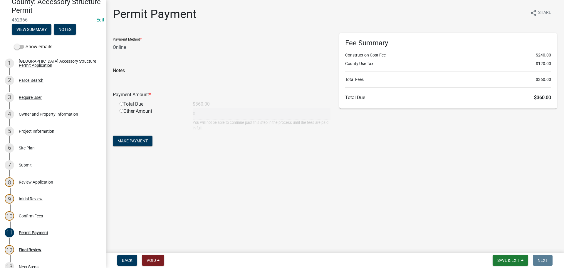
click at [278, 187] on main "Permit Payment share Share Payment Method * Credit Card POS Check Cash Online N…" at bounding box center [335, 125] width 458 height 250
drag, startPoint x: 367, startPoint y: 177, endPoint x: 367, endPoint y: 172, distance: 4.1
click at [366, 175] on main "Permit Payment share Share Payment Method * Credit Card POS Check Cash Online N…" at bounding box center [335, 125] width 458 height 250
click at [510, 261] on span "Save & Exit" at bounding box center [508, 260] width 23 height 5
click at [509, 246] on button "Save & Exit" at bounding box center [504, 245] width 47 height 14
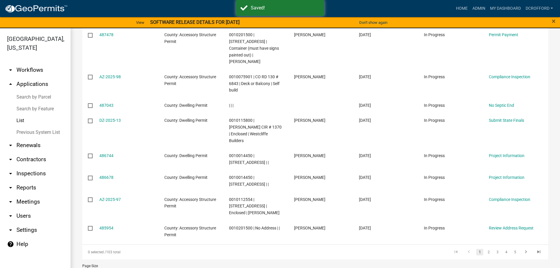
scroll to position [171, 0]
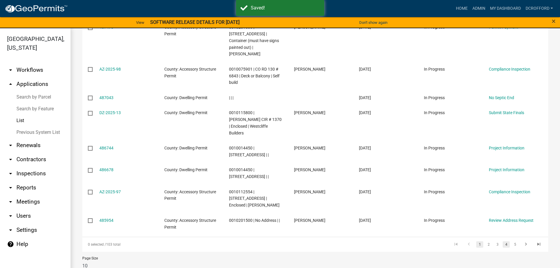
click at [502, 241] on link "4" at bounding box center [505, 244] width 7 height 6
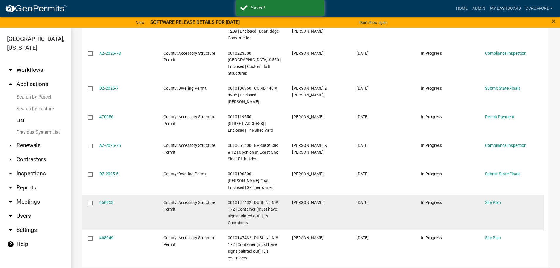
scroll to position [224, 0]
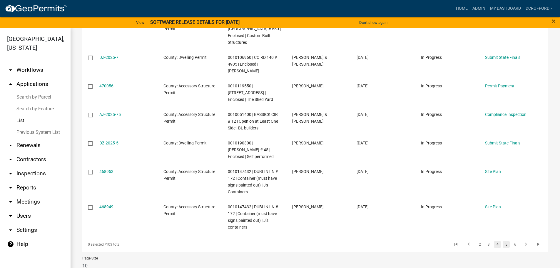
click at [504, 241] on link "5" at bounding box center [505, 244] width 7 height 6
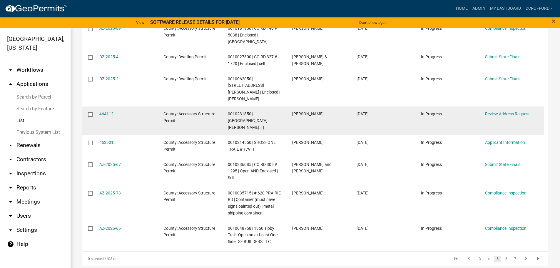
scroll to position [178, 0]
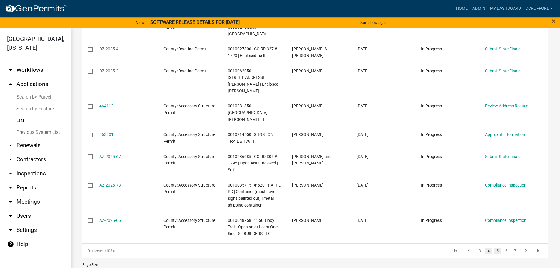
click at [485, 247] on link "4" at bounding box center [488, 250] width 7 height 6
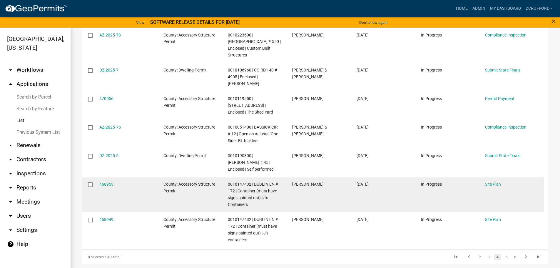
scroll to position [224, 0]
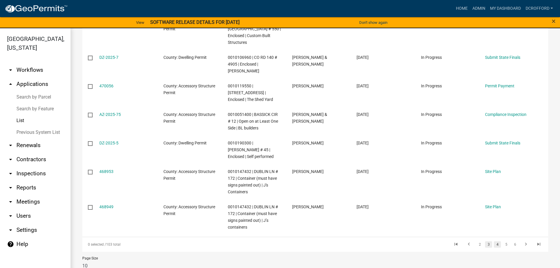
click at [485, 241] on link "3" at bounding box center [488, 244] width 7 height 6
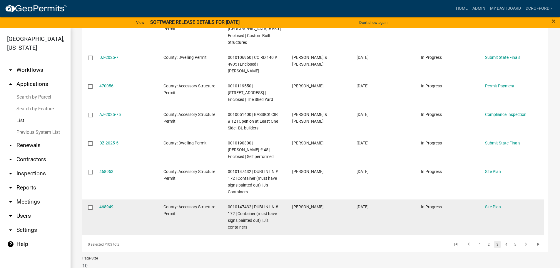
scroll to position [198, 0]
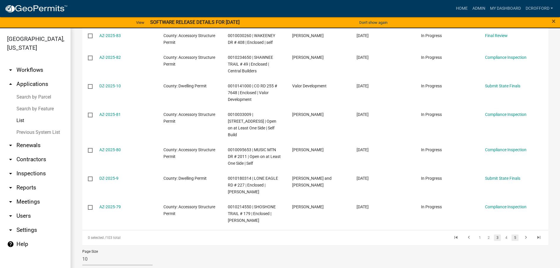
click at [512, 234] on link "5" at bounding box center [514, 237] width 7 height 6
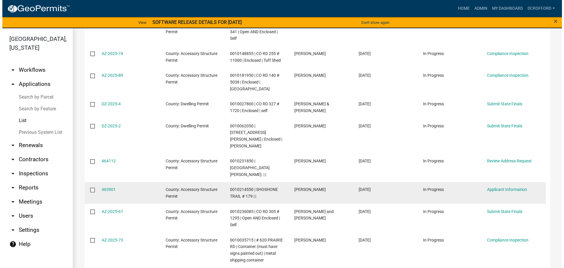
scroll to position [90, 0]
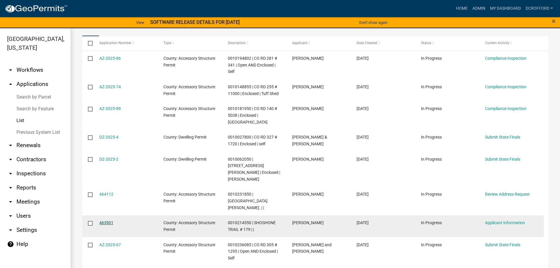
click at [101, 220] on link "463901" at bounding box center [106, 222] width 14 height 5
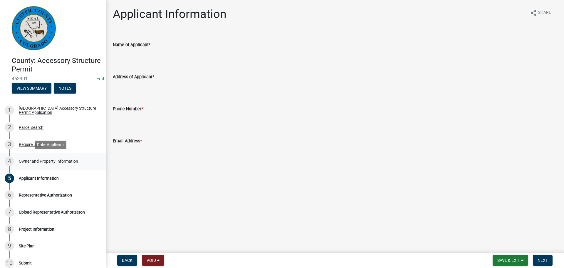
click at [46, 162] on div "Owner and Property Information" at bounding box center [48, 161] width 59 height 4
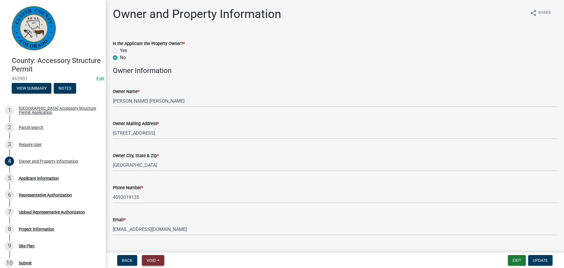
click at [156, 261] on span "Void" at bounding box center [151, 260] width 9 height 5
click at [157, 249] on button "Void" at bounding box center [165, 245] width 47 height 14
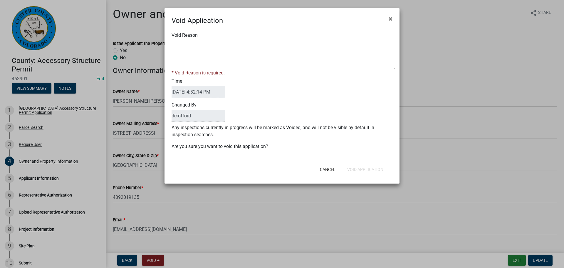
click at [239, 70] on div "* Void Reason is required." at bounding box center [282, 72] width 221 height 7
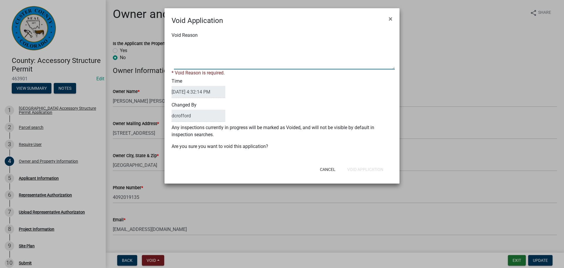
click at [241, 64] on textarea "Void Reason" at bounding box center [284, 54] width 221 height 29
type textarea "Duplicate"
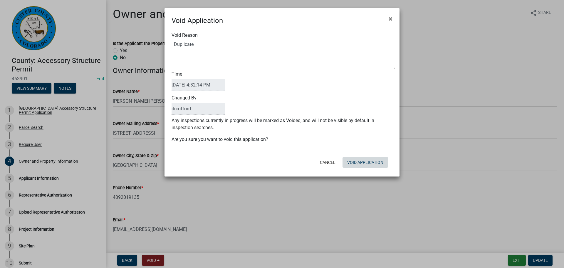
click at [365, 168] on div "Cancel Void Application" at bounding box center [320, 162] width 145 height 15
click at [358, 162] on button "Void Application" at bounding box center [366, 162] width 46 height 11
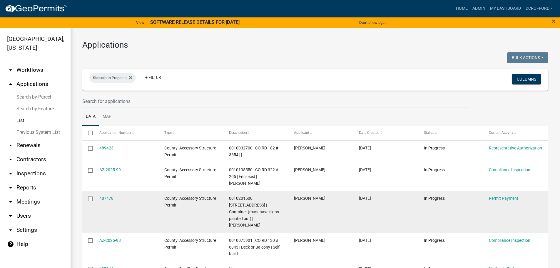
scroll to position [171, 0]
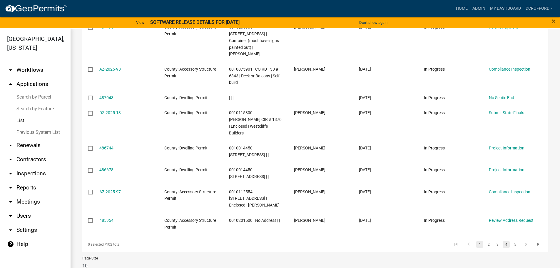
click at [504, 241] on link "4" at bounding box center [505, 244] width 7 height 6
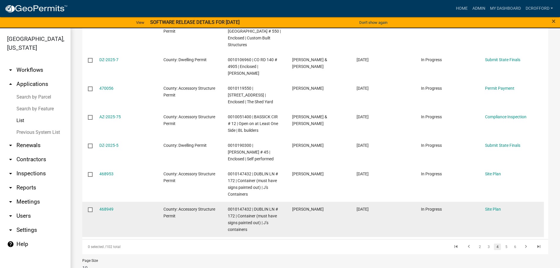
scroll to position [224, 0]
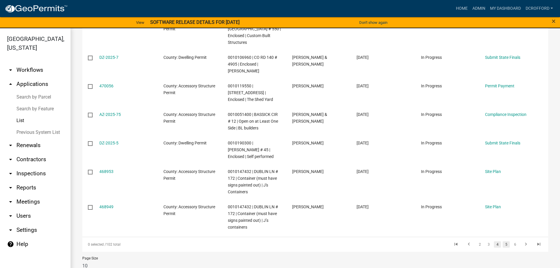
click at [502, 241] on link "5" at bounding box center [505, 244] width 7 height 6
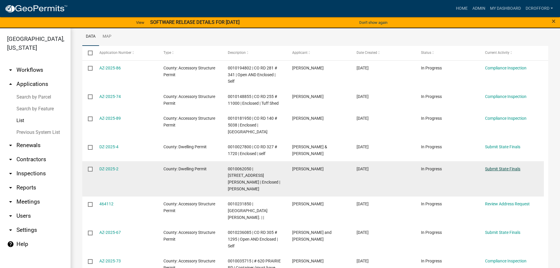
scroll to position [155, 0]
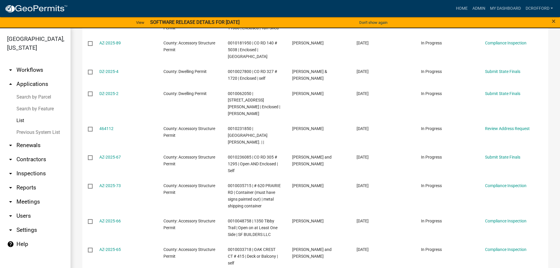
drag, startPoint x: 502, startPoint y: 124, endPoint x: 545, endPoint y: 231, distance: 115.8
click at [545, 231] on div "Applications Bulk Actions Void Expire Lock Withdraw Status is In Progress + Fil…" at bounding box center [315, 98] width 489 height 451
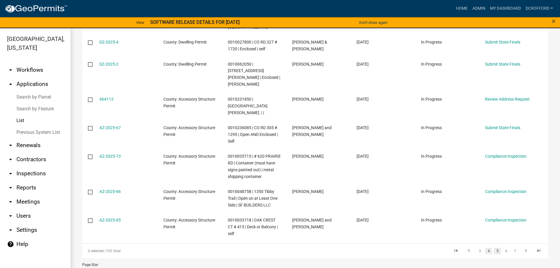
click at [485, 247] on link "4" at bounding box center [488, 250] width 7 height 6
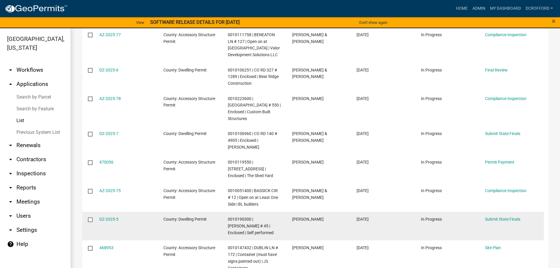
scroll to position [224, 0]
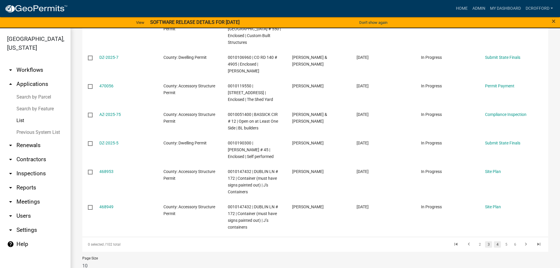
click at [485, 241] on link "3" at bounding box center [488, 244] width 7 height 6
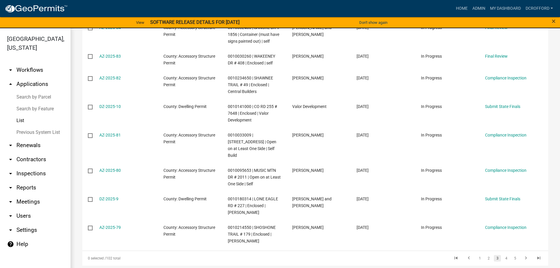
scroll to position [198, 0]
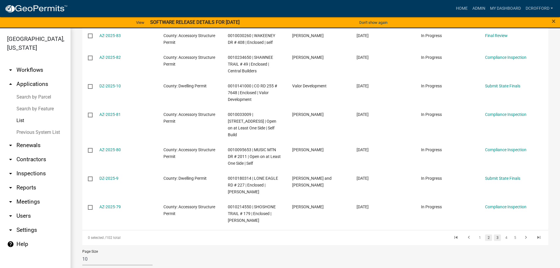
click at [485, 234] on link "2" at bounding box center [488, 237] width 7 height 6
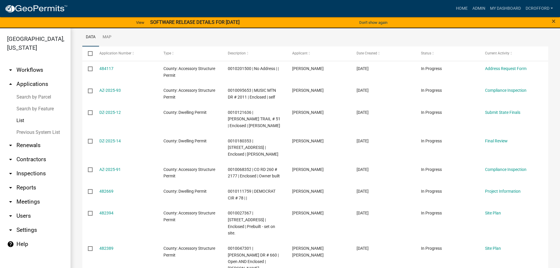
scroll to position [164, 0]
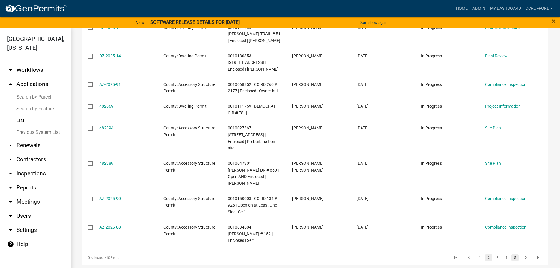
click at [511, 254] on link "5" at bounding box center [514, 257] width 7 height 6
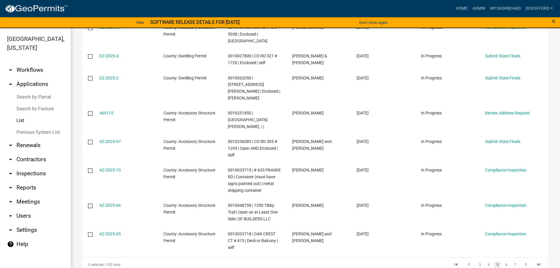
scroll to position [171, 0]
click at [502, 261] on link "6" at bounding box center [505, 264] width 7 height 6
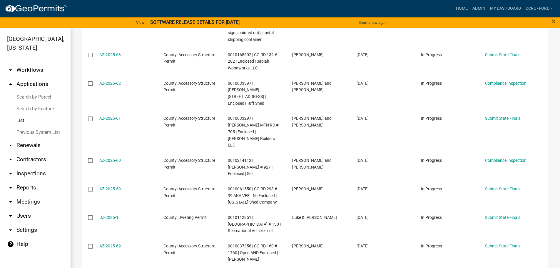
scroll to position [184, 0]
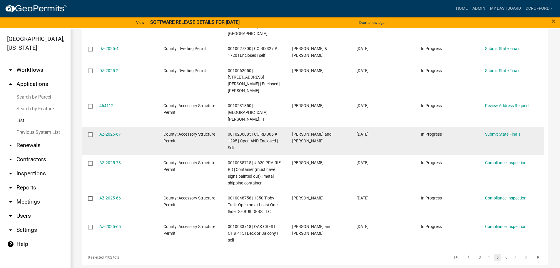
scroll to position [185, 0]
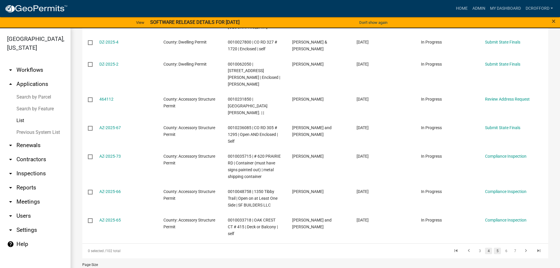
click at [485, 247] on link "4" at bounding box center [488, 250] width 7 height 6
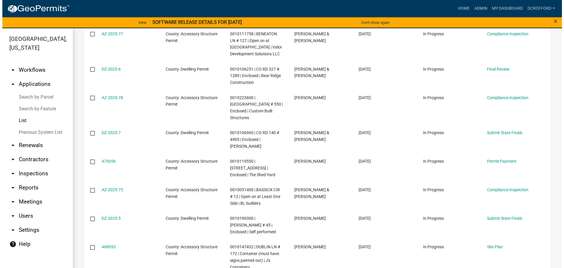
scroll to position [139, 0]
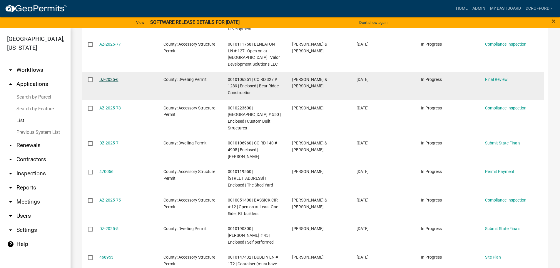
click at [108, 77] on link "DZ-2025-6" at bounding box center [108, 79] width 19 height 5
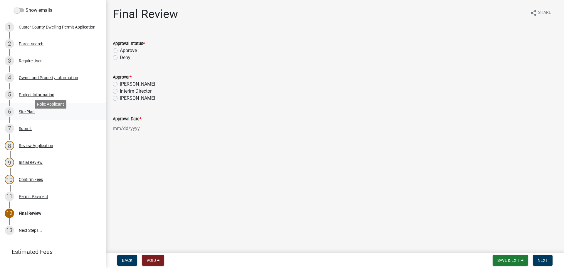
scroll to position [88, 0]
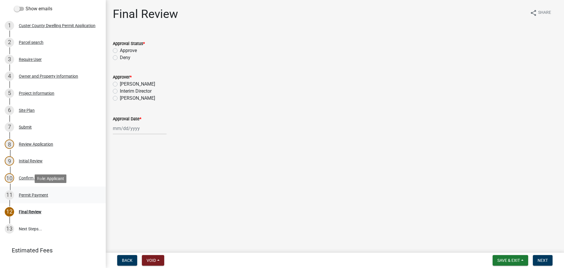
click at [34, 195] on div "Permit Payment" at bounding box center [33, 195] width 29 height 4
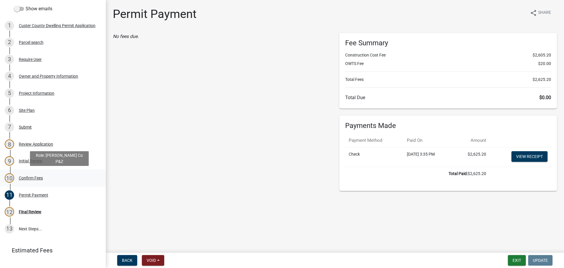
click at [25, 179] on div "Confirm Fees" at bounding box center [31, 178] width 24 height 4
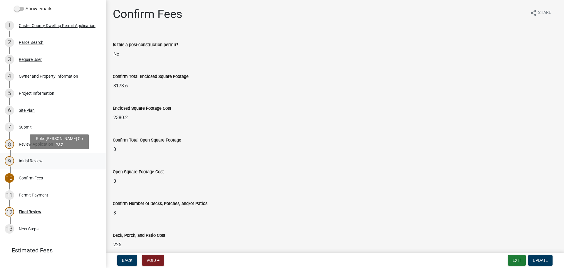
click at [25, 160] on div "Initial Review" at bounding box center [31, 161] width 24 height 4
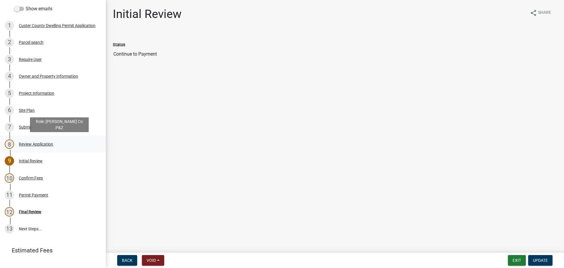
click at [25, 145] on div "Review Application" at bounding box center [36, 144] width 34 height 4
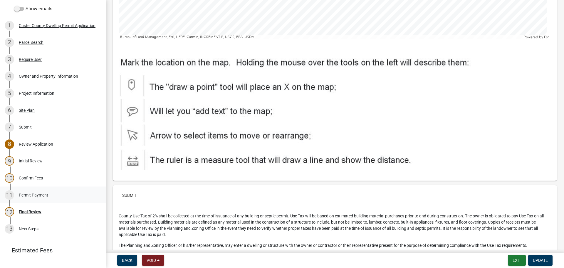
scroll to position [2468, 0]
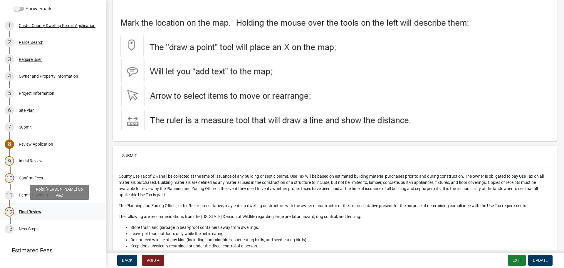
click at [37, 210] on div "Final Review" at bounding box center [30, 211] width 23 height 4
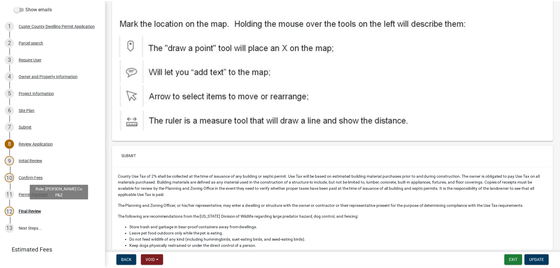
scroll to position [0, 0]
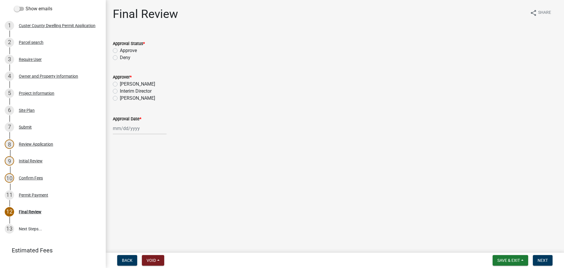
click at [120, 51] on label "Approve" at bounding box center [128, 50] width 17 height 7
click at [120, 51] on input "Approve" at bounding box center [122, 49] width 4 height 4
radio input "true"
click at [120, 98] on label "Sheyenne Shy" at bounding box center [137, 98] width 35 height 7
click at [120, 98] on input "Sheyenne Shy" at bounding box center [122, 97] width 4 height 4
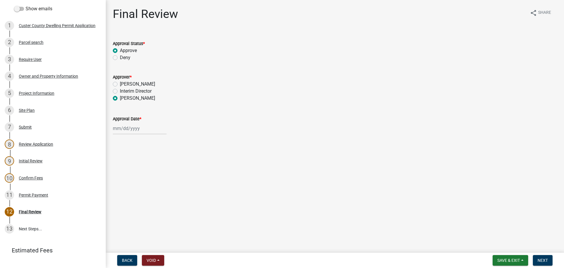
radio input "true"
click at [134, 131] on div at bounding box center [140, 128] width 54 height 12
select select "10"
select select "2025"
click at [129, 167] on div "7" at bounding box center [127, 168] width 9 height 9
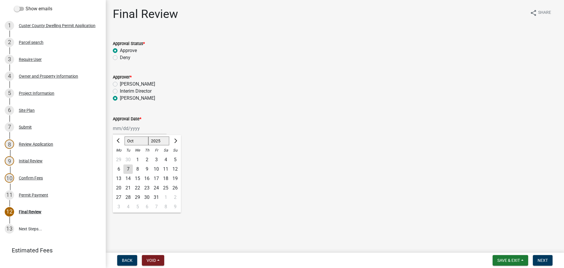
type input "[DATE]"
click at [542, 261] on span "Next" at bounding box center [543, 260] width 10 height 5
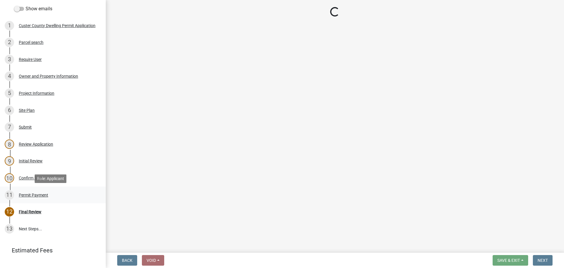
click at [37, 193] on div "Permit Payment" at bounding box center [33, 195] width 29 height 4
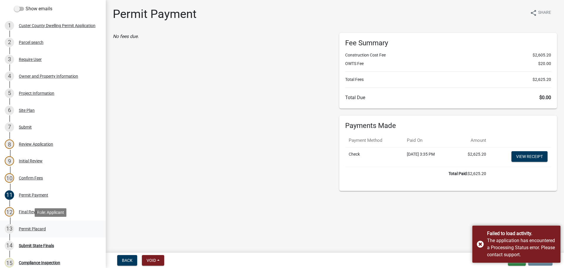
click at [34, 227] on div "Permit Placard" at bounding box center [32, 229] width 27 height 4
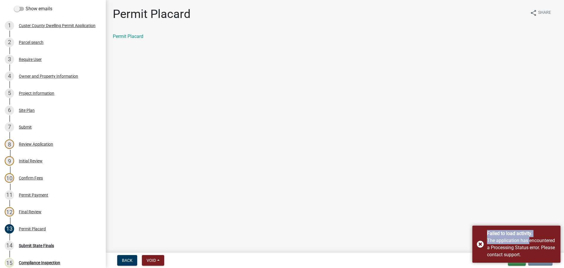
drag, startPoint x: 529, startPoint y: 243, endPoint x: 426, endPoint y: 237, distance: 103.0
click at [426, 237] on body "Internet Explorer does NOT work with GeoPermits. Get a new browser for more sec…" at bounding box center [282, 134] width 564 height 268
click at [483, 242] on div "Failed to load activity. The application has encountered a Processing Status er…" at bounding box center [516, 243] width 88 height 37
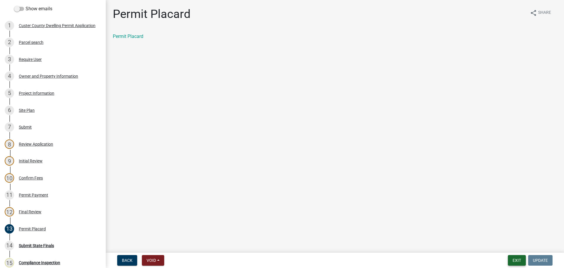
click at [522, 261] on button "Exit" at bounding box center [517, 260] width 18 height 11
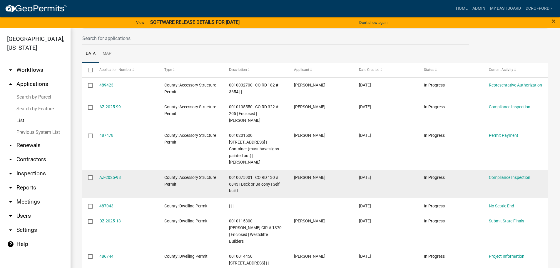
scroll to position [171, 0]
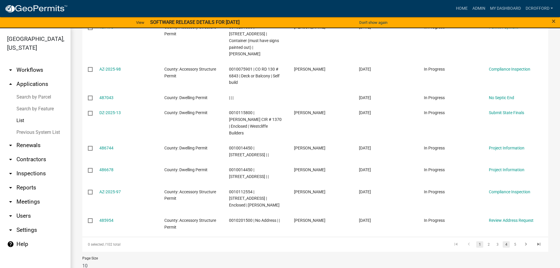
click at [504, 241] on link "4" at bounding box center [505, 244] width 7 height 6
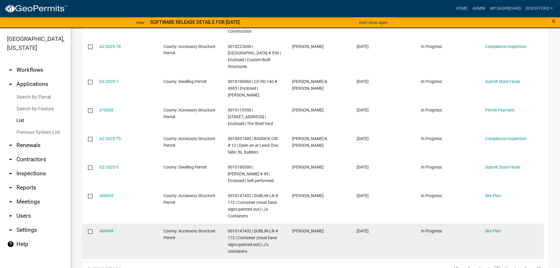
scroll to position [224, 0]
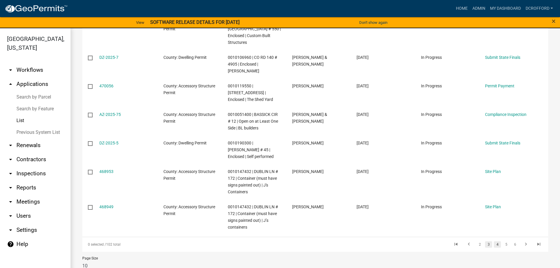
click at [486, 241] on link "3" at bounding box center [488, 244] width 7 height 6
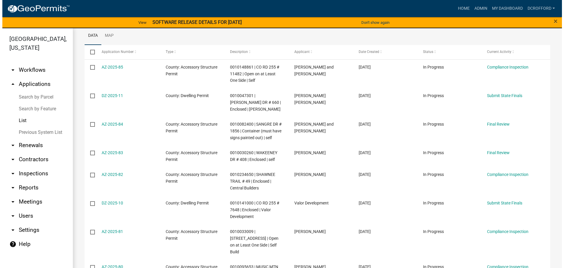
scroll to position [80, 0]
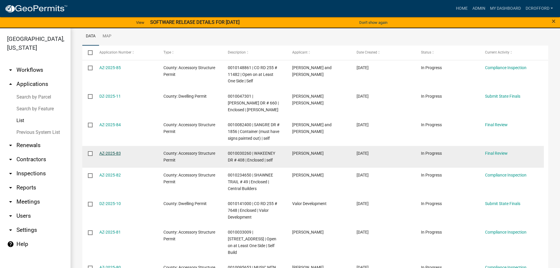
click at [115, 153] on link "AZ-2025-83" at bounding box center [109, 153] width 21 height 5
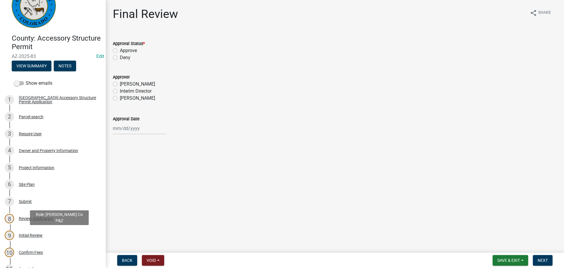
scroll to position [118, 0]
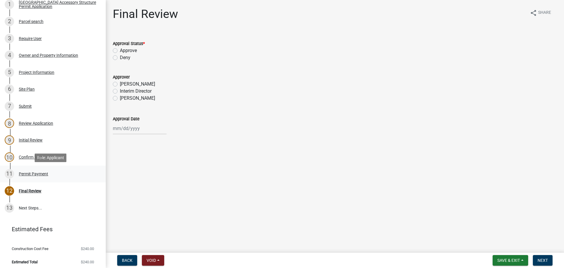
click at [26, 172] on div "Permit Payment" at bounding box center [33, 174] width 29 height 4
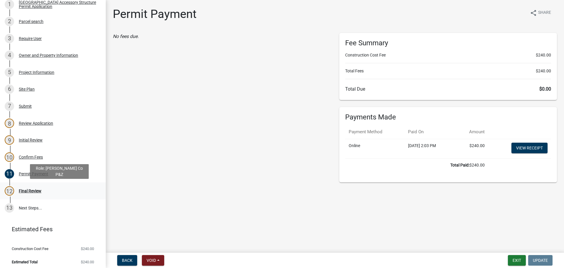
click at [36, 188] on div "12 Final Review" at bounding box center [51, 190] width 92 height 9
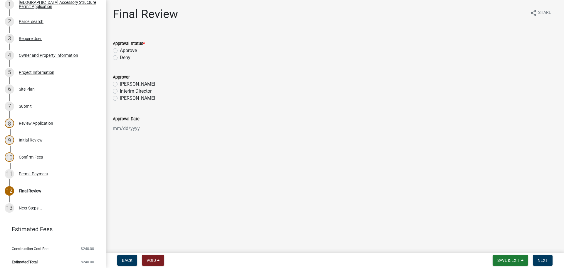
click at [120, 49] on label "Approve" at bounding box center [128, 50] width 17 height 7
click at [120, 49] on input "Approve" at bounding box center [122, 49] width 4 height 4
radio input "true"
click at [120, 98] on label "Sheyenne Shy" at bounding box center [137, 98] width 35 height 7
click at [120, 98] on input "Sheyenne Shy" at bounding box center [122, 97] width 4 height 4
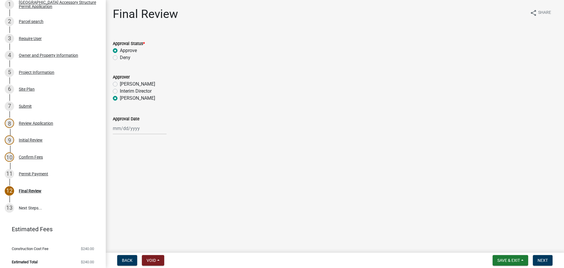
radio input "true"
click at [123, 129] on div at bounding box center [140, 128] width 54 height 12
select select "10"
select select "2025"
click at [129, 169] on div "7" at bounding box center [127, 168] width 9 height 9
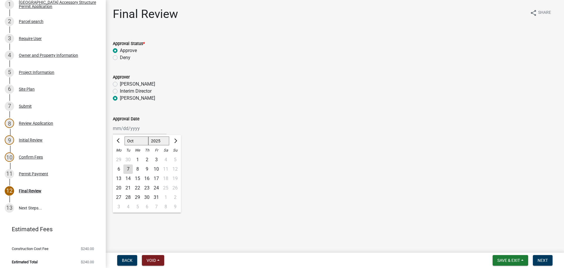
type input "[DATE]"
click at [546, 262] on span "Next" at bounding box center [543, 260] width 10 height 5
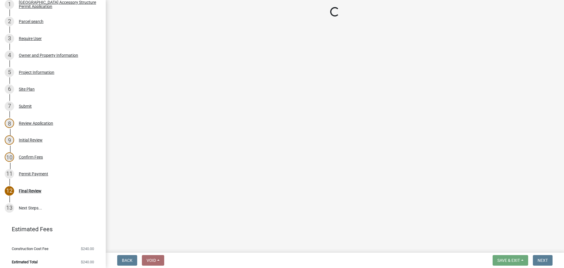
select select "cd09b013-b94f-4524-a046-a3f04ce1867e"
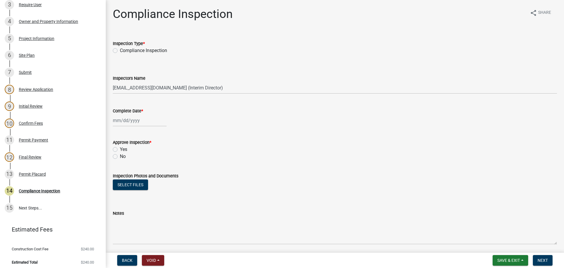
scroll to position [22, 0]
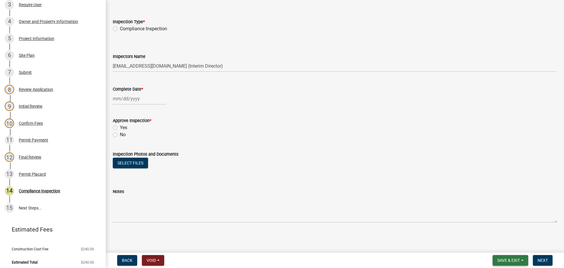
click at [513, 256] on button "Save & Exit" at bounding box center [511, 260] width 36 height 11
click at [509, 248] on button "Save & Exit" at bounding box center [504, 245] width 47 height 14
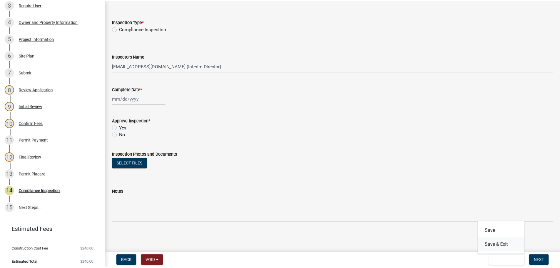
scroll to position [0, 0]
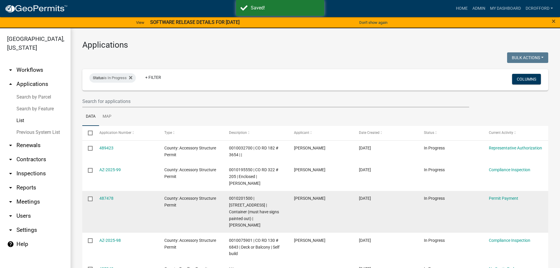
scroll to position [171, 0]
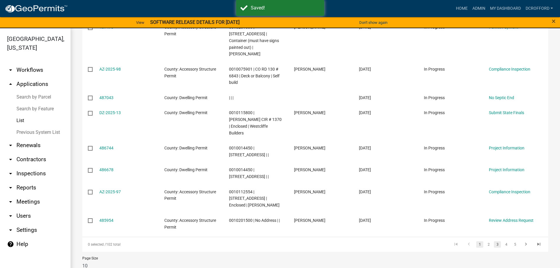
click at [494, 241] on link "3" at bounding box center [497, 244] width 7 height 6
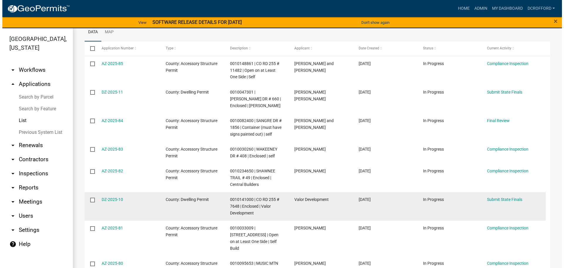
scroll to position [83, 0]
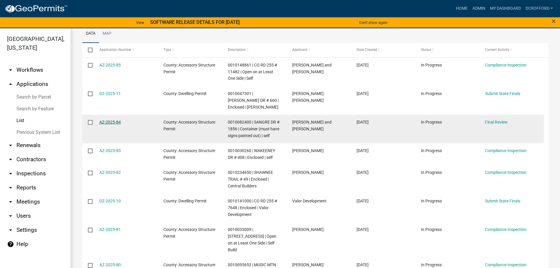
click at [110, 122] on link "AZ-2025-84" at bounding box center [109, 122] width 21 height 5
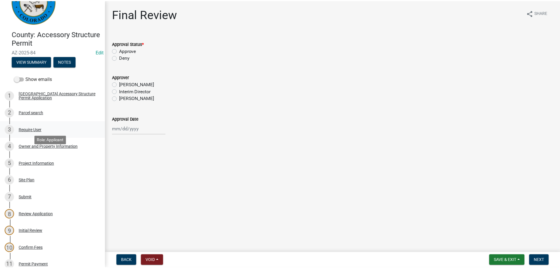
scroll to position [59, 0]
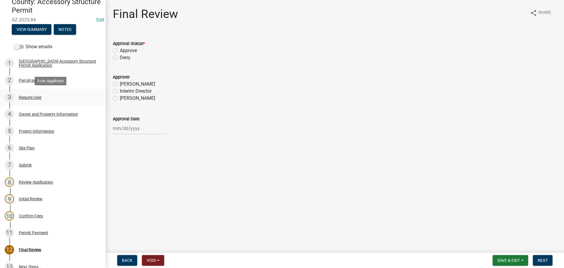
click at [25, 94] on div "3 Require User" at bounding box center [51, 97] width 92 height 9
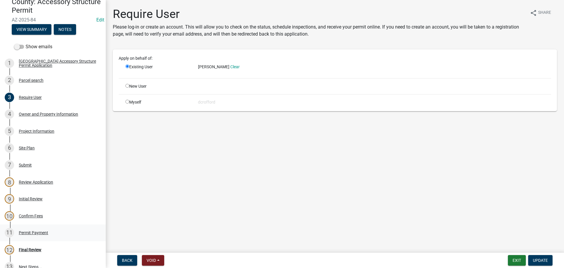
click at [20, 229] on div "11 Permit Payment" at bounding box center [51, 232] width 92 height 9
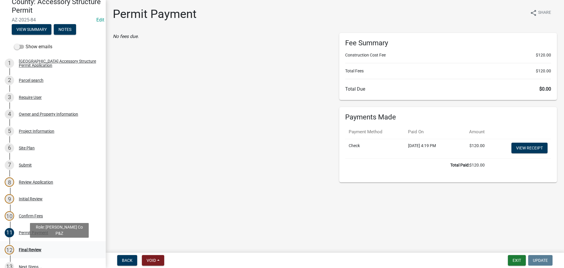
click at [21, 248] on div "Final Review" at bounding box center [30, 249] width 23 height 4
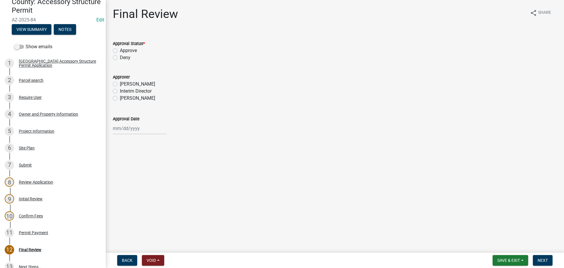
click at [120, 52] on label "Approve" at bounding box center [128, 50] width 17 height 7
click at [120, 51] on input "Approve" at bounding box center [122, 49] width 4 height 4
radio input "true"
click at [120, 98] on label "Sheyenne Shy" at bounding box center [137, 98] width 35 height 7
click at [120, 98] on input "Sheyenne Shy" at bounding box center [122, 97] width 4 height 4
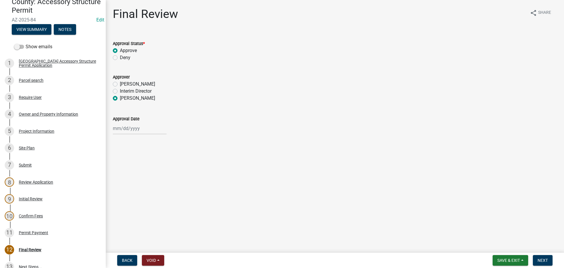
radio input "true"
click at [127, 130] on div at bounding box center [140, 128] width 54 height 12
select select "10"
select select "2025"
click at [127, 166] on div "7" at bounding box center [127, 168] width 9 height 9
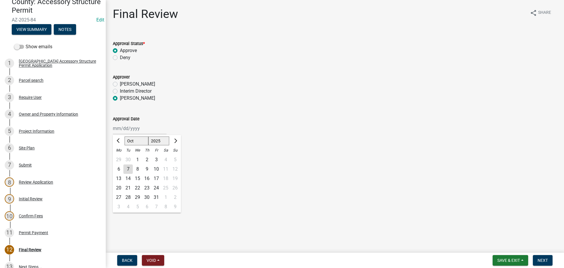
type input "[DATE]"
click at [547, 258] on span "Next" at bounding box center [543, 260] width 10 height 5
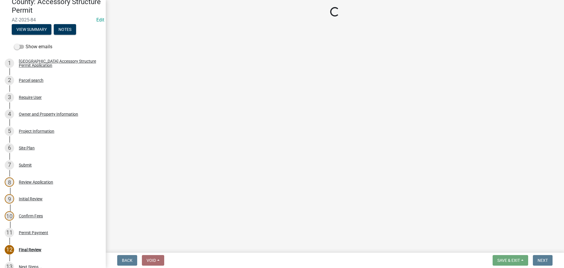
select select "cd09b013-b94f-4524-a046-a3f04ce1867e"
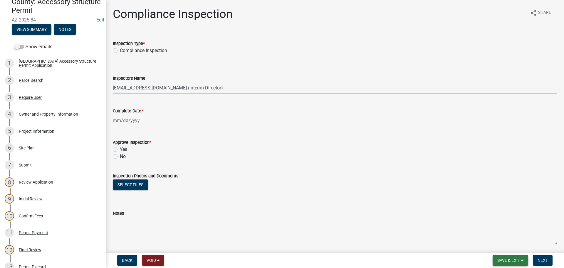
click at [504, 261] on span "Save & Exit" at bounding box center [508, 260] width 23 height 5
click at [501, 249] on button "Save & Exit" at bounding box center [504, 245] width 47 height 14
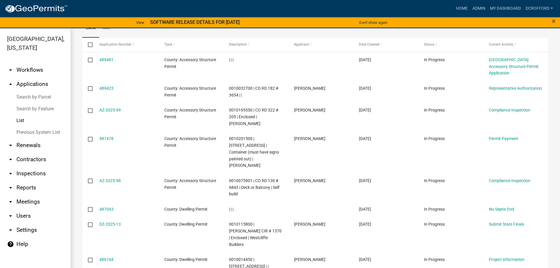
scroll to position [171, 0]
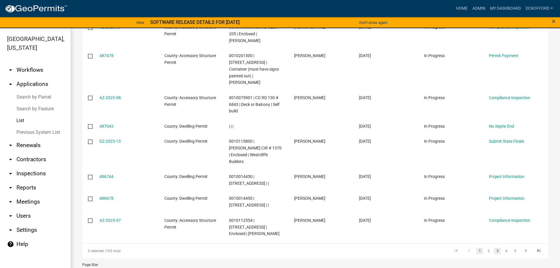
click at [494, 247] on link "3" at bounding box center [497, 250] width 7 height 6
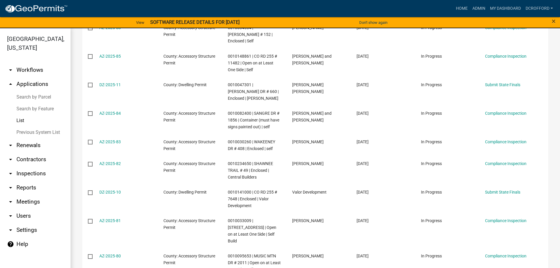
scroll to position [191, 0]
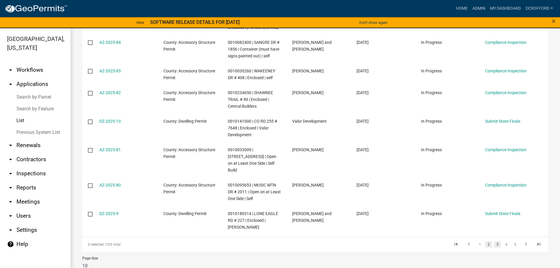
click at [486, 241] on link "2" at bounding box center [488, 244] width 7 height 6
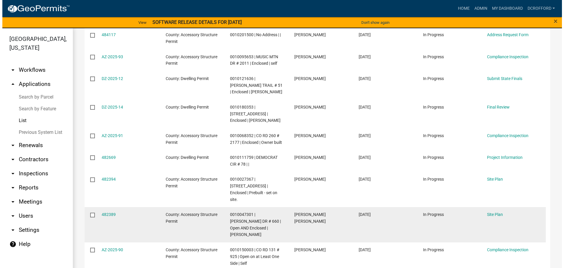
scroll to position [105, 0]
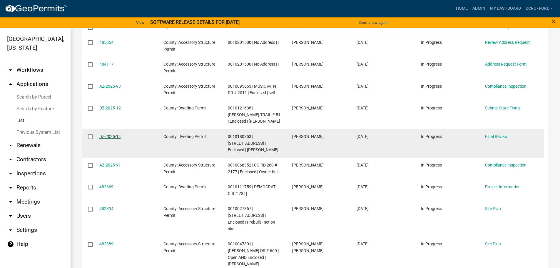
click at [100, 134] on link "DZ-2025-14" at bounding box center [109, 136] width 21 height 5
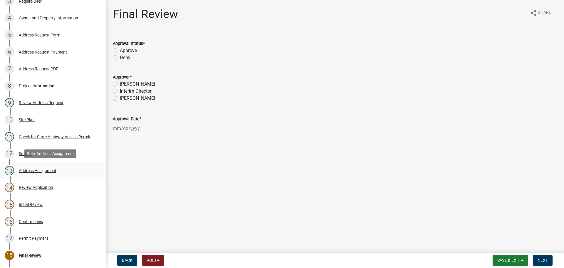
scroll to position [147, 0]
click at [40, 237] on div "Permit Payment" at bounding box center [33, 237] width 29 height 4
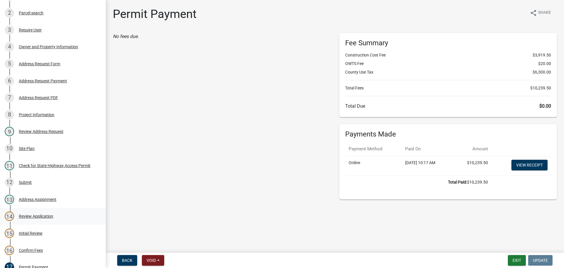
scroll to position [88, 0]
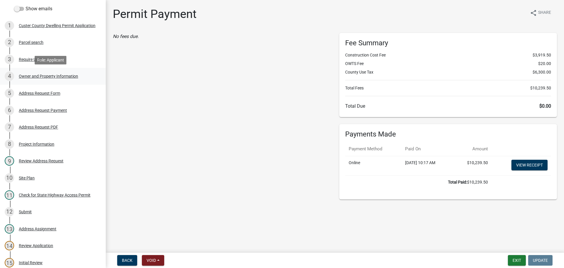
click at [31, 79] on div "4 Owner and Property Information" at bounding box center [51, 75] width 92 height 9
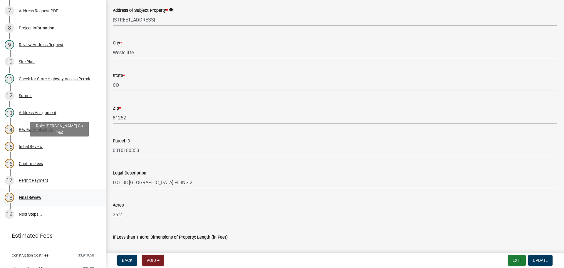
scroll to position [206, 0]
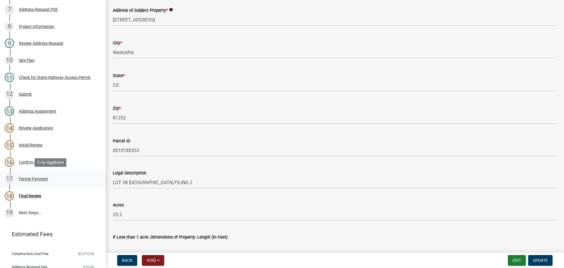
click at [28, 178] on div "Permit Payment" at bounding box center [33, 179] width 29 height 4
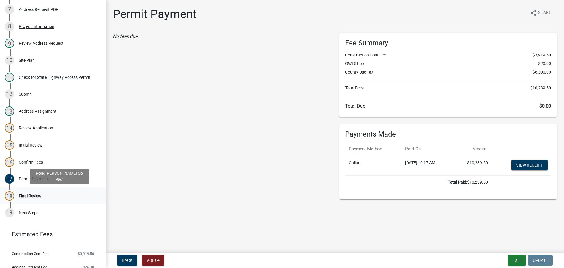
click at [20, 199] on div "18 Final Review" at bounding box center [51, 195] width 92 height 9
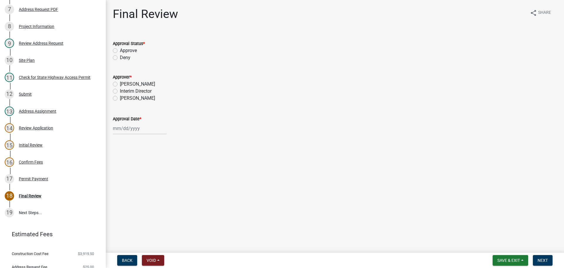
click at [120, 50] on label "Approve" at bounding box center [128, 50] width 17 height 7
click at [120, 50] on input "Approve" at bounding box center [122, 49] width 4 height 4
radio input "true"
click at [120, 97] on label "Sheyenne Shy" at bounding box center [137, 98] width 35 height 7
click at [120, 97] on input "Sheyenne Shy" at bounding box center [122, 97] width 4 height 4
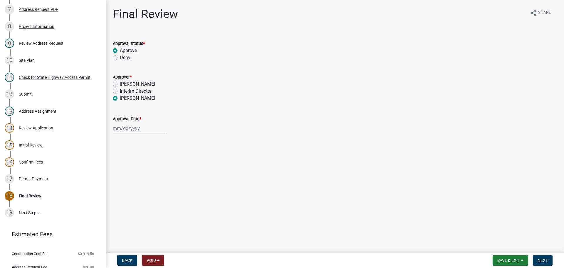
radio input "true"
click at [120, 127] on div at bounding box center [140, 128] width 54 height 12
select select "10"
select select "2025"
click at [130, 171] on div "7" at bounding box center [127, 168] width 9 height 9
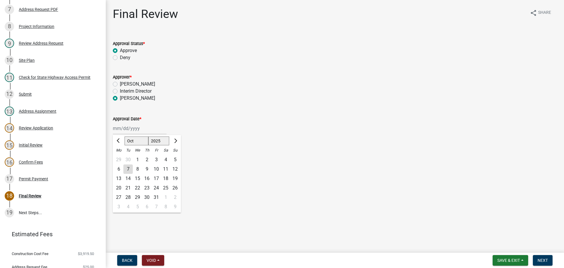
type input "[DATE]"
click at [546, 260] on span "Next" at bounding box center [543, 260] width 10 height 5
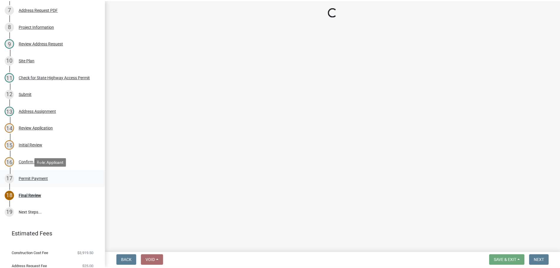
scroll to position [256, 0]
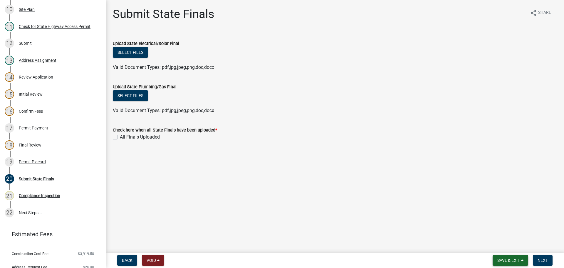
click at [512, 262] on span "Save & Exit" at bounding box center [508, 260] width 23 height 5
click at [509, 248] on button "Save & Exit" at bounding box center [504, 245] width 47 height 14
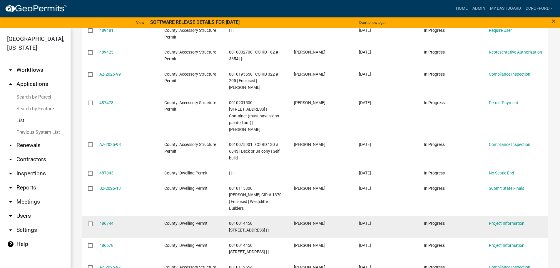
scroll to position [171, 0]
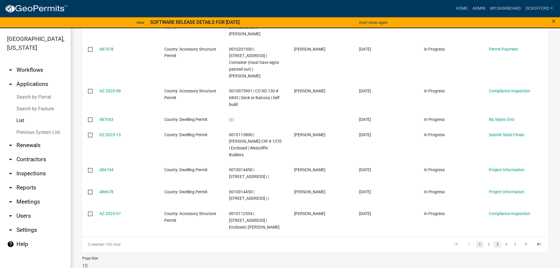
click at [494, 241] on link "3" at bounding box center [497, 244] width 7 height 6
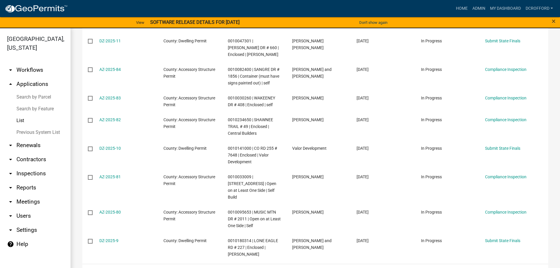
scroll to position [191, 0]
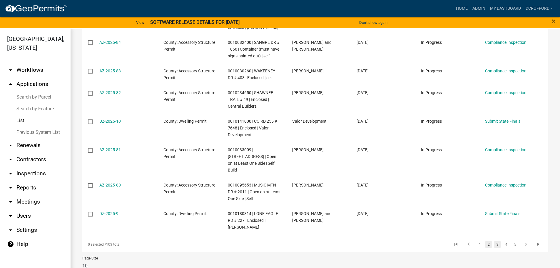
click at [485, 241] on link "2" at bounding box center [488, 244] width 7 height 6
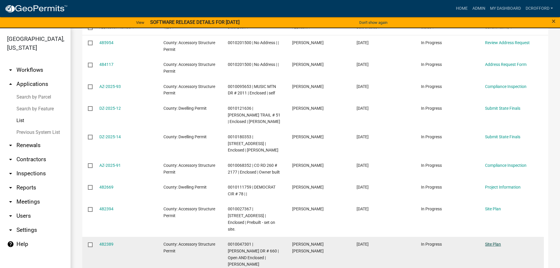
scroll to position [164, 0]
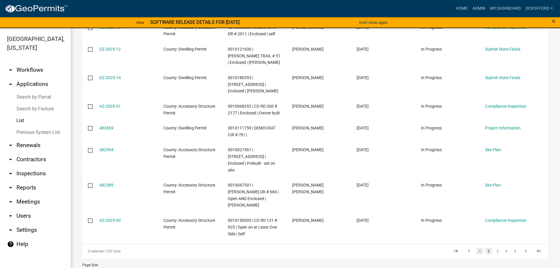
click at [476, 248] on link "1" at bounding box center [479, 251] width 7 height 6
